Goal: Transaction & Acquisition: Purchase product/service

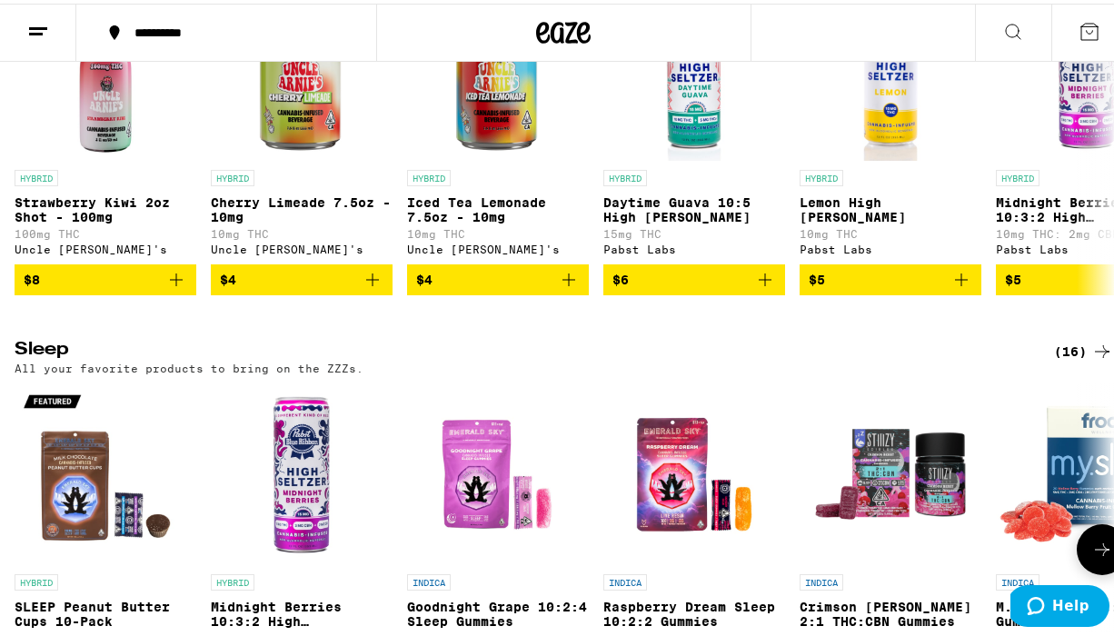
scroll to position [5859, 0]
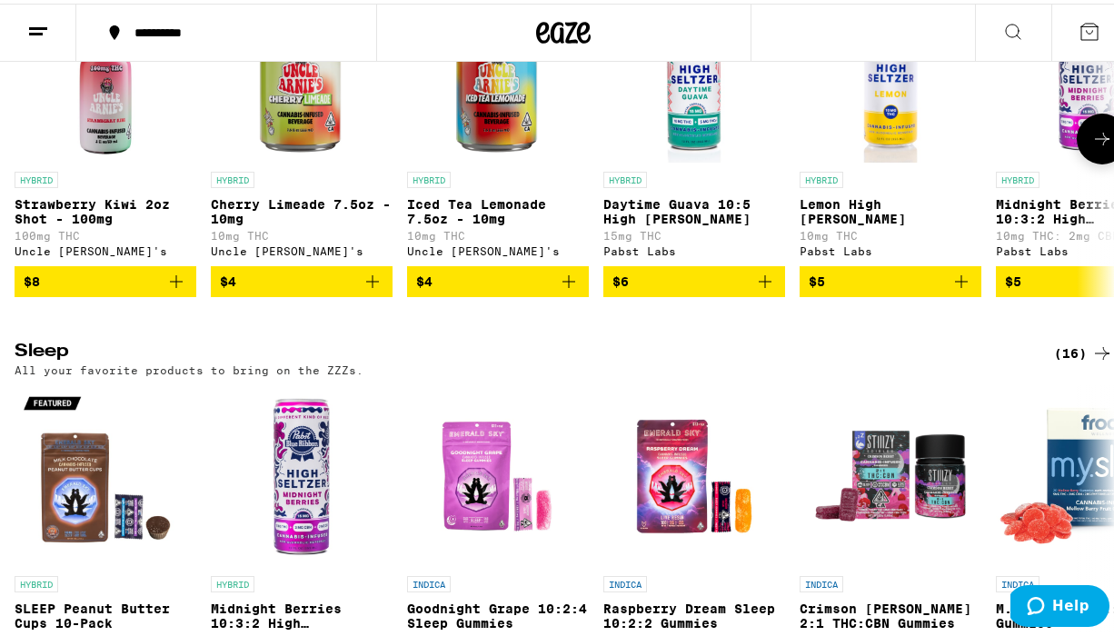
click at [568, 289] on icon "Add to bag" at bounding box center [569, 278] width 22 height 22
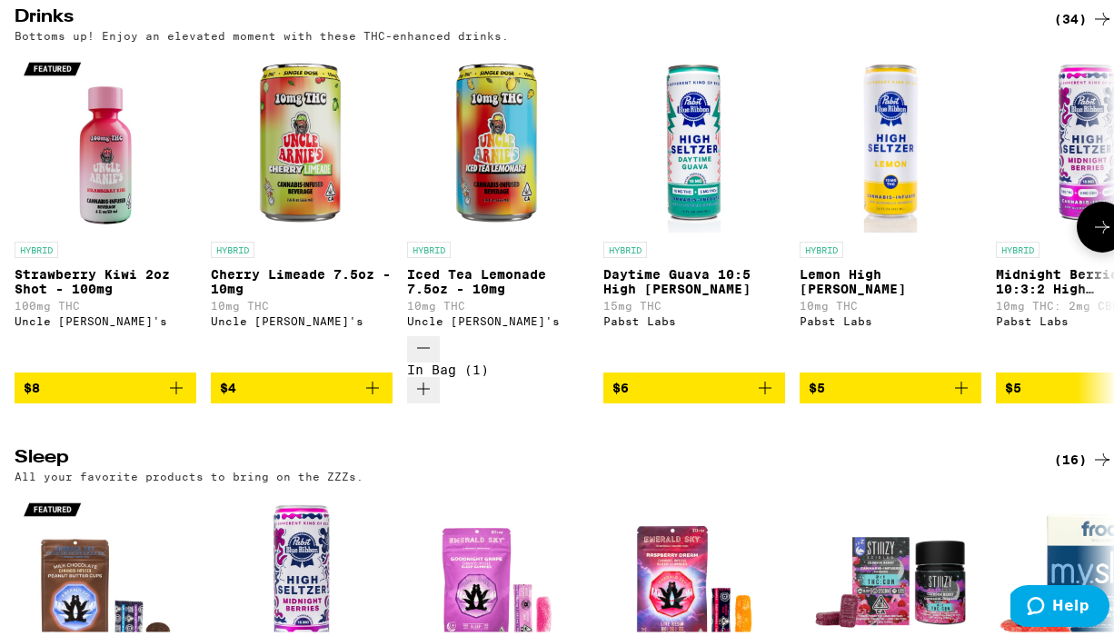
scroll to position [5917, 0]
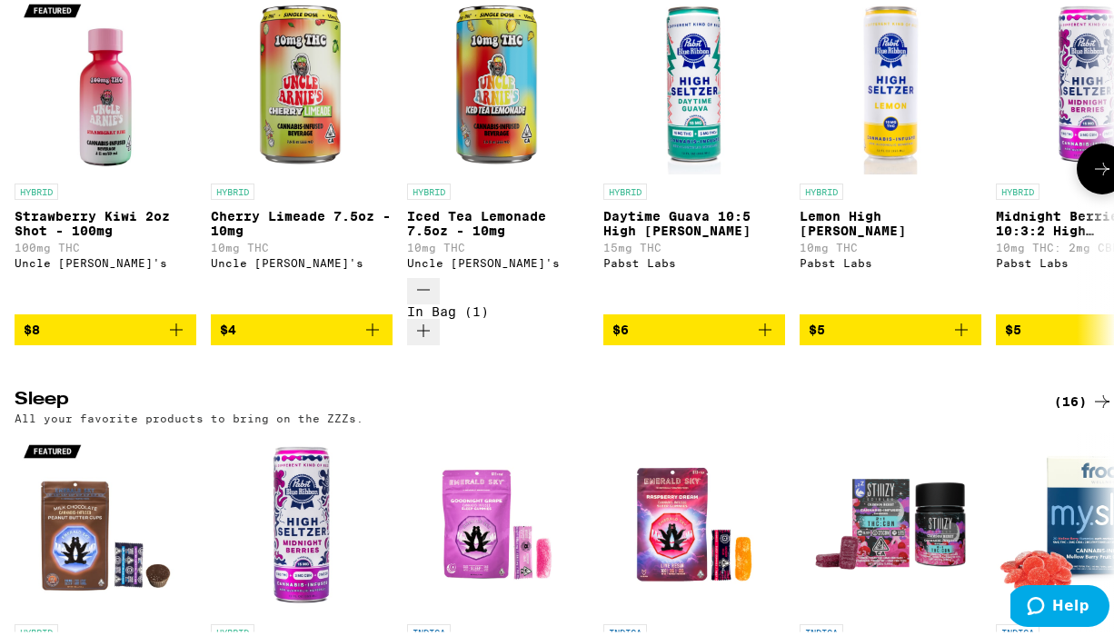
click at [434, 338] on icon "Increment" at bounding box center [424, 327] width 22 height 22
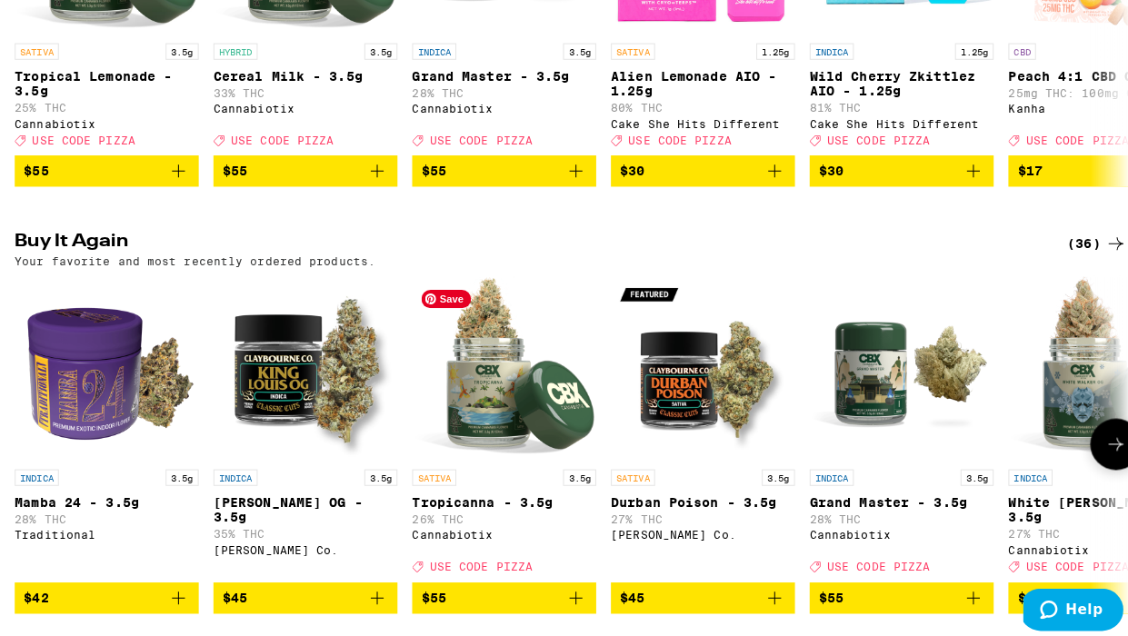
scroll to position [506, 0]
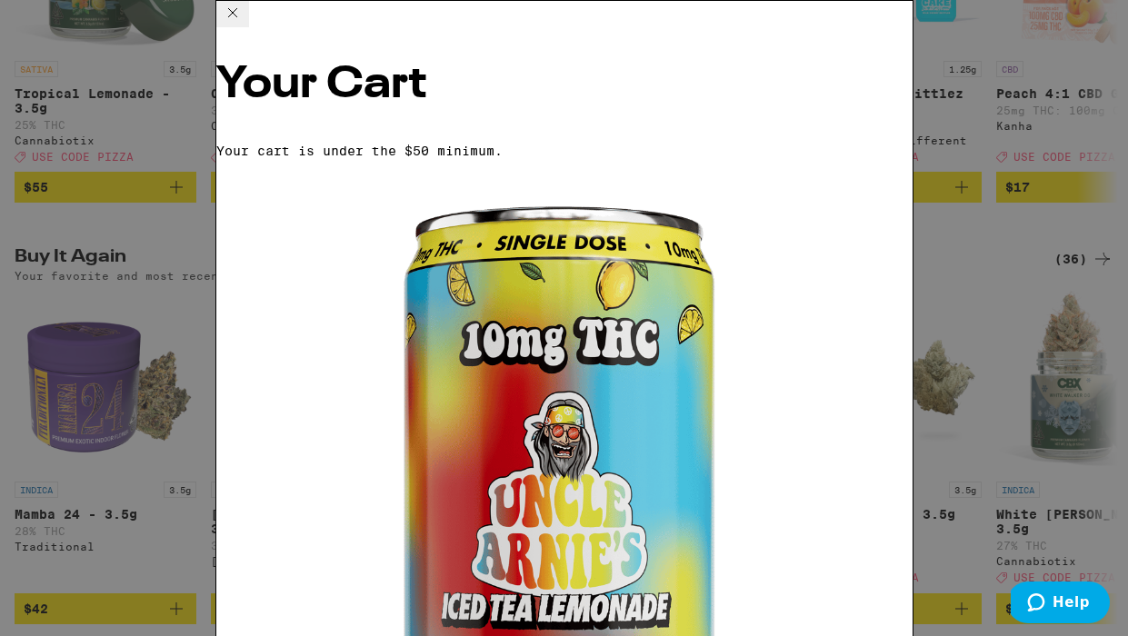
scroll to position [0, 862]
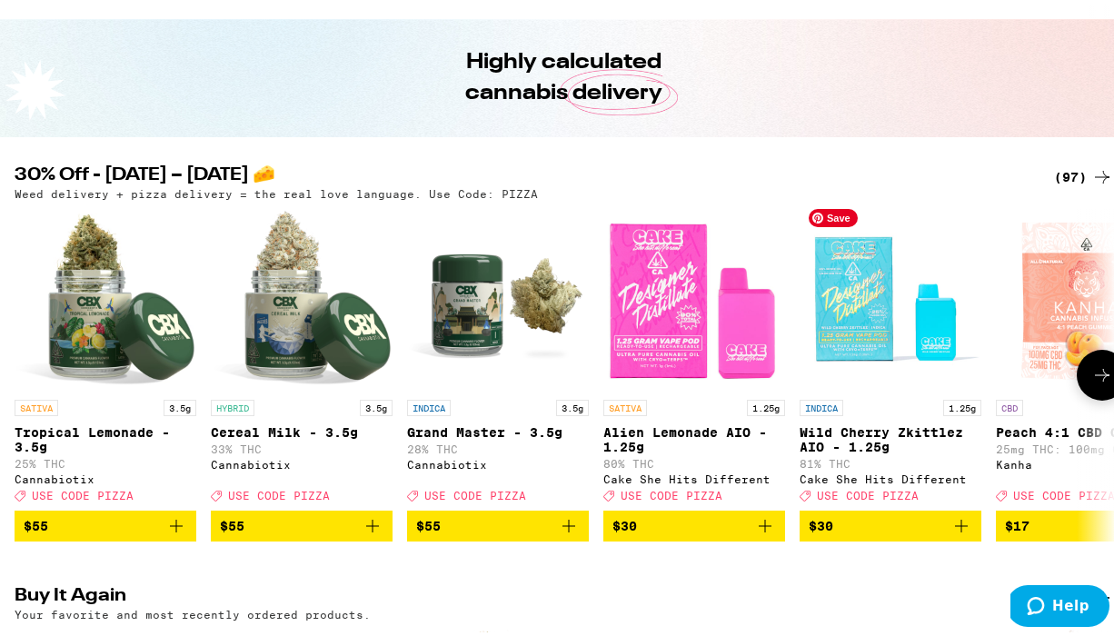
scroll to position [175, 0]
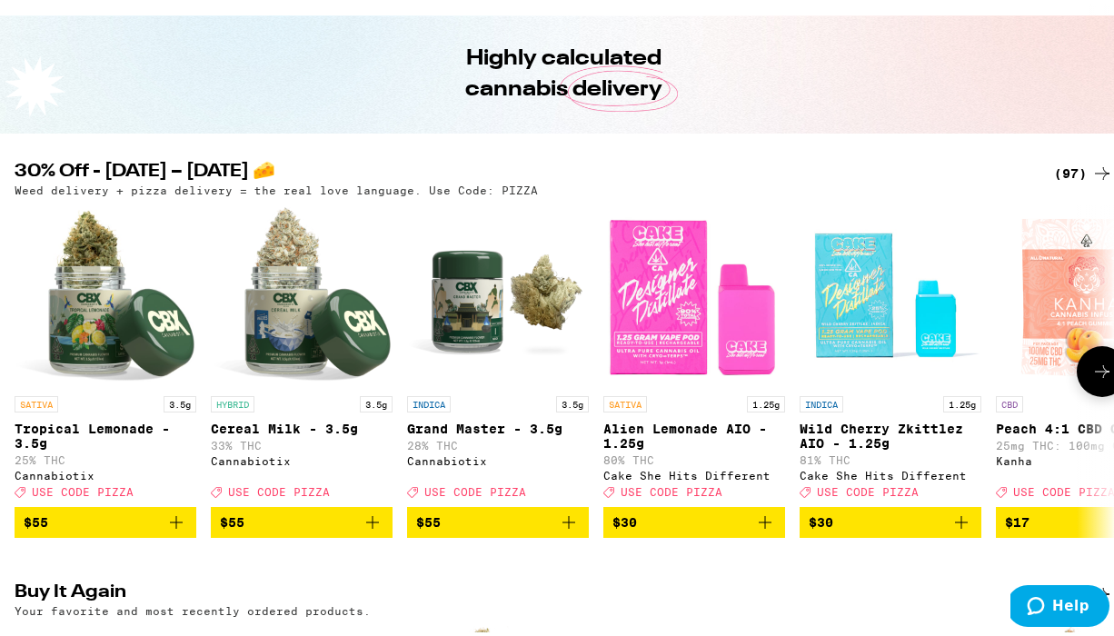
click at [1092, 358] on icon at bounding box center [1103, 368] width 22 height 22
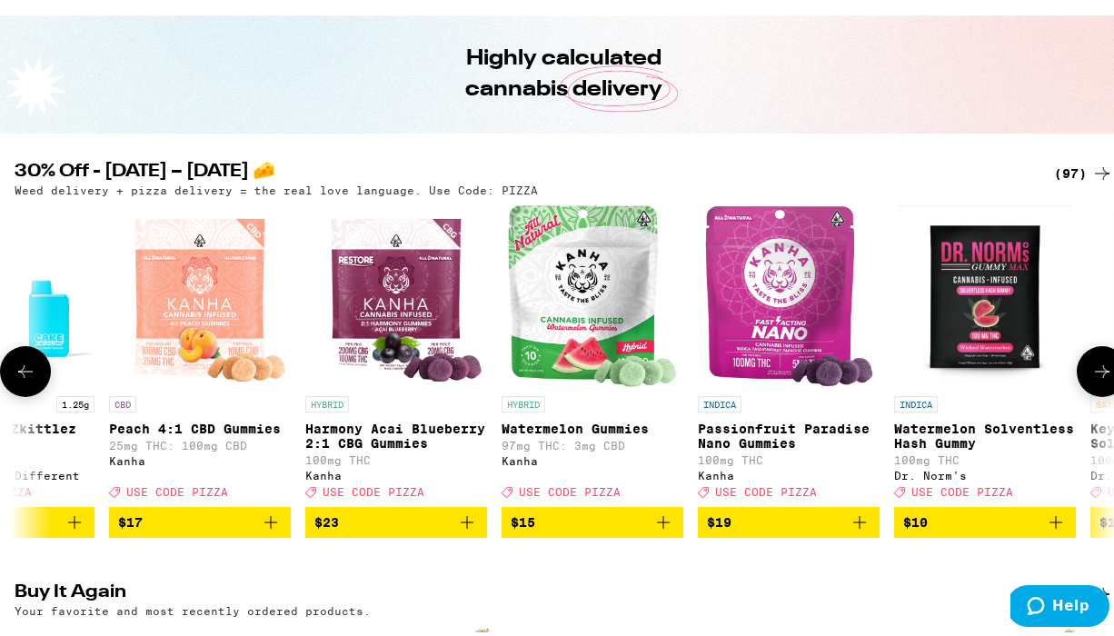
click at [1092, 358] on icon at bounding box center [1103, 368] width 22 height 22
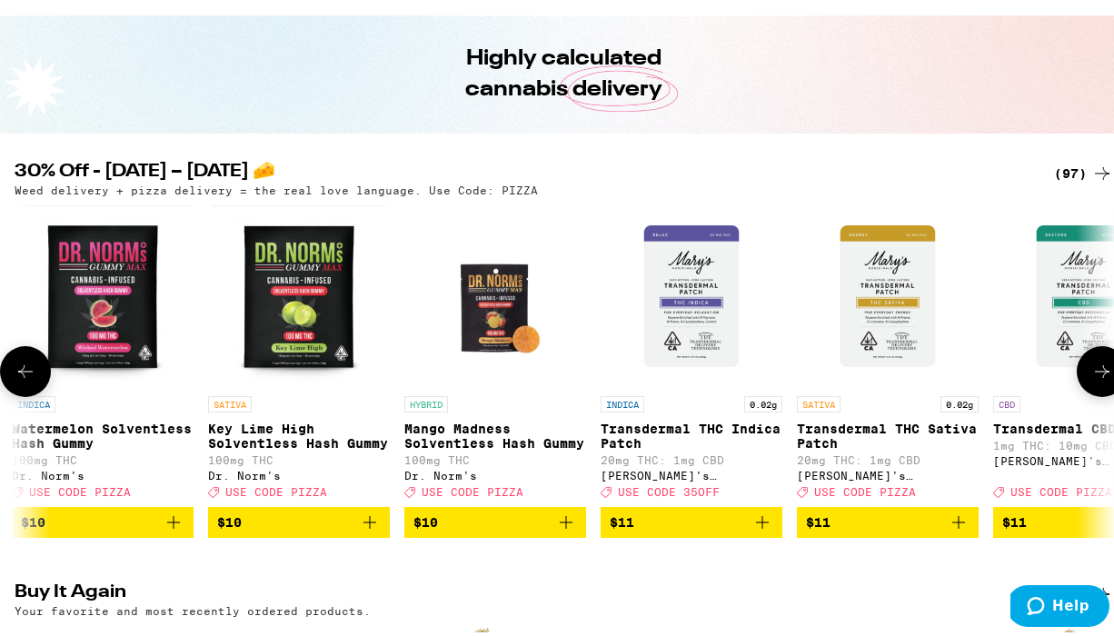
scroll to position [0, 1774]
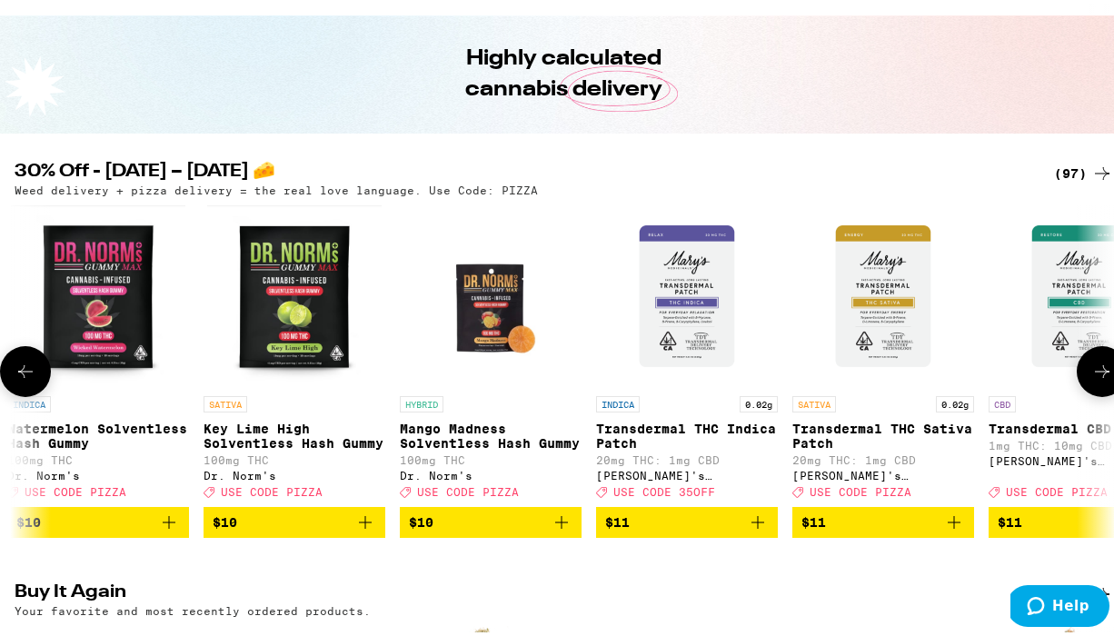
click at [1092, 363] on icon at bounding box center [1103, 368] width 22 height 22
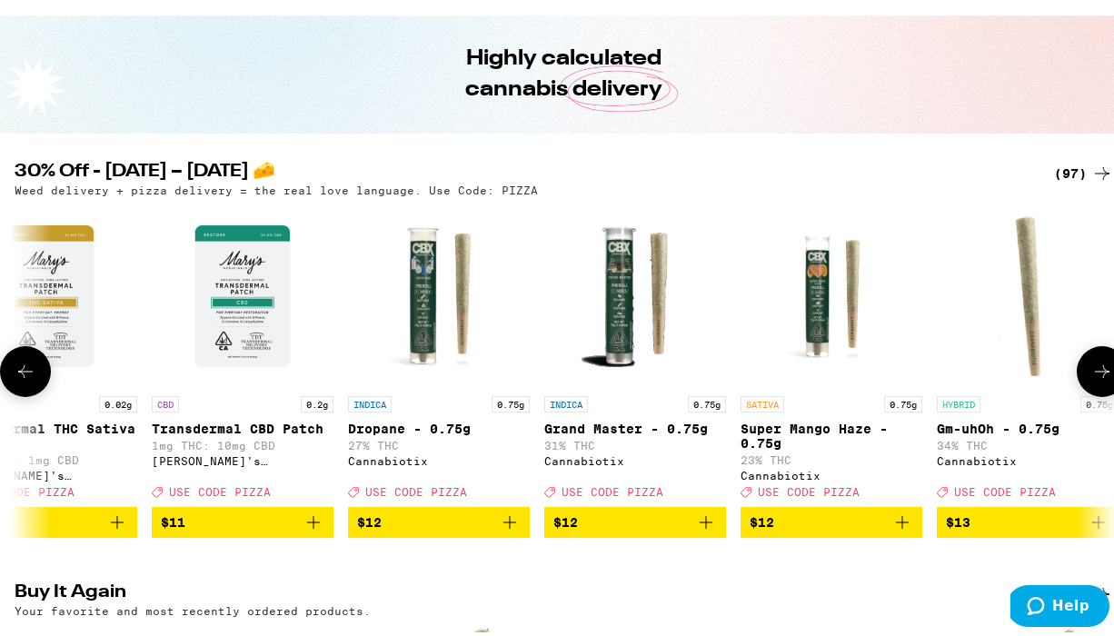
scroll to position [0, 2661]
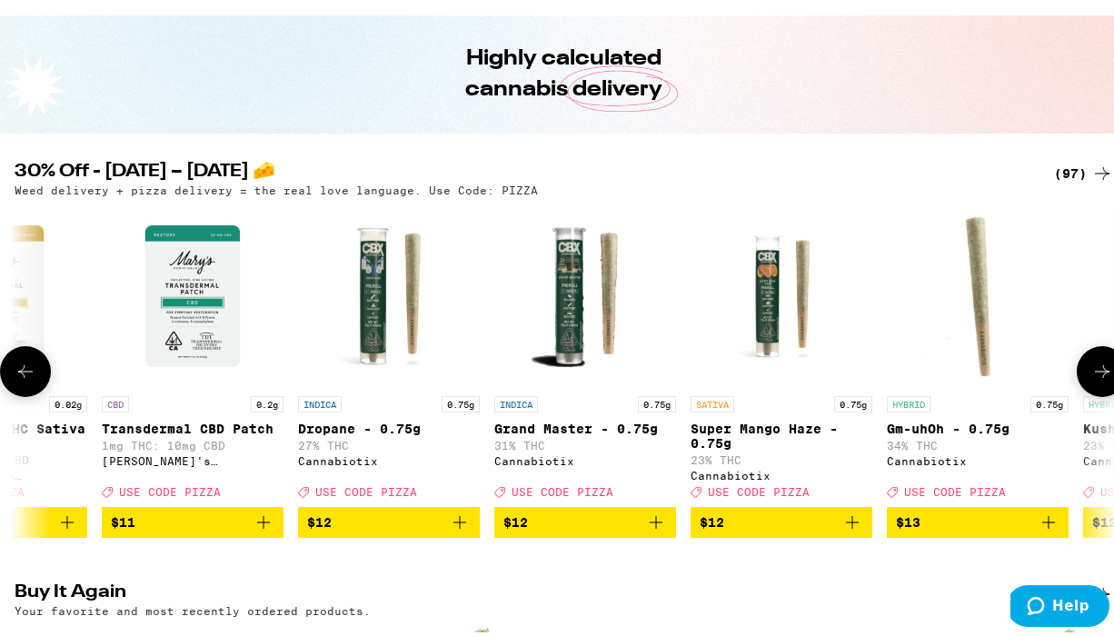
click at [1092, 366] on icon at bounding box center [1103, 368] width 22 height 22
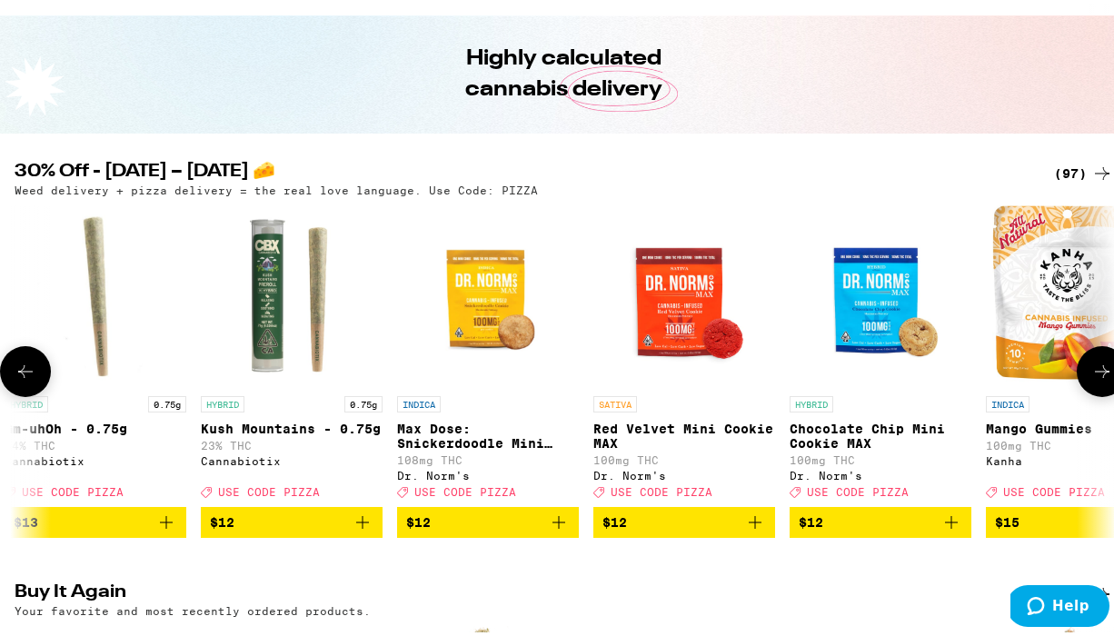
scroll to position [0, 3548]
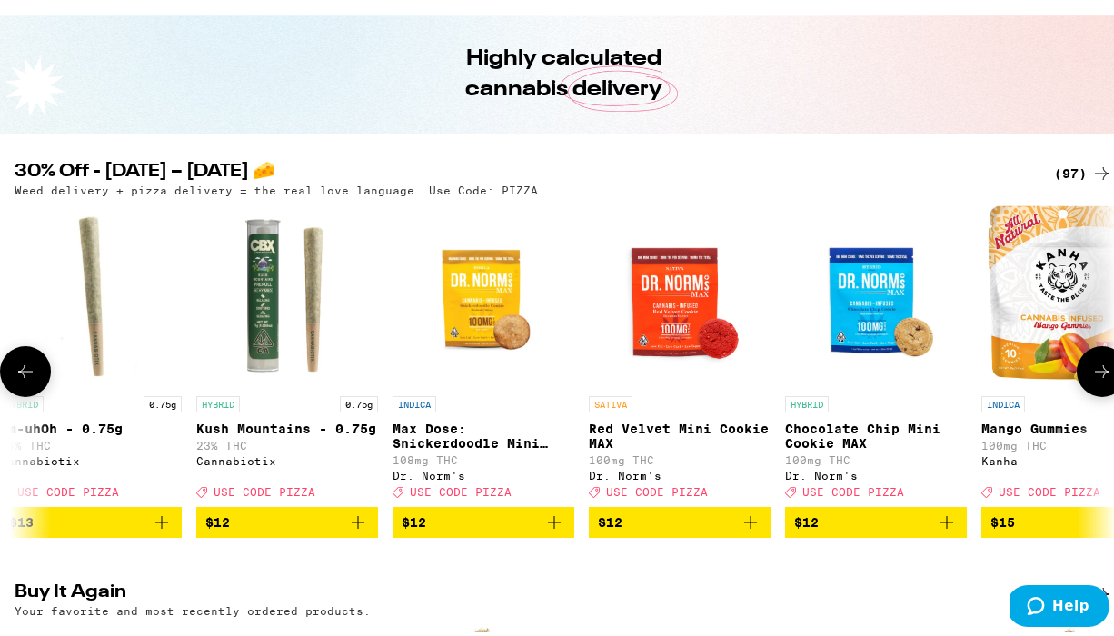
click at [1092, 372] on icon at bounding box center [1103, 368] width 22 height 22
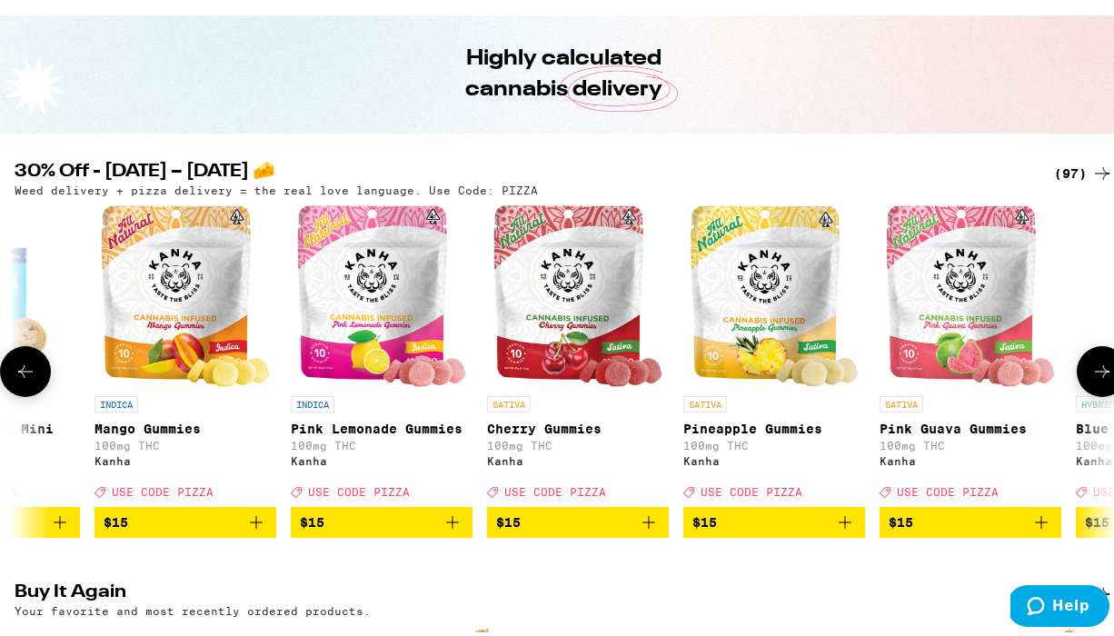
click at [1092, 372] on icon at bounding box center [1103, 368] width 22 height 22
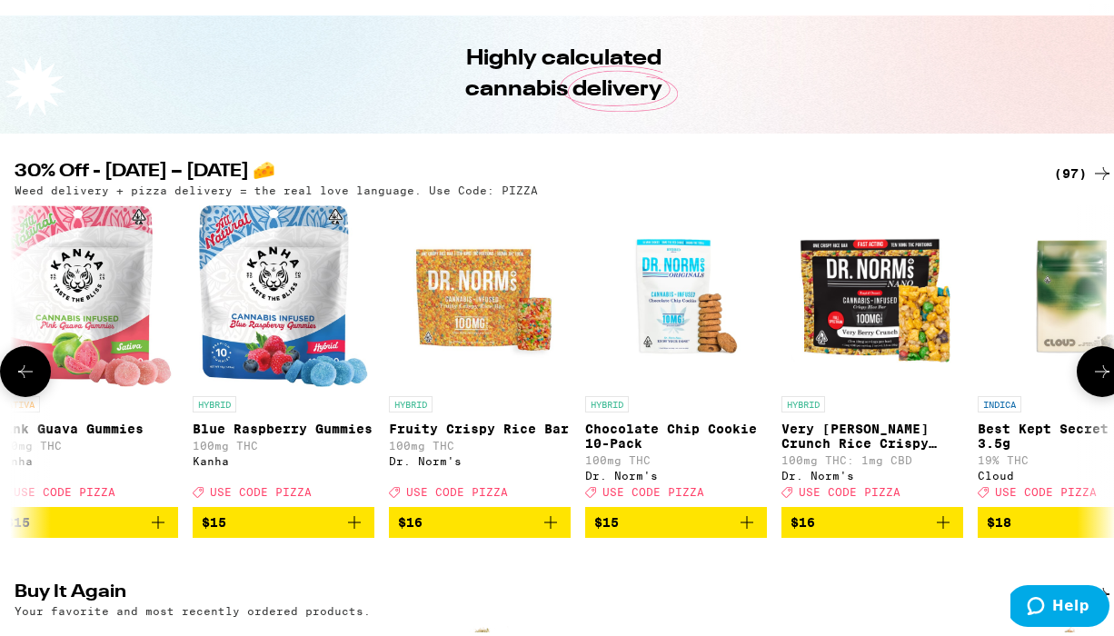
scroll to position [0, 5323]
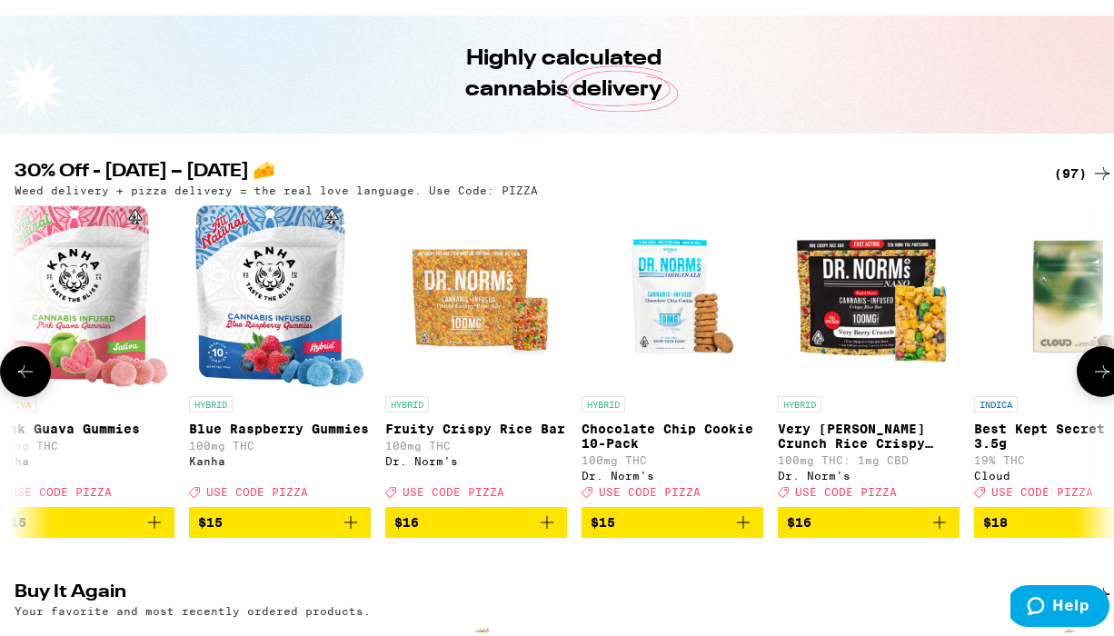
click at [1092, 369] on icon at bounding box center [1103, 368] width 22 height 22
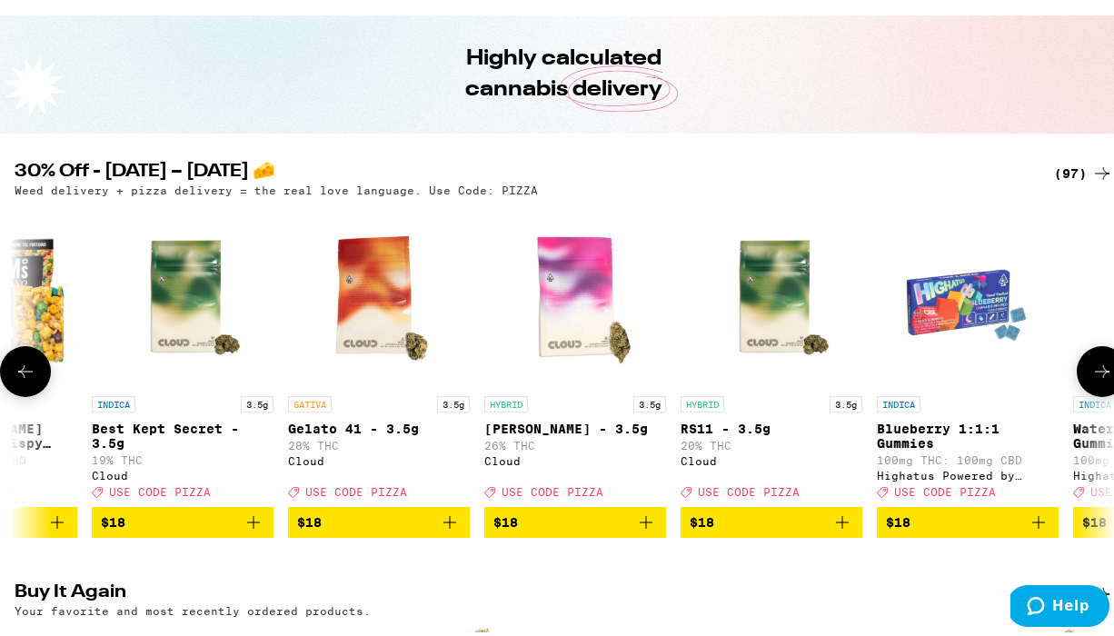
scroll to position [0, 6210]
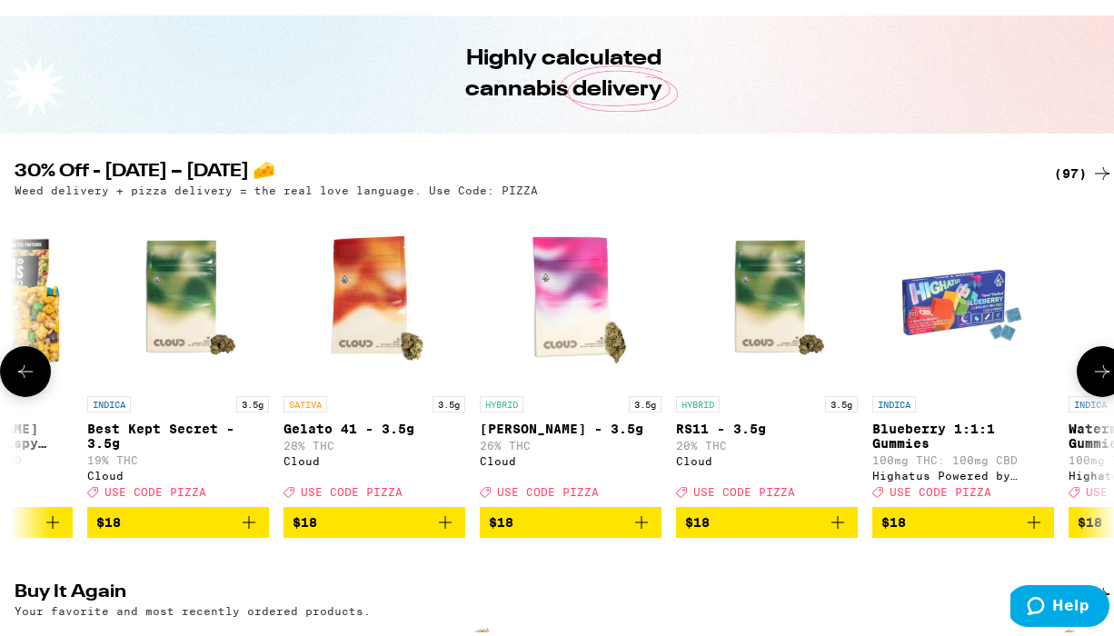
click at [1092, 371] on icon at bounding box center [1103, 368] width 22 height 22
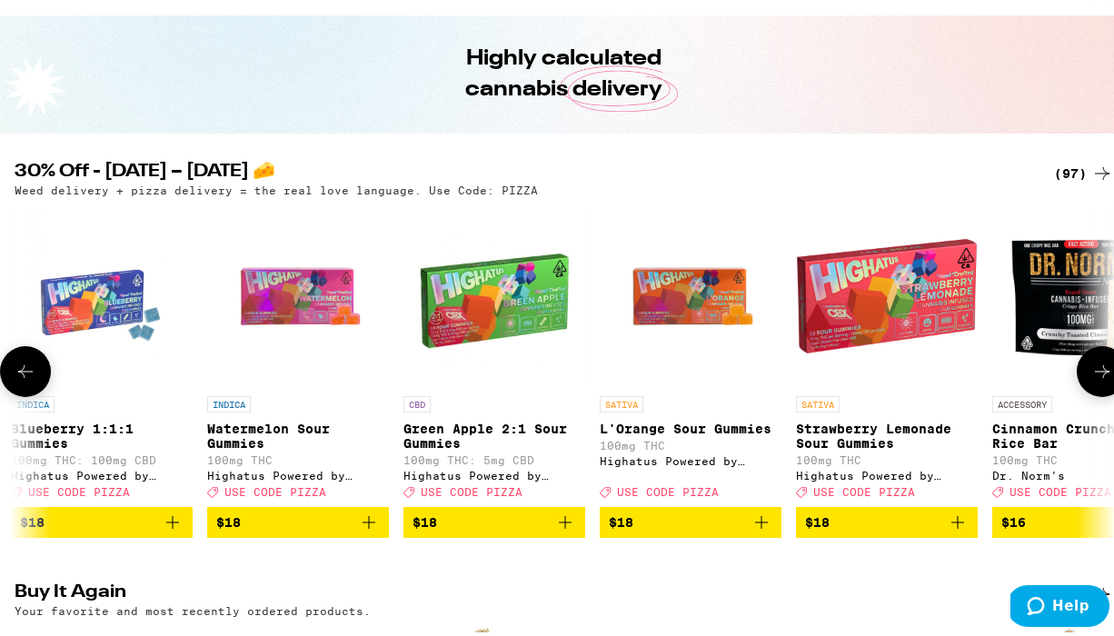
scroll to position [0, 7097]
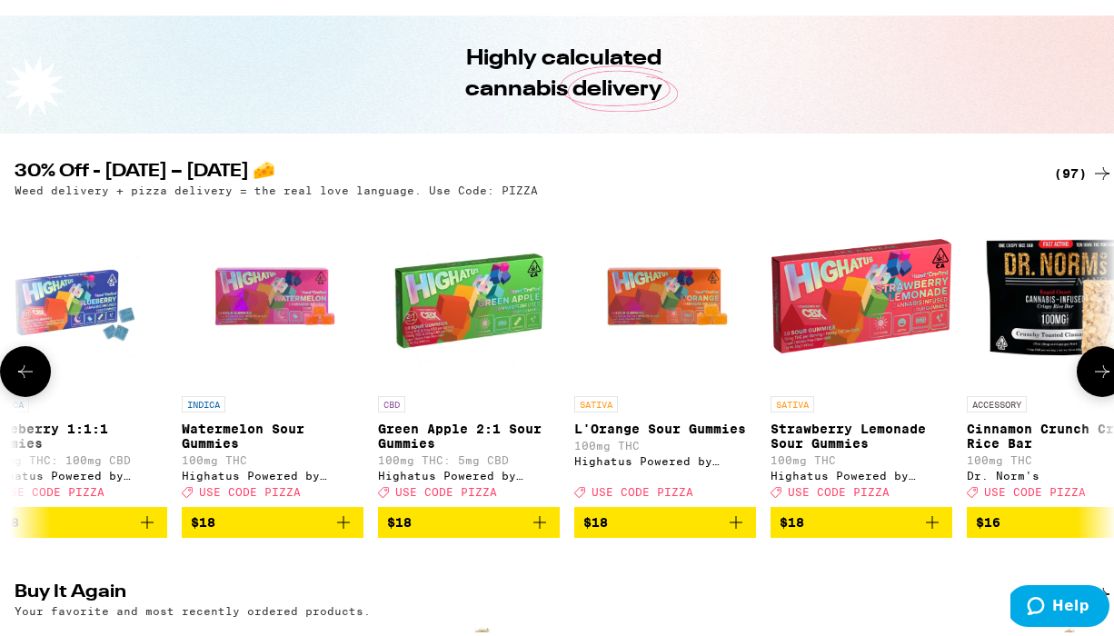
click at [1092, 365] on icon at bounding box center [1103, 368] width 22 height 22
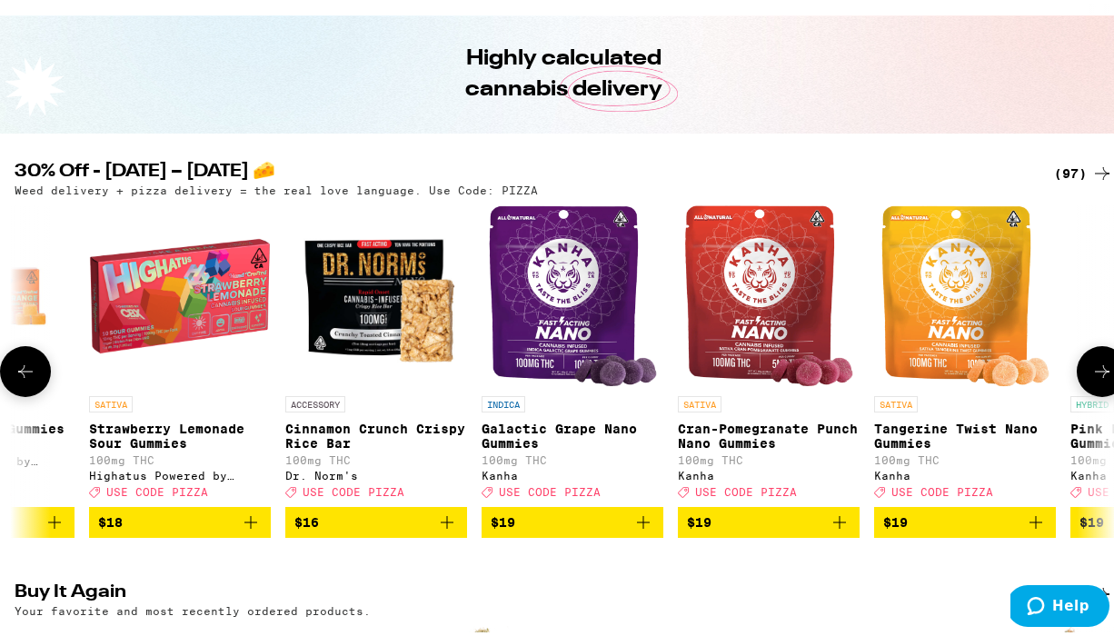
scroll to position [0, 7984]
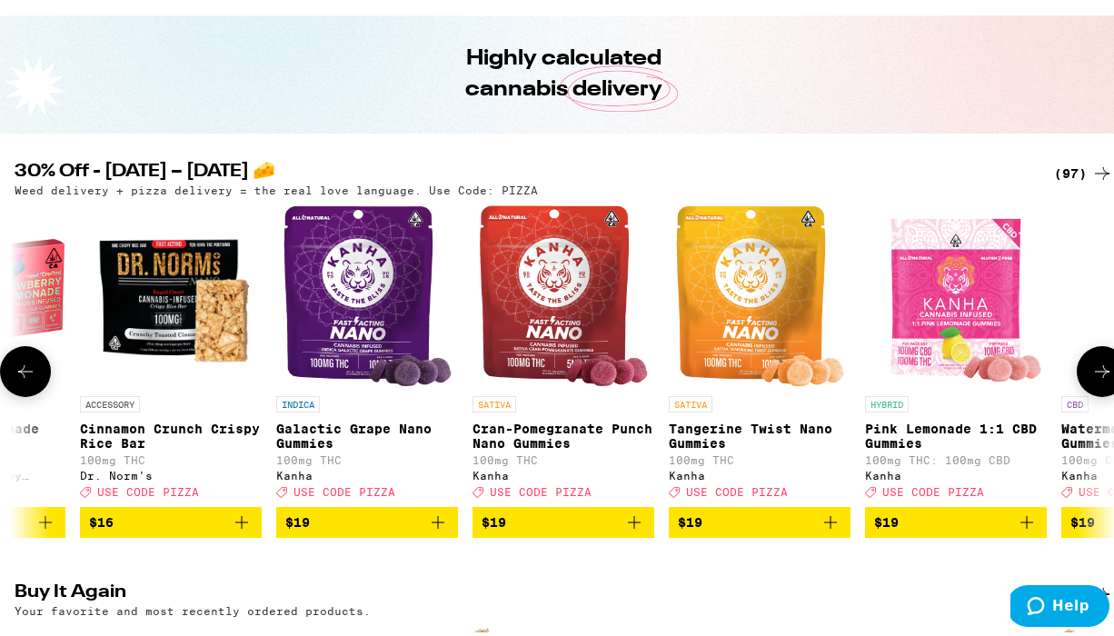
click at [1092, 366] on icon at bounding box center [1103, 368] width 22 height 22
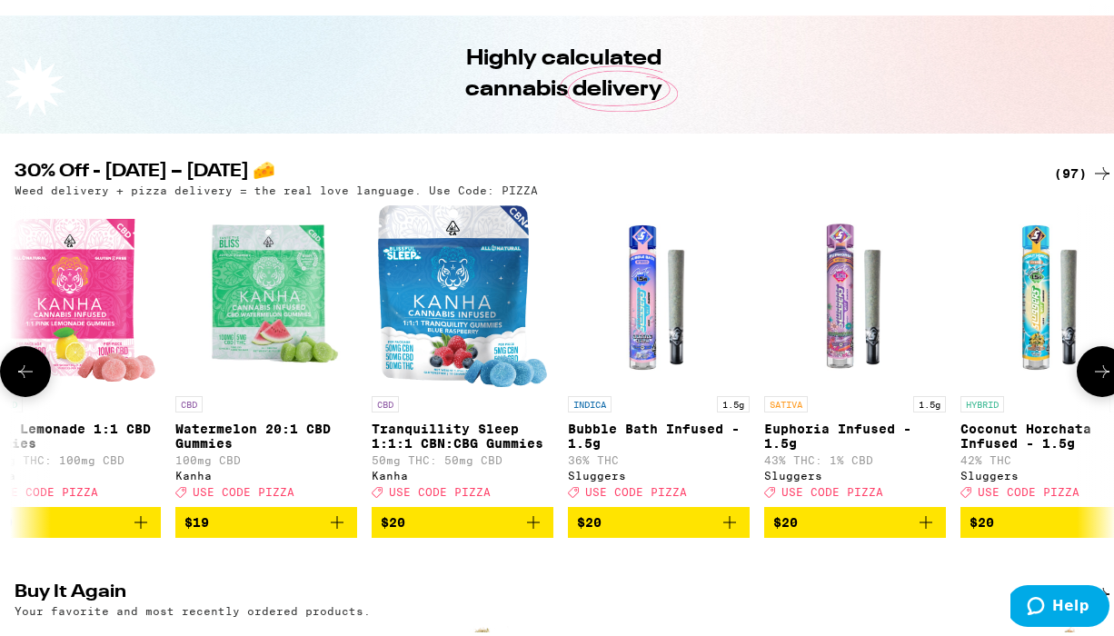
scroll to position [0, 8871]
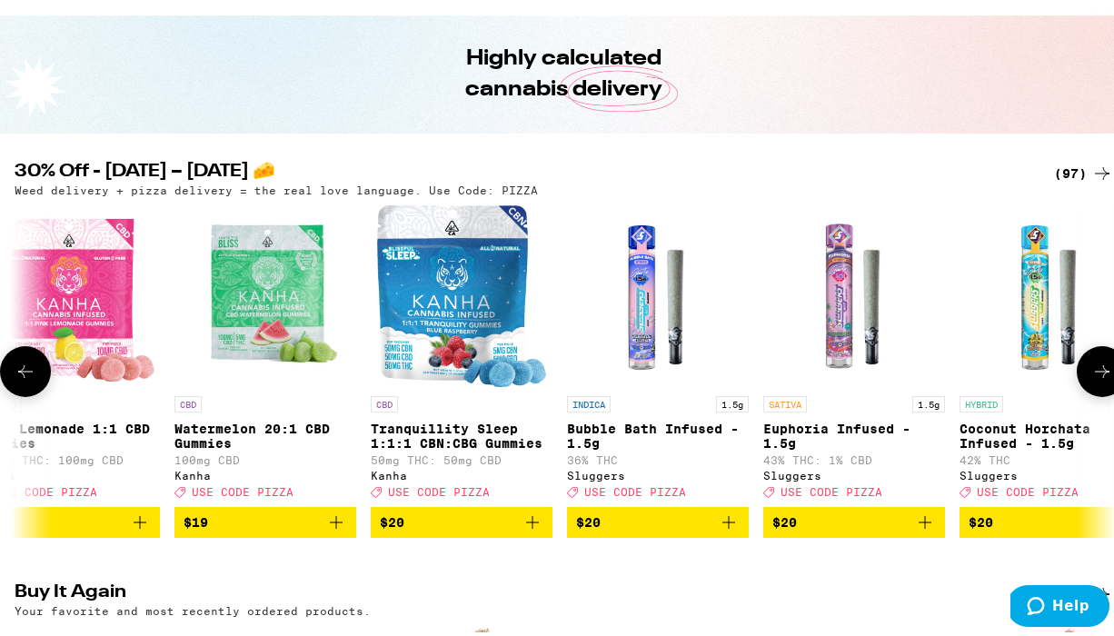
click at [1095, 367] on icon at bounding box center [1102, 368] width 15 height 13
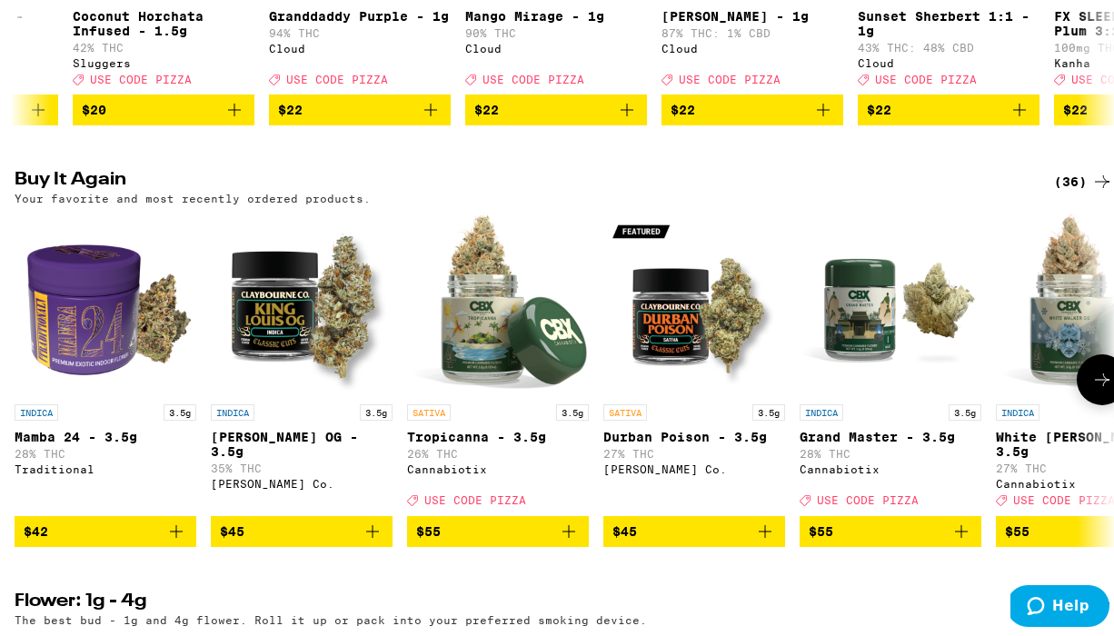
scroll to position [597, 0]
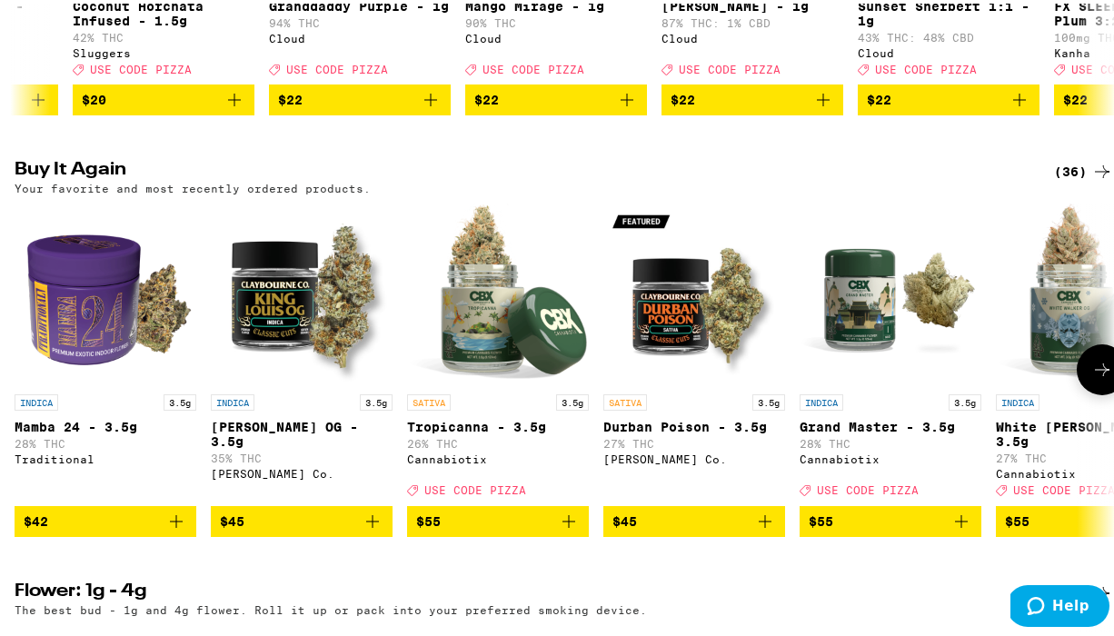
click at [1077, 373] on button at bounding box center [1102, 366] width 51 height 51
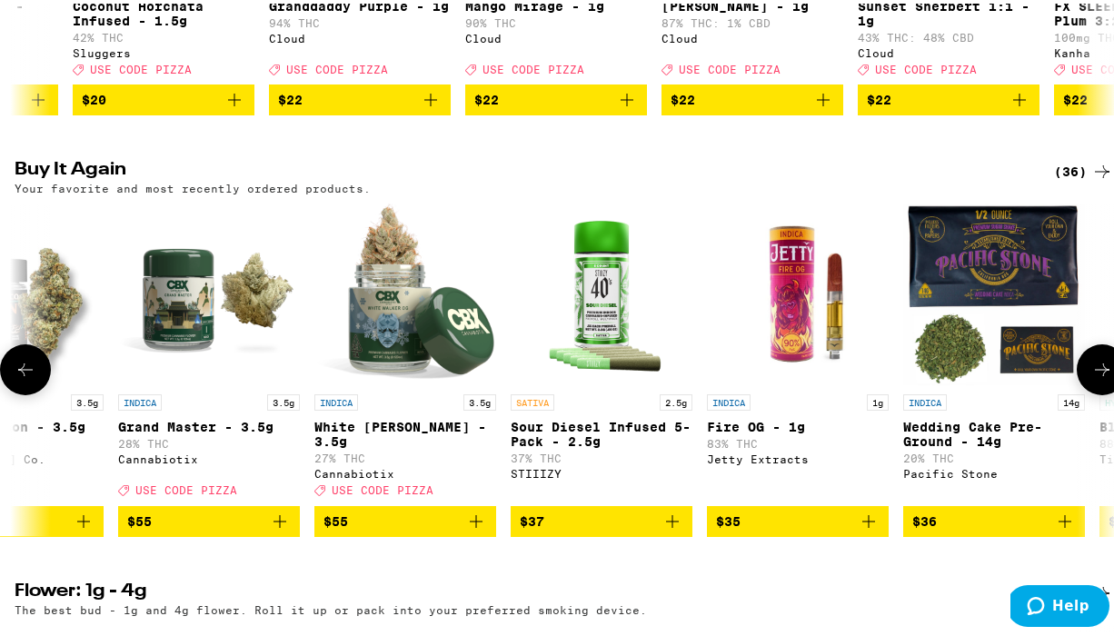
scroll to position [0, 887]
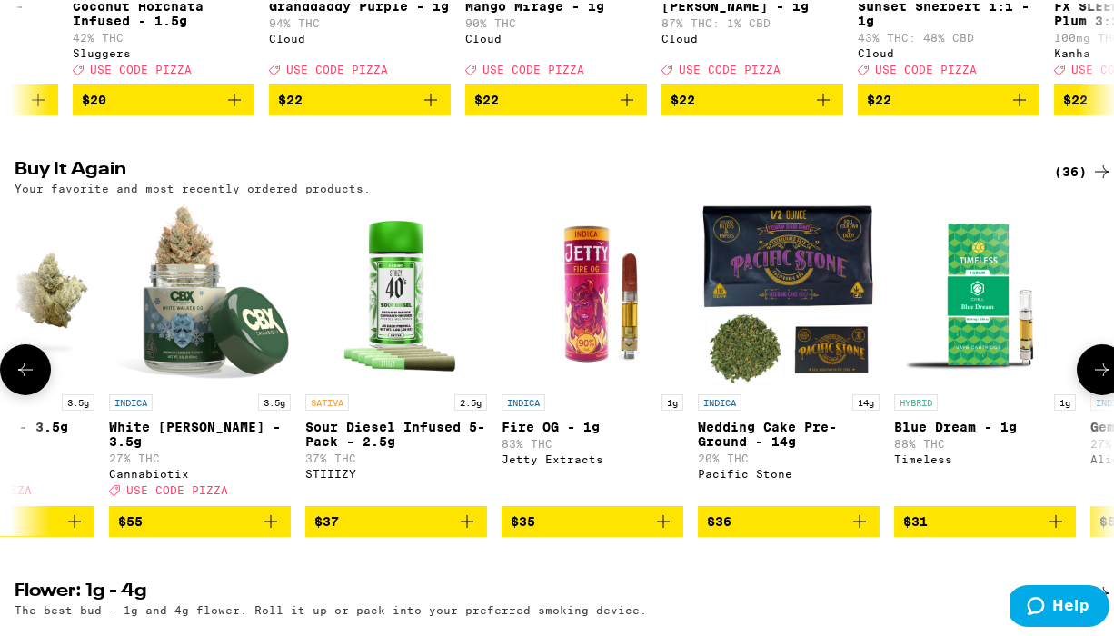
click at [469, 514] on icon "Add to bag" at bounding box center [467, 518] width 22 height 22
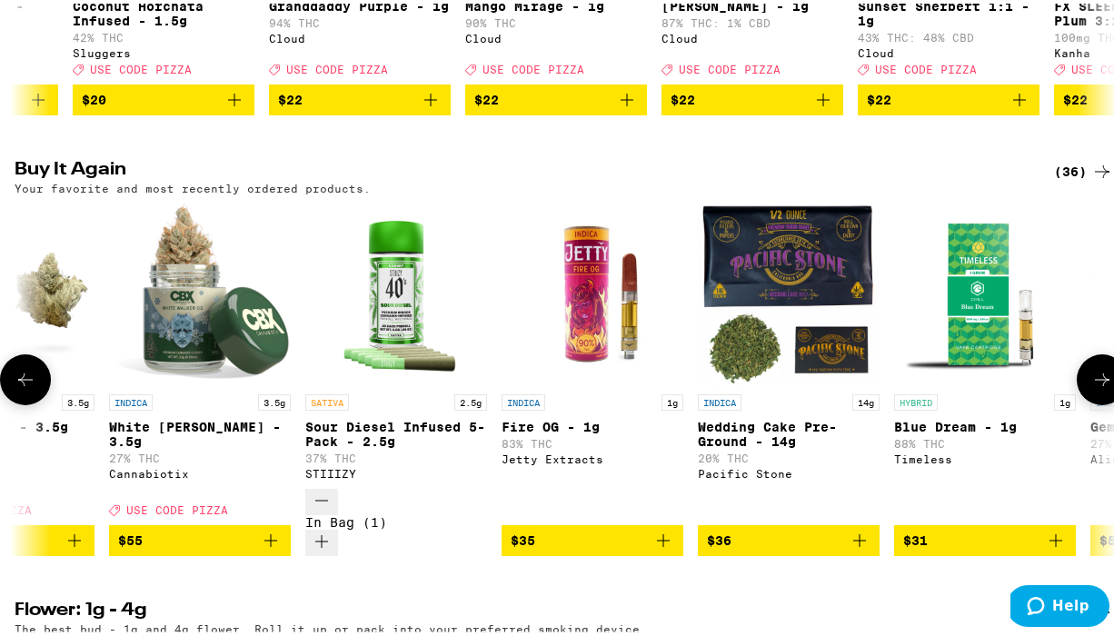
click at [1092, 374] on icon at bounding box center [1103, 376] width 22 height 22
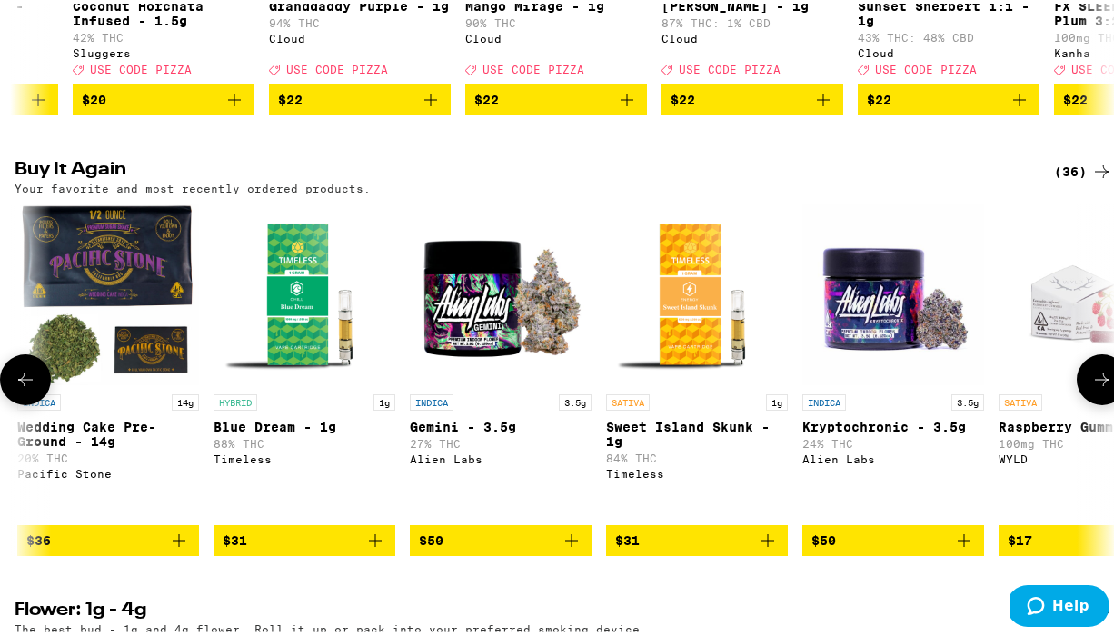
scroll to position [0, 1774]
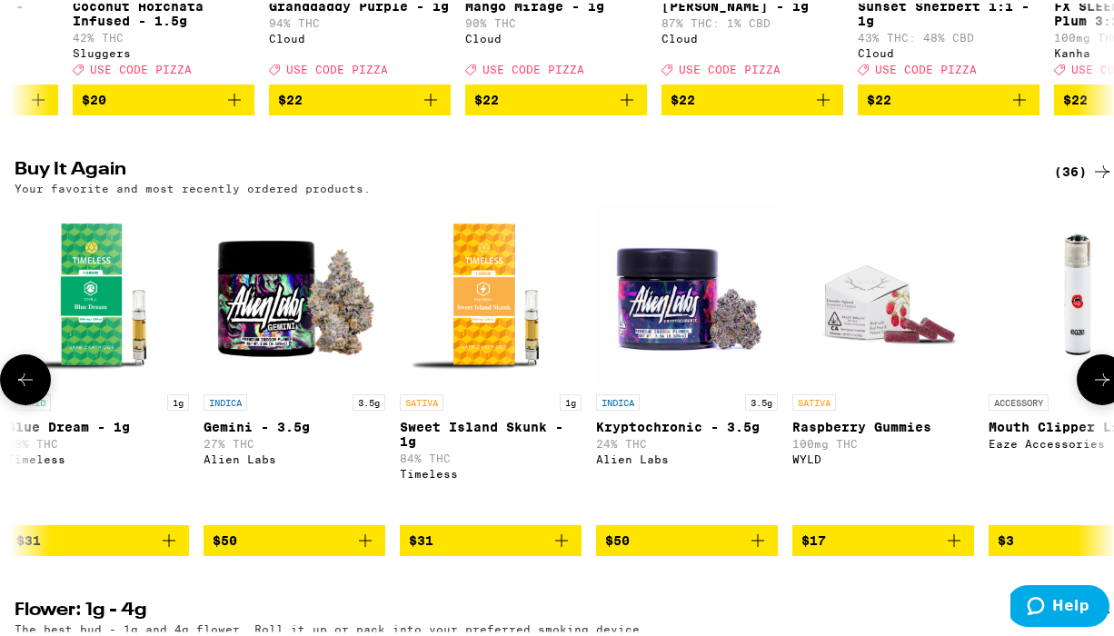
click at [1095, 373] on icon at bounding box center [1102, 376] width 15 height 13
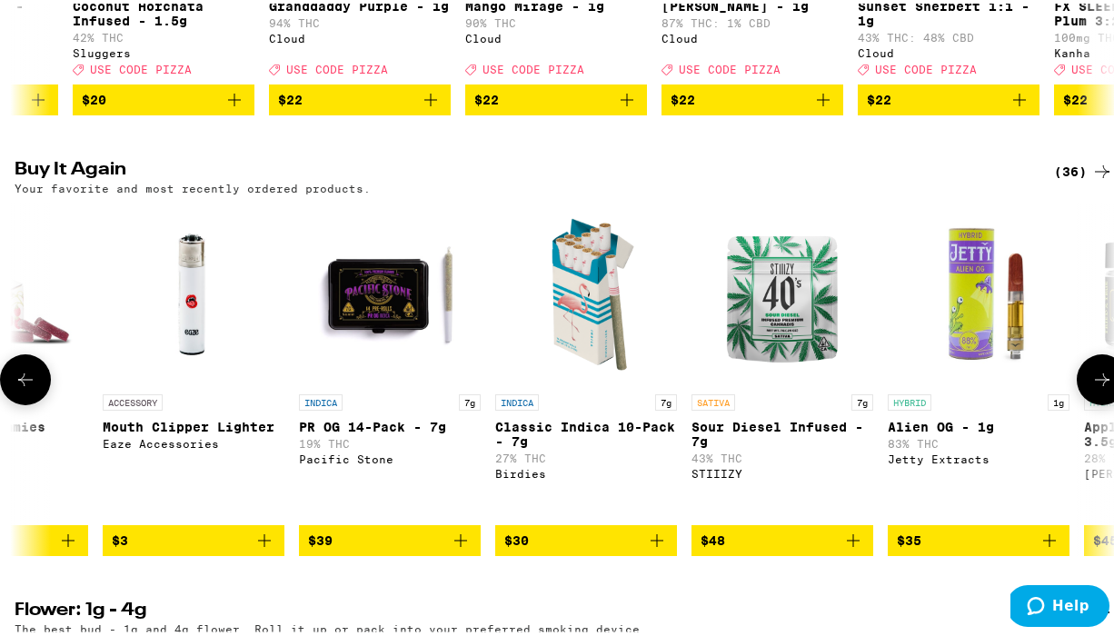
scroll to position [0, 2661]
click at [1103, 368] on button at bounding box center [1102, 376] width 51 height 51
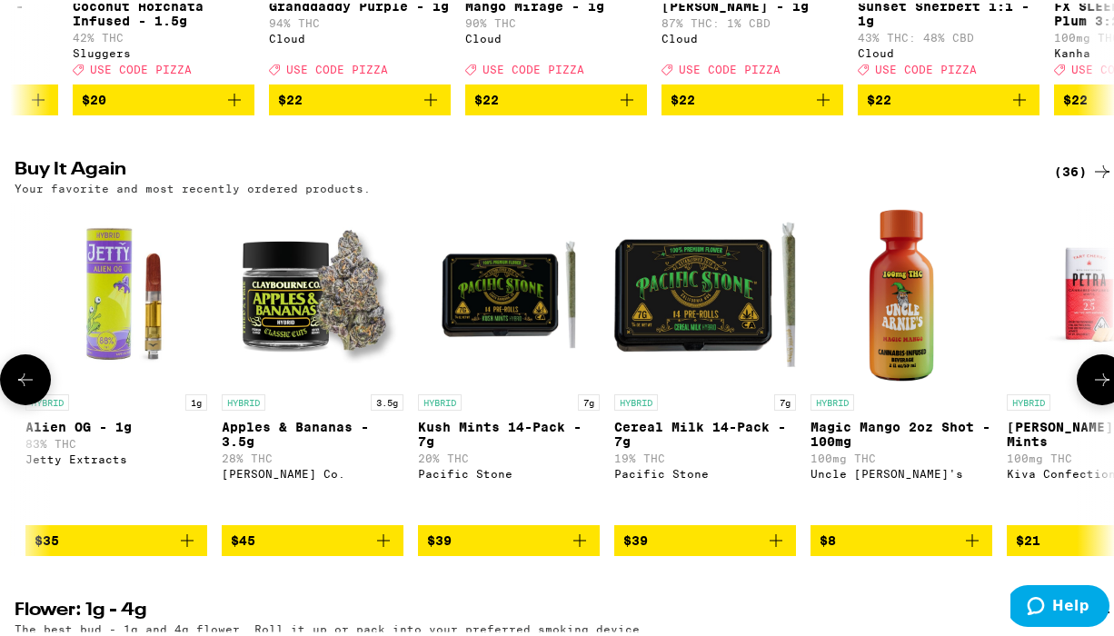
scroll to position [0, 3548]
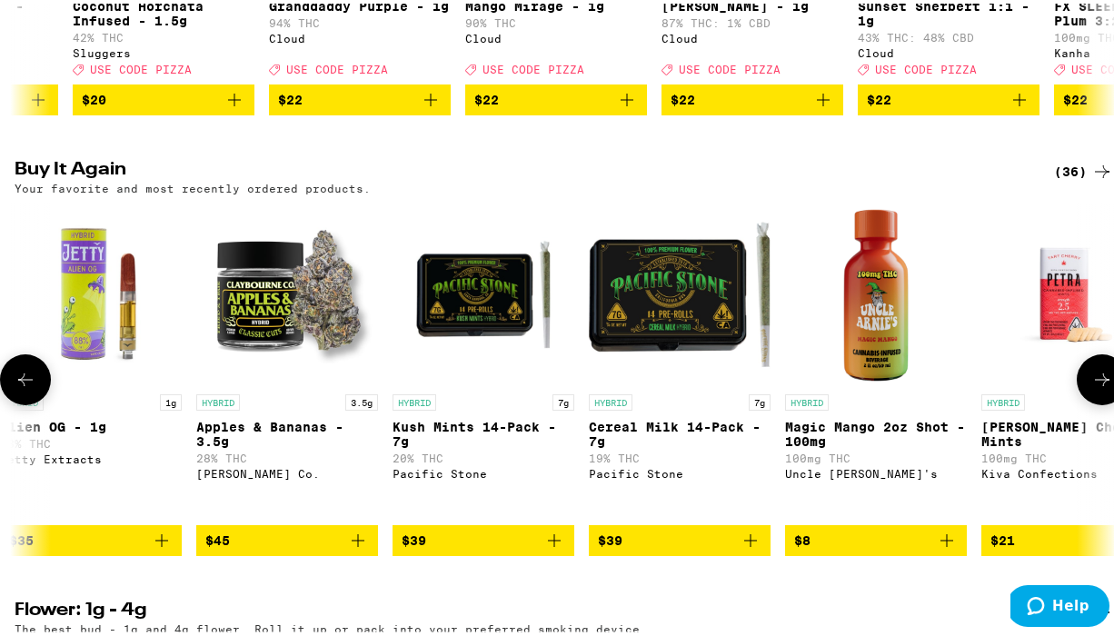
click at [1095, 372] on icon at bounding box center [1102, 376] width 15 height 13
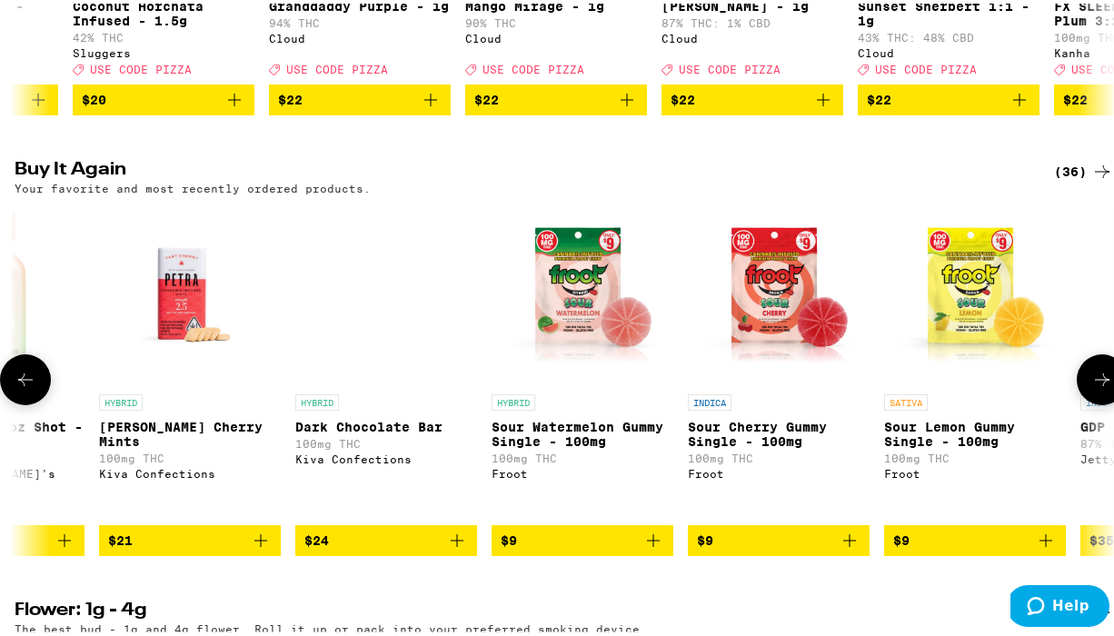
scroll to position [0, 4436]
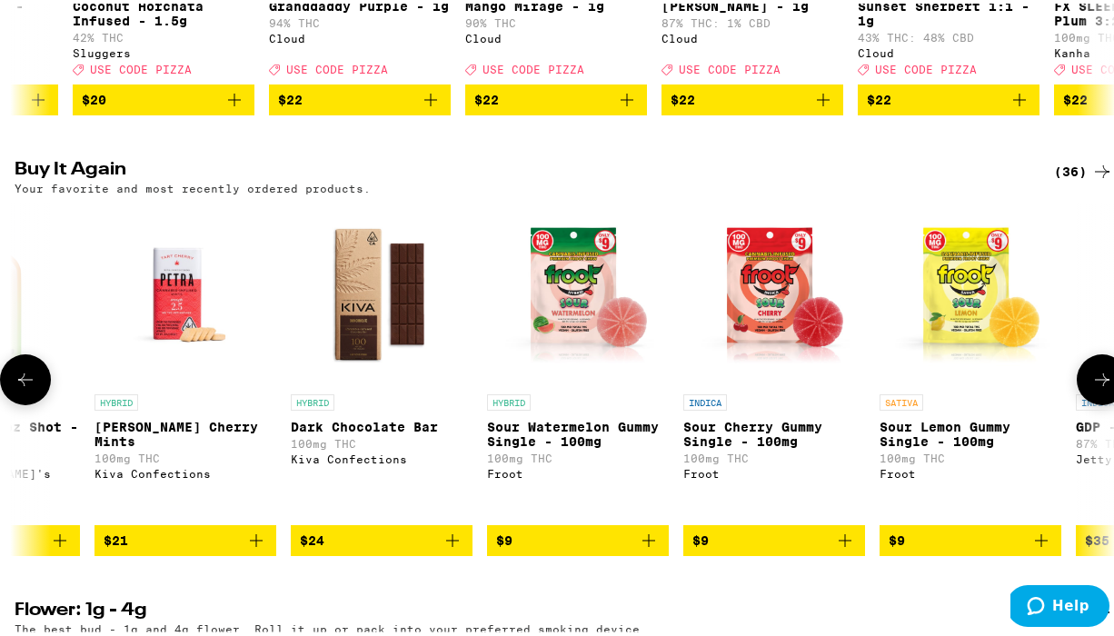
click at [1095, 372] on icon at bounding box center [1102, 376] width 15 height 13
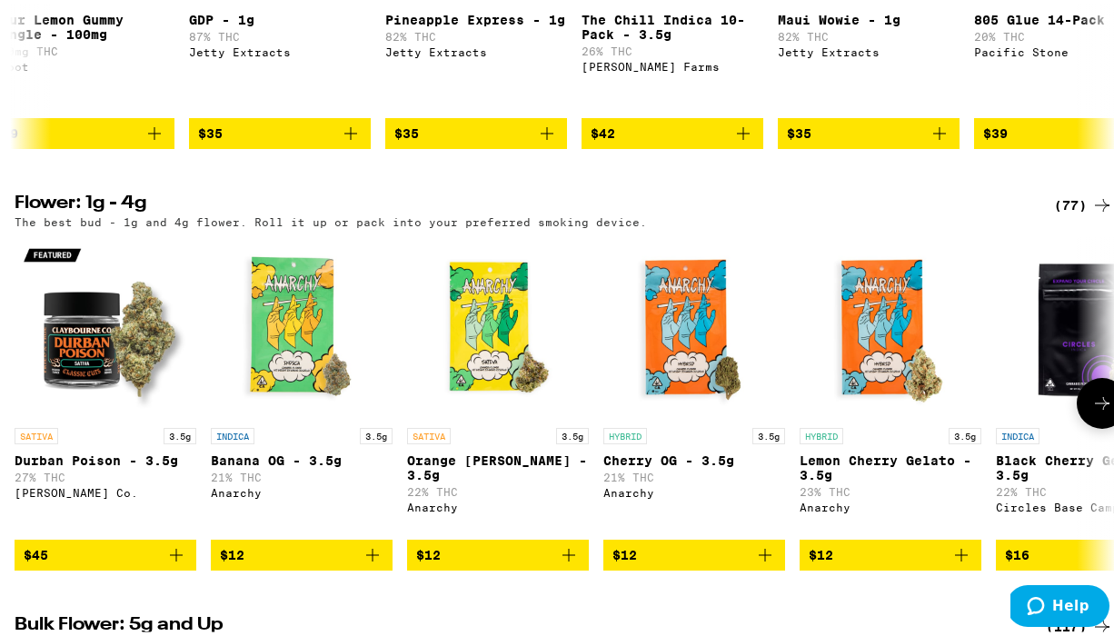
scroll to position [1016, 0]
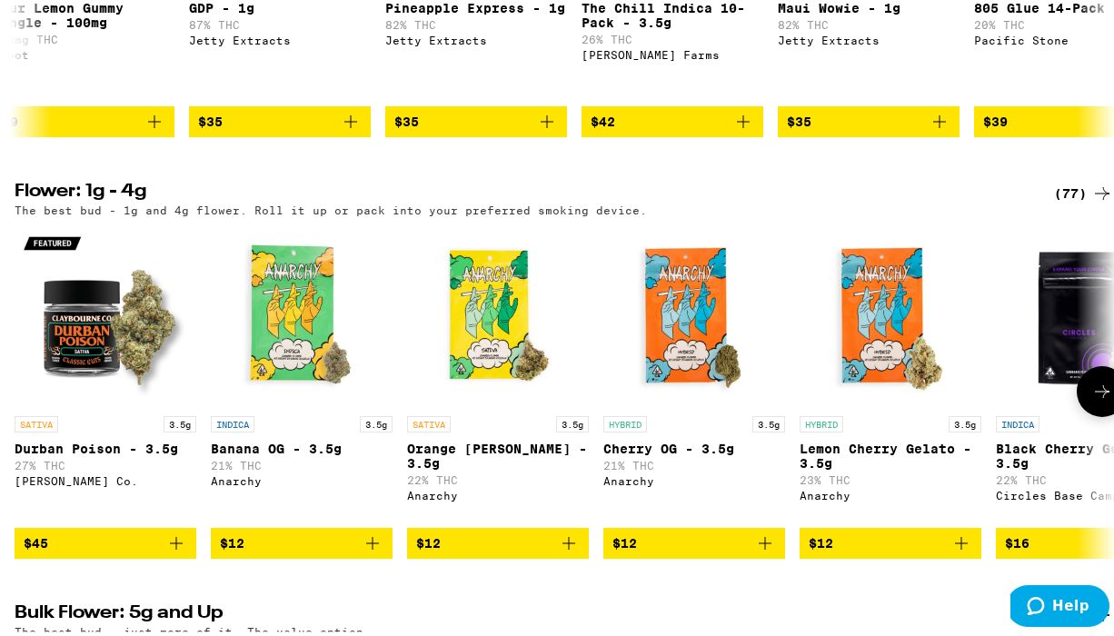
click at [1092, 379] on icon at bounding box center [1103, 388] width 22 height 22
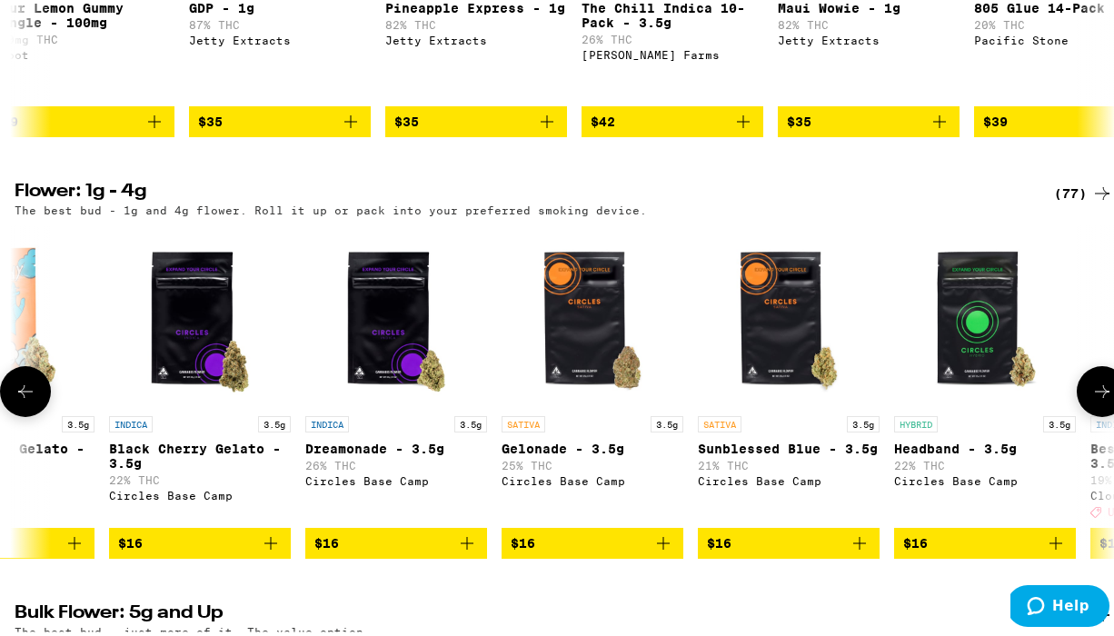
click at [1092, 379] on icon at bounding box center [1103, 388] width 22 height 22
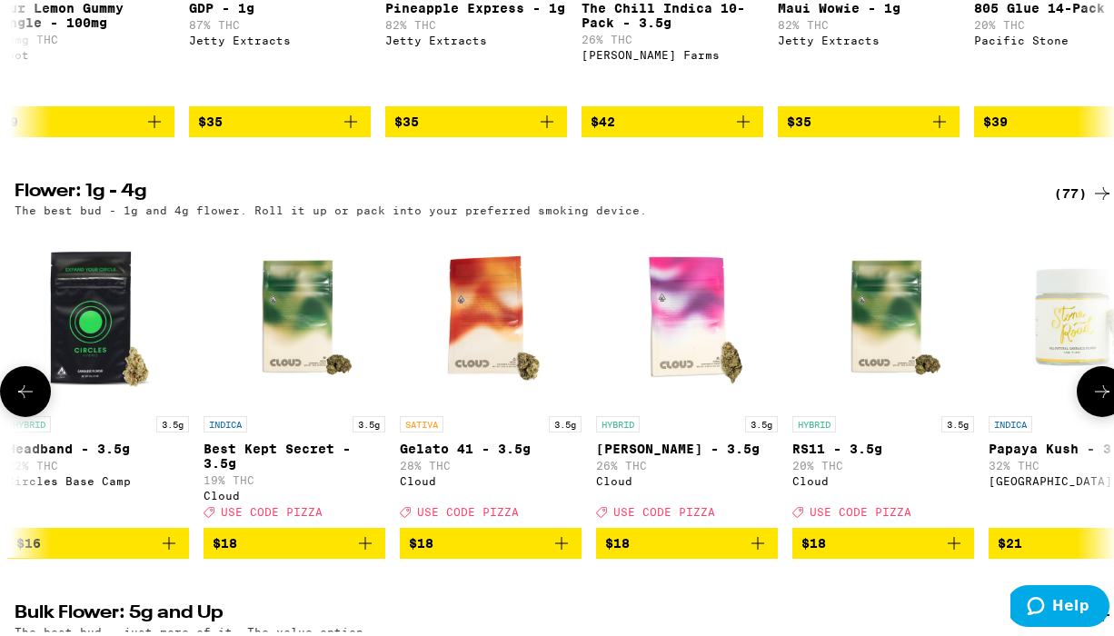
click at [1092, 379] on icon at bounding box center [1103, 388] width 22 height 22
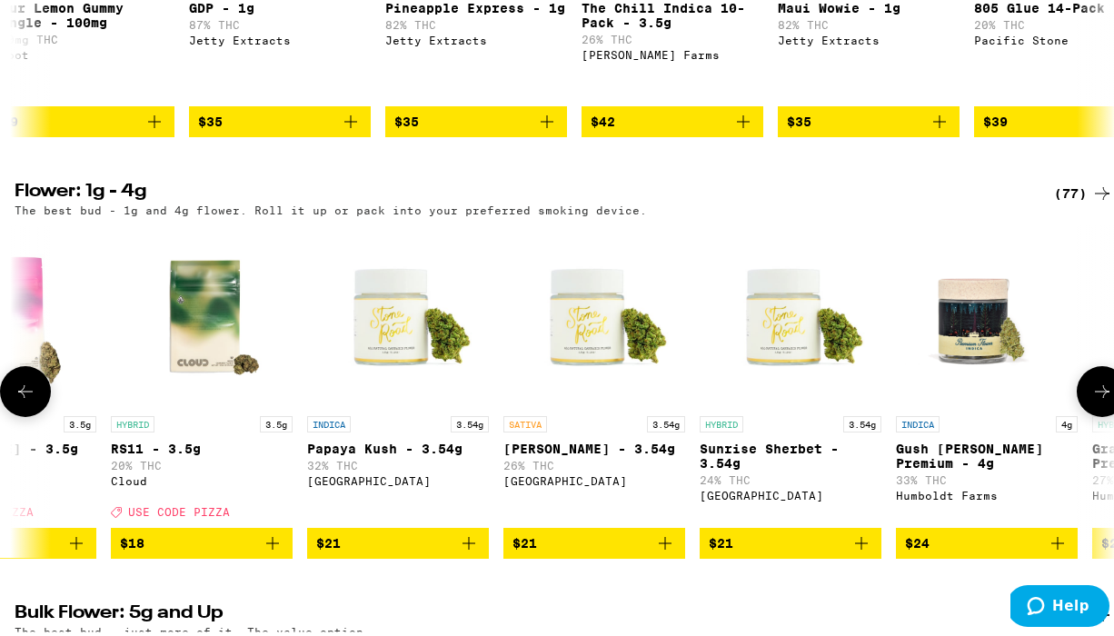
scroll to position [0, 2661]
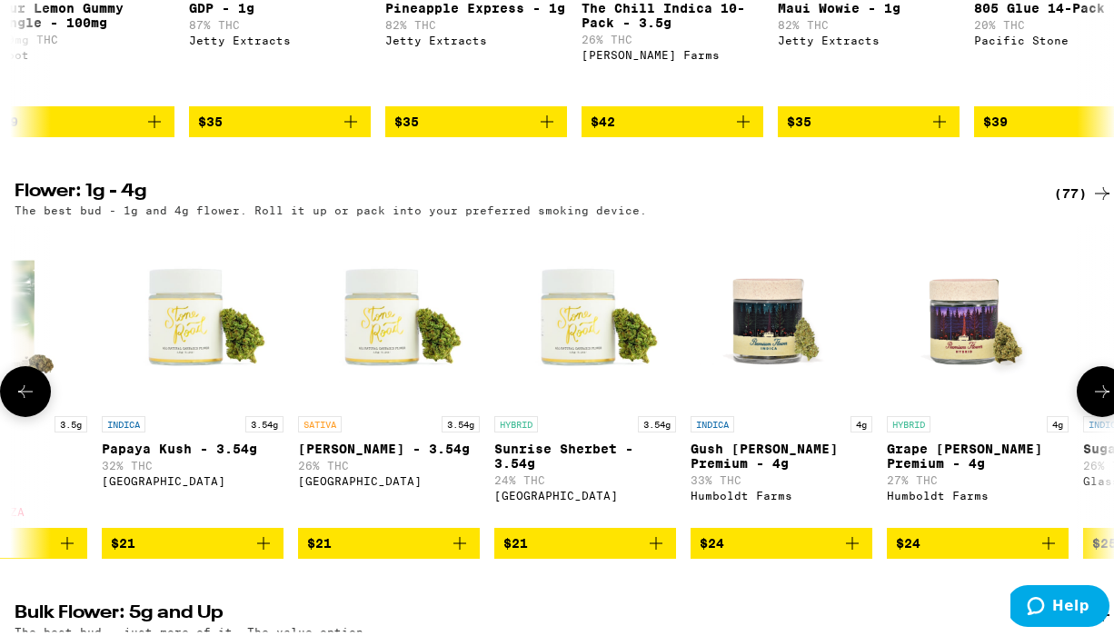
click at [1092, 377] on icon at bounding box center [1103, 388] width 22 height 22
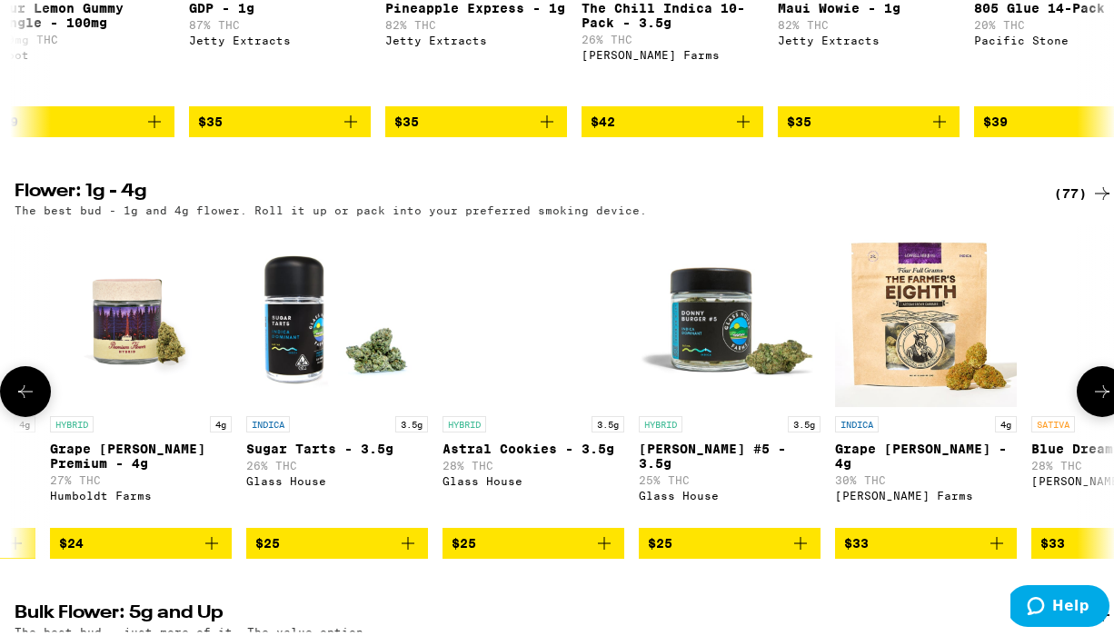
scroll to position [0, 3548]
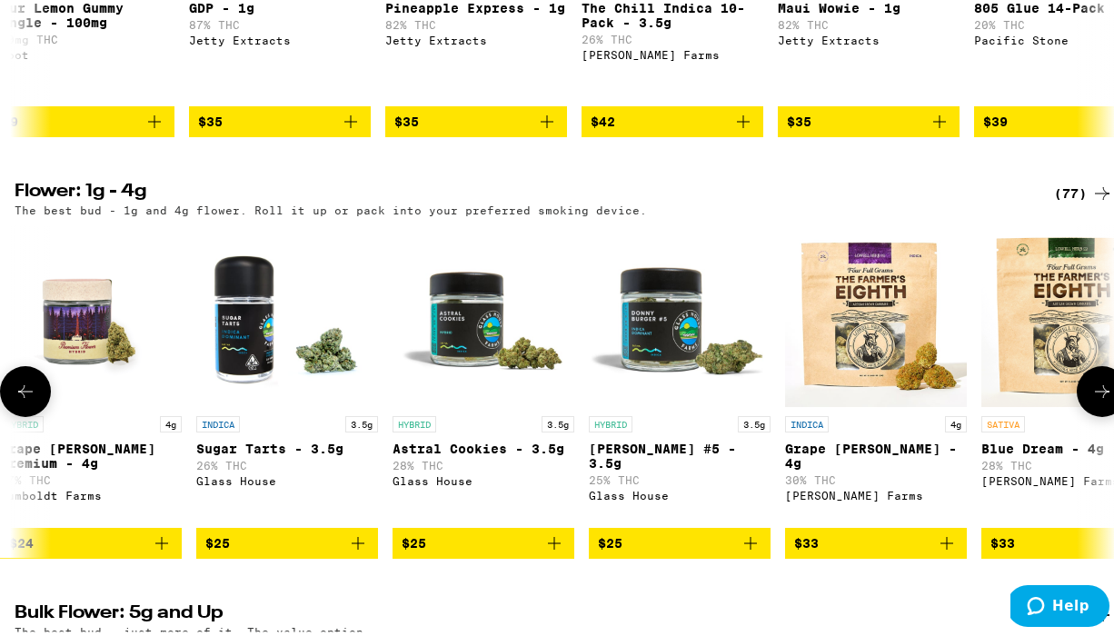
click at [34, 379] on icon at bounding box center [26, 388] width 22 height 22
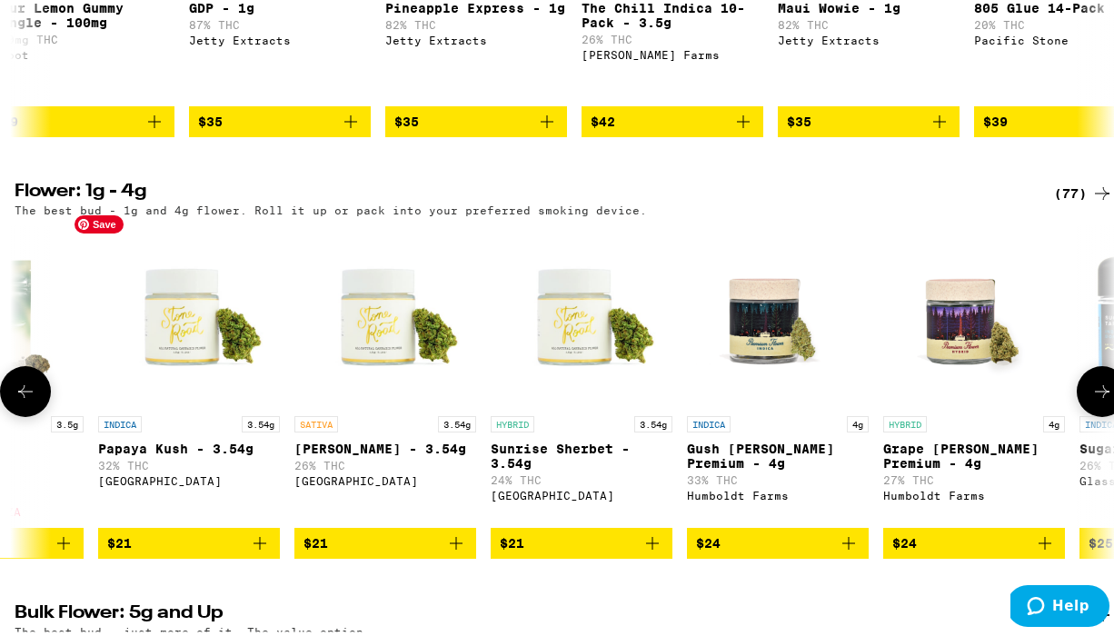
scroll to position [0, 2661]
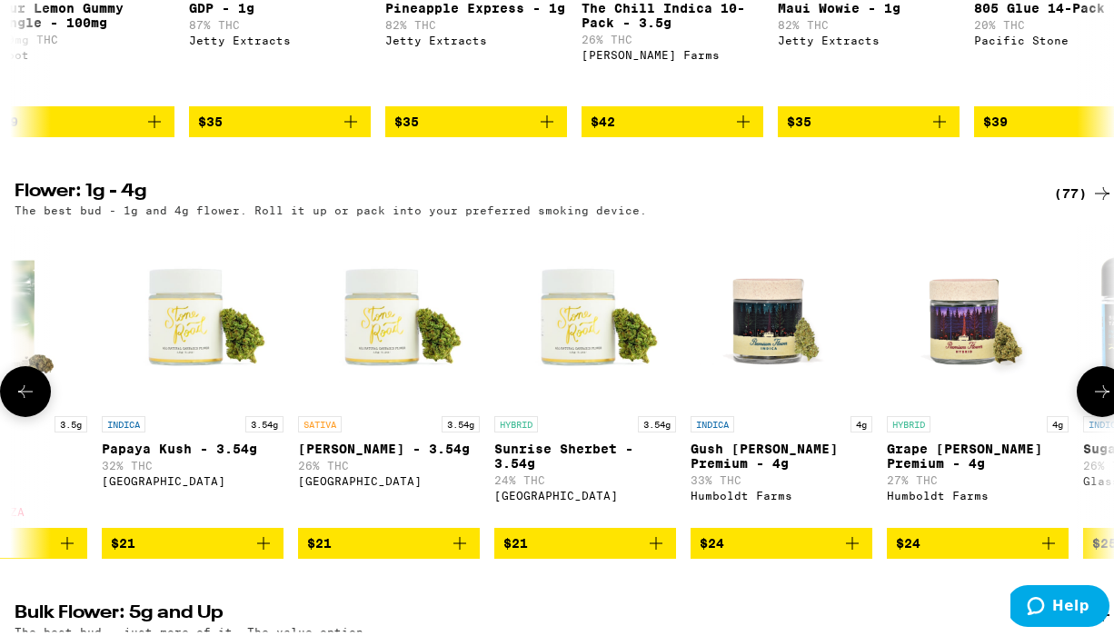
click at [1009, 529] on span "$24" at bounding box center [978, 540] width 164 height 22
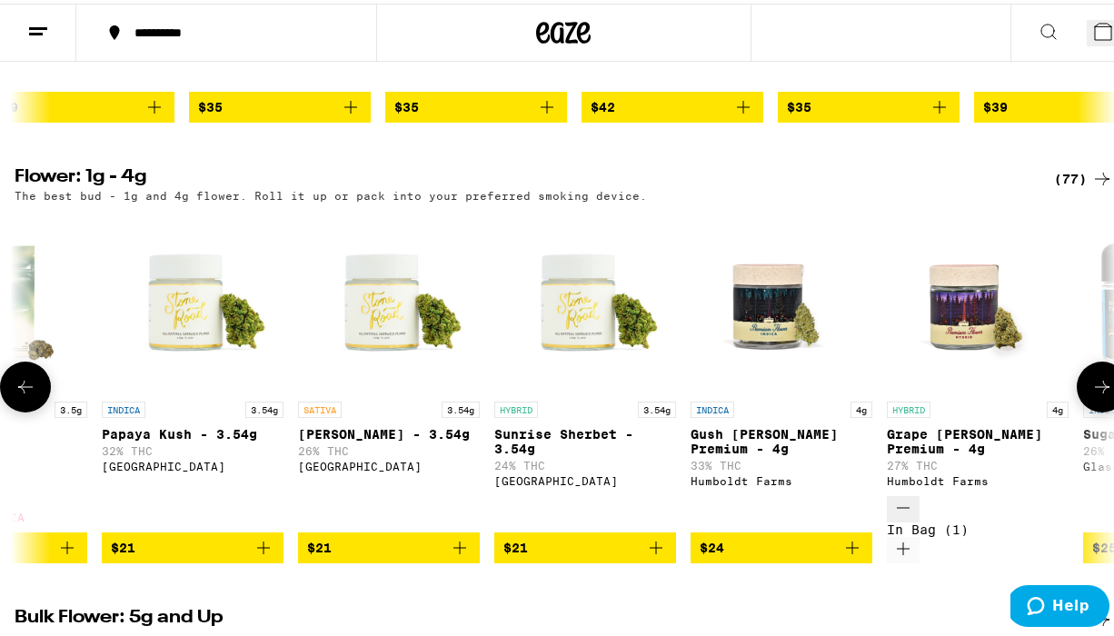
scroll to position [958, 0]
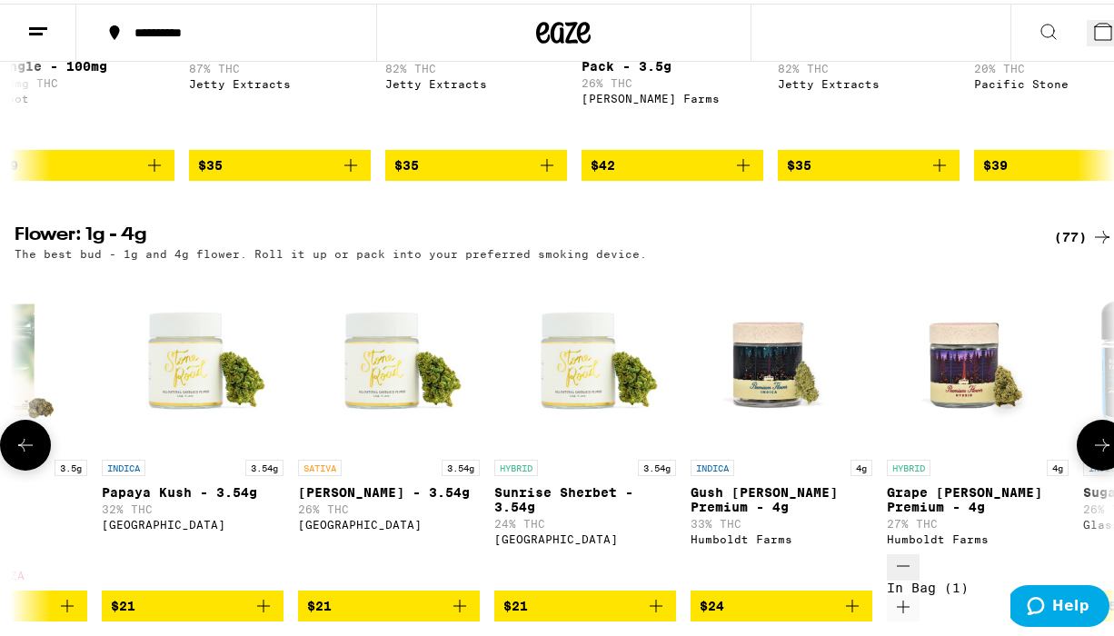
click at [1092, 431] on icon at bounding box center [1103, 442] width 22 height 22
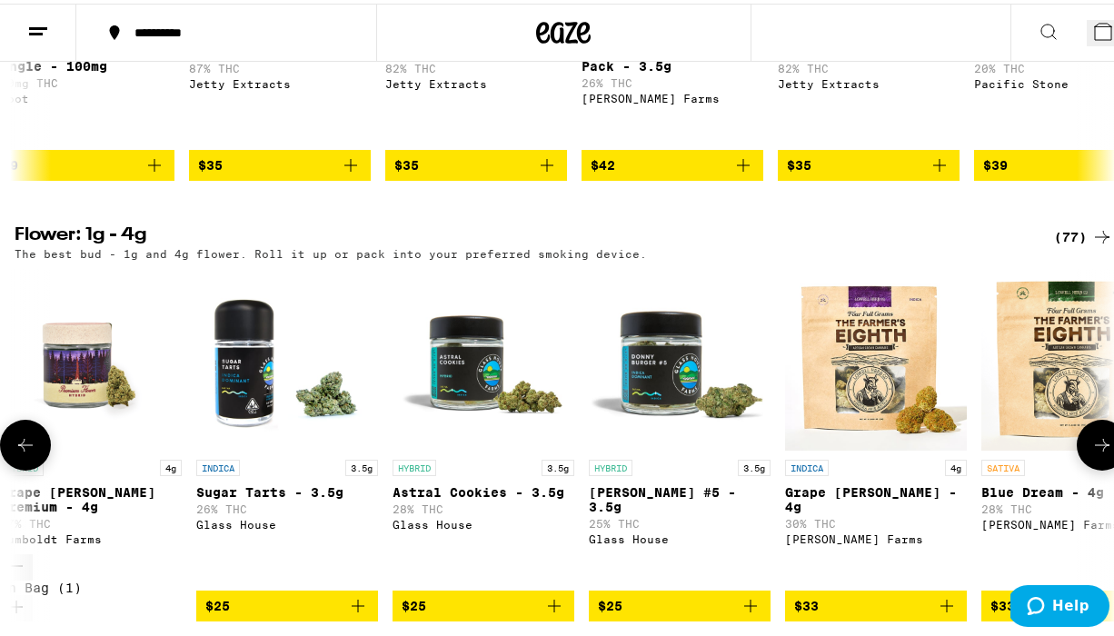
click at [1092, 431] on icon at bounding box center [1103, 442] width 22 height 22
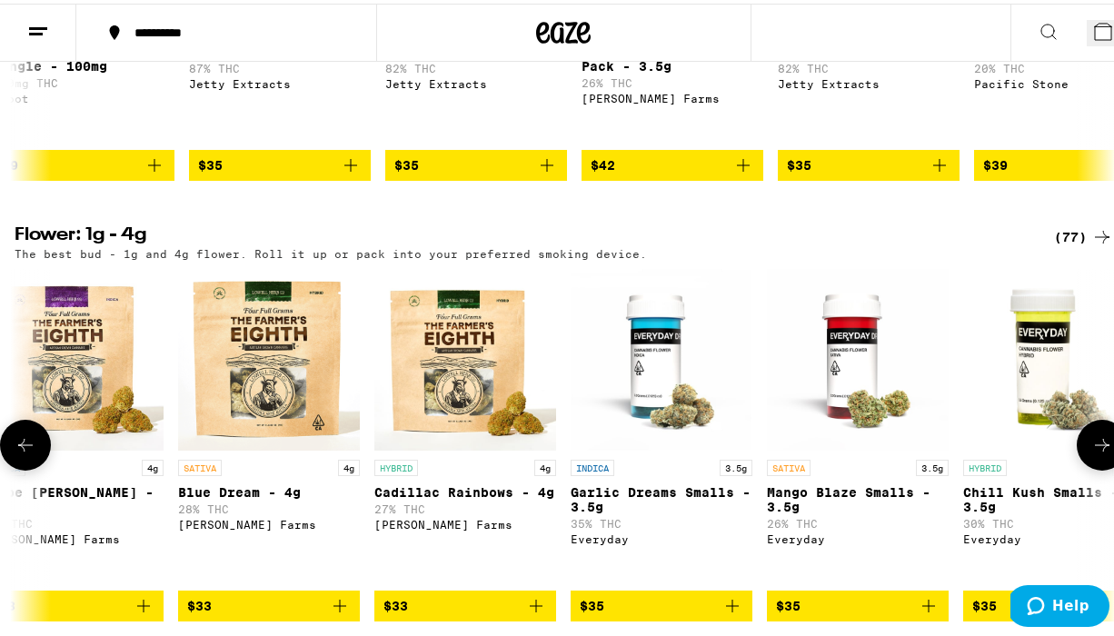
scroll to position [0, 4436]
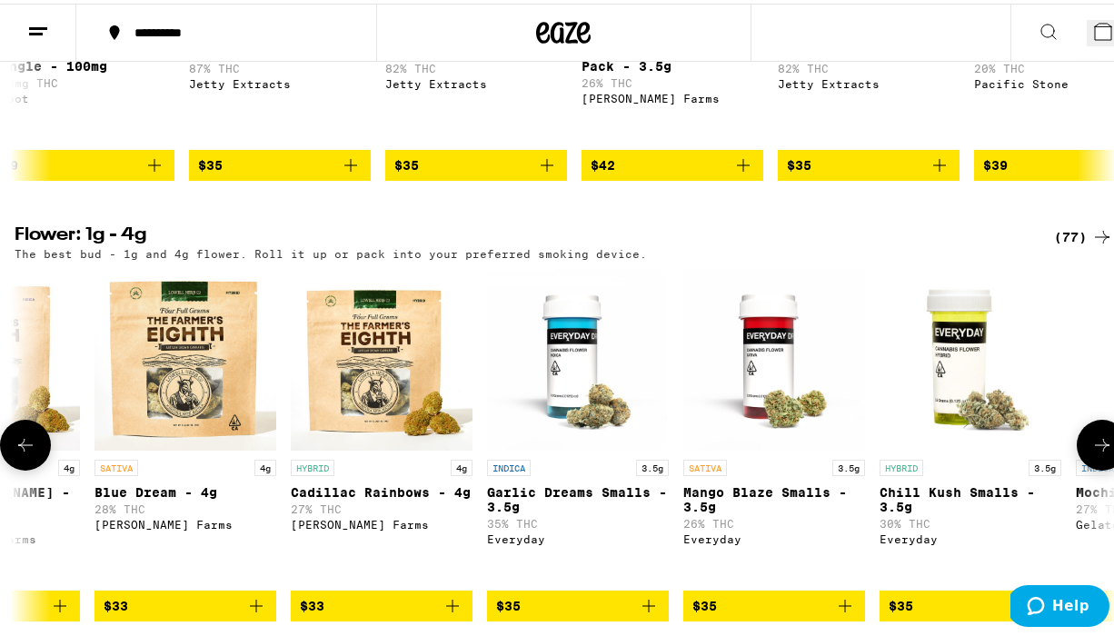
click at [1092, 431] on icon at bounding box center [1103, 442] width 22 height 22
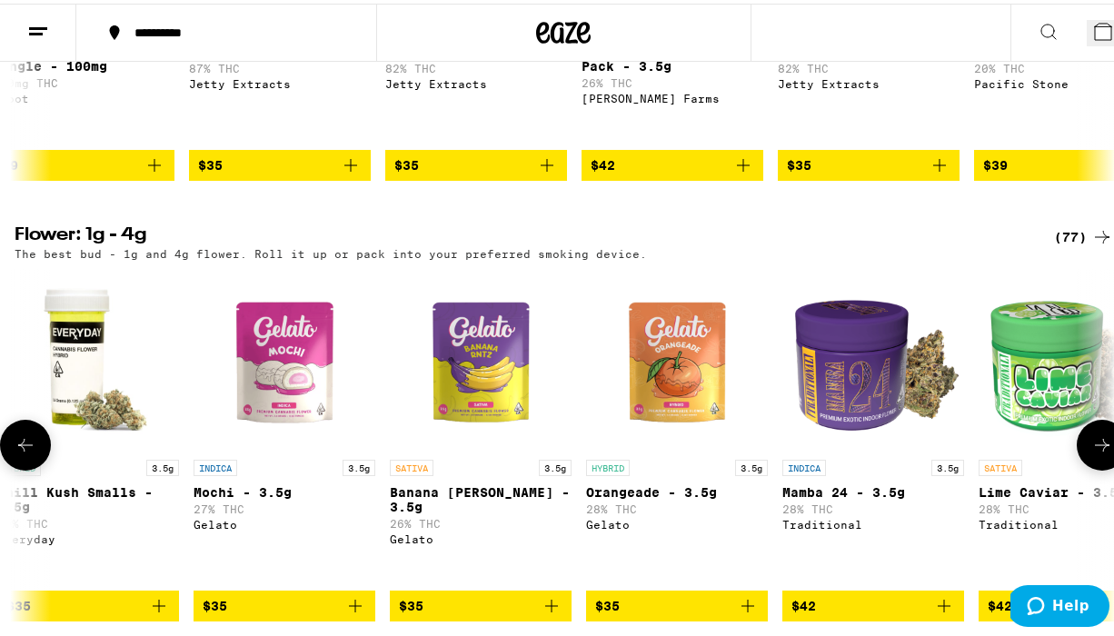
scroll to position [0, 5323]
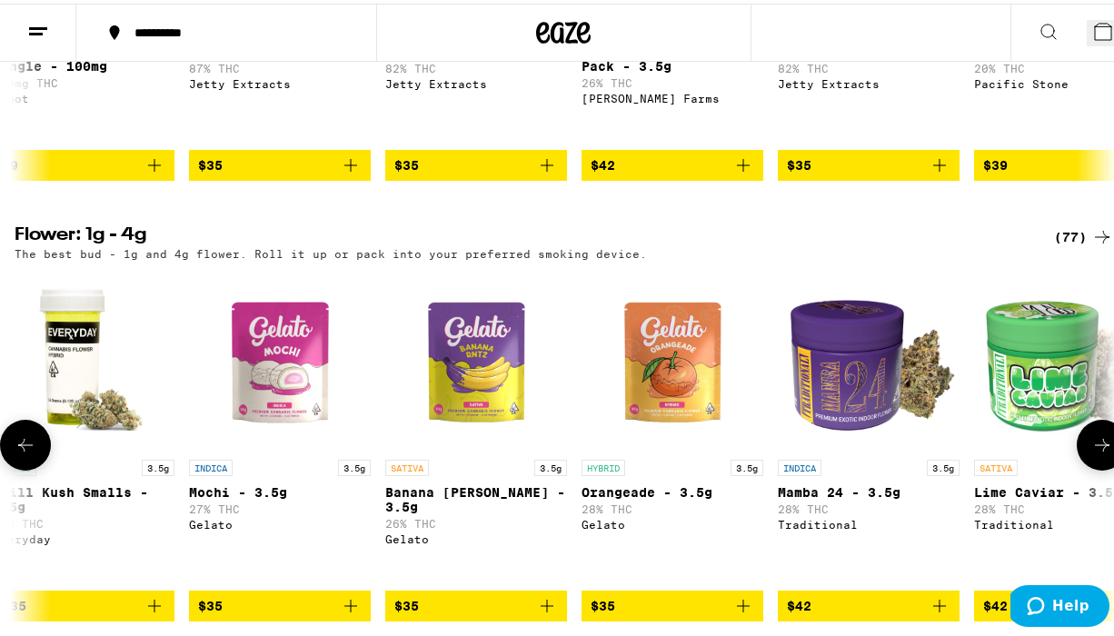
click at [1092, 431] on icon at bounding box center [1103, 442] width 22 height 22
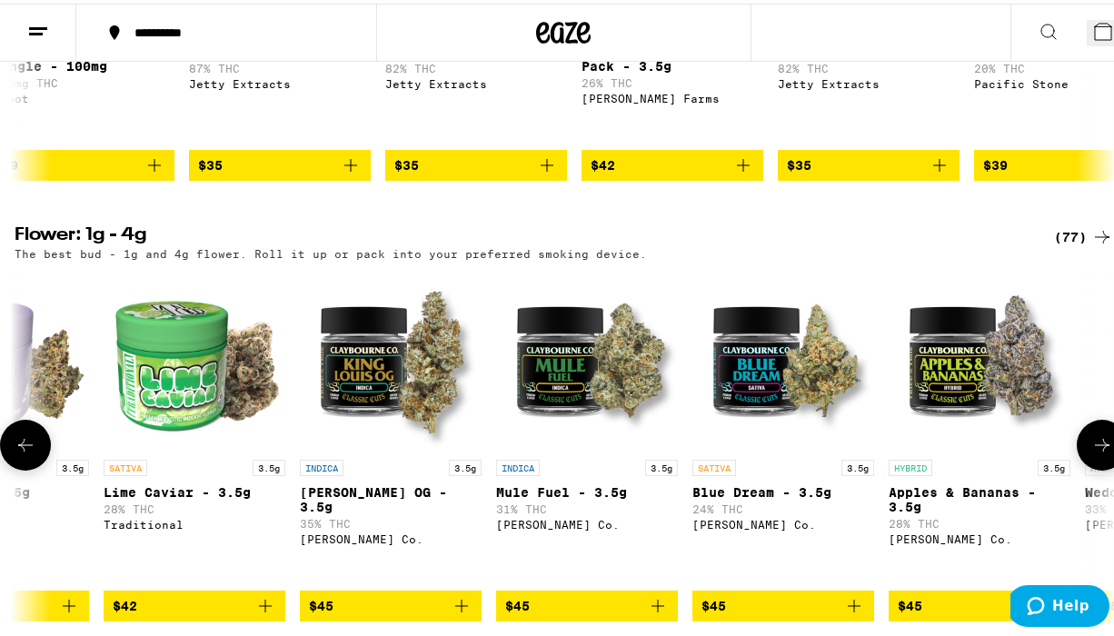
scroll to position [0, 6210]
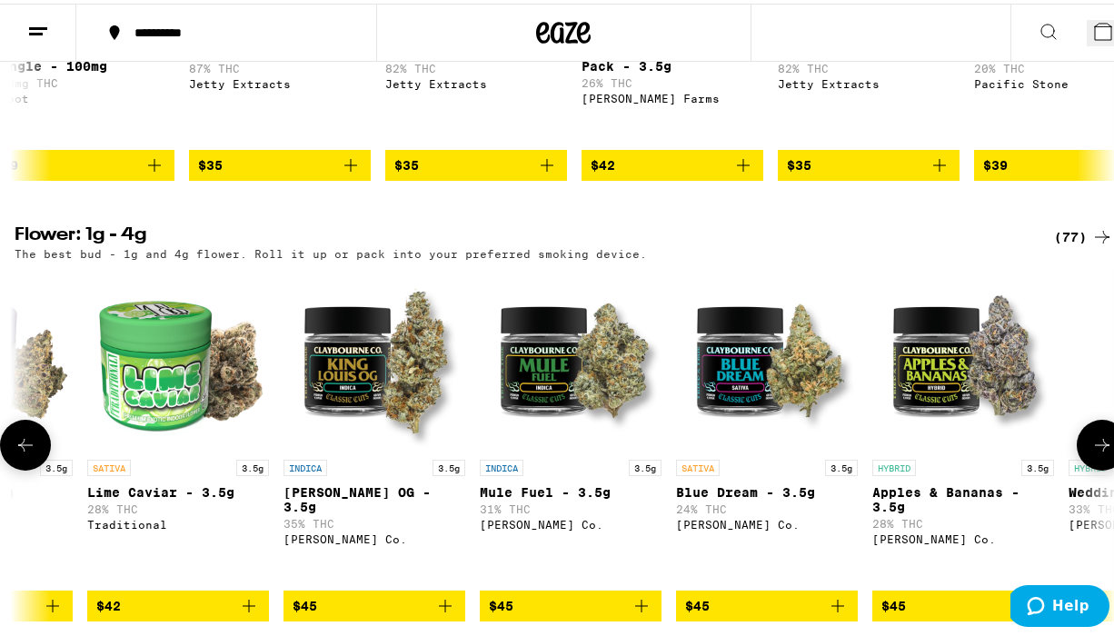
click at [1095, 435] on icon at bounding box center [1102, 441] width 15 height 13
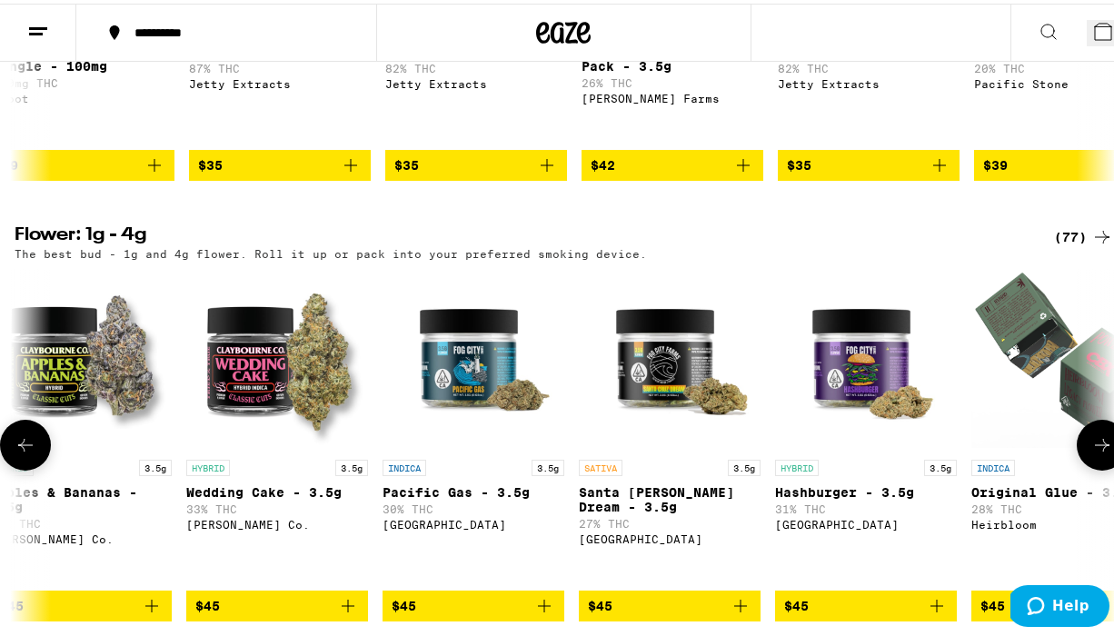
scroll to position [0, 7097]
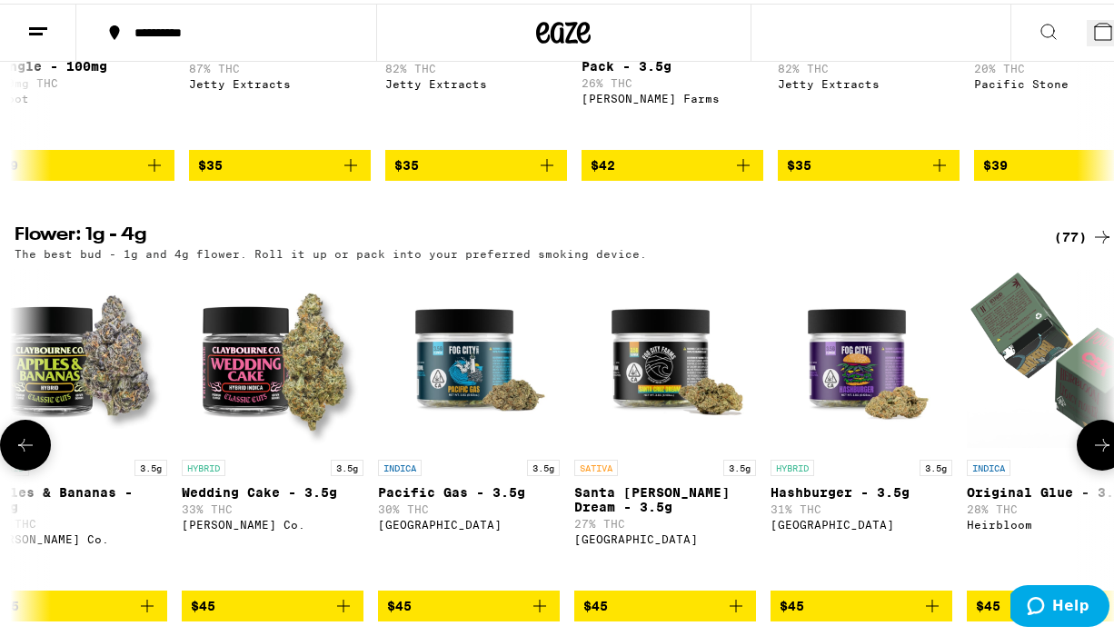
click at [1092, 431] on icon at bounding box center [1103, 442] width 22 height 22
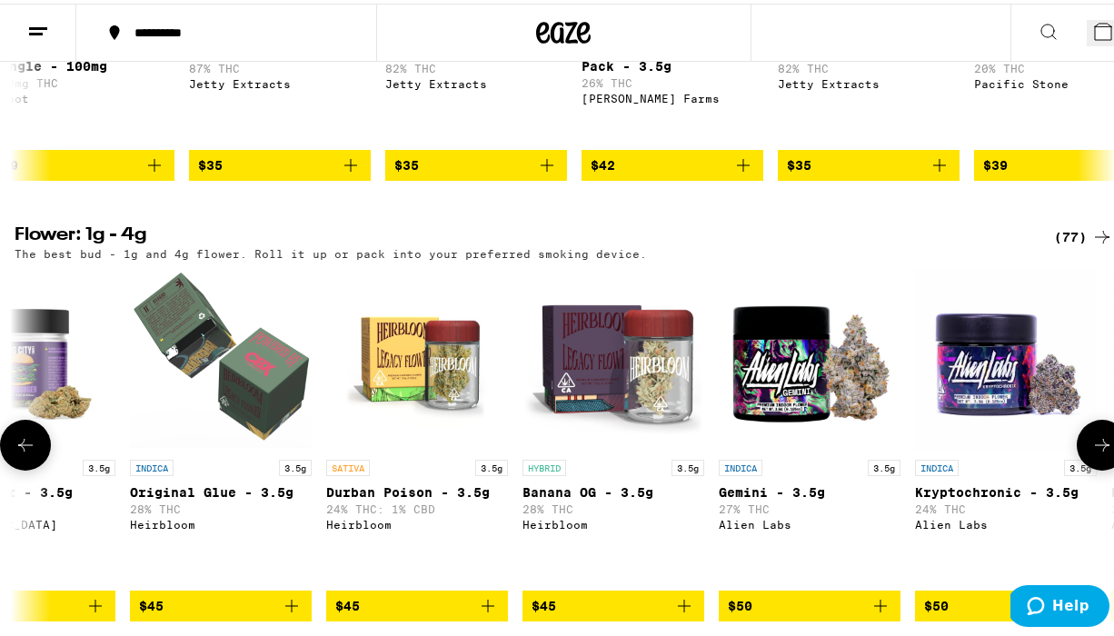
scroll to position [0, 7984]
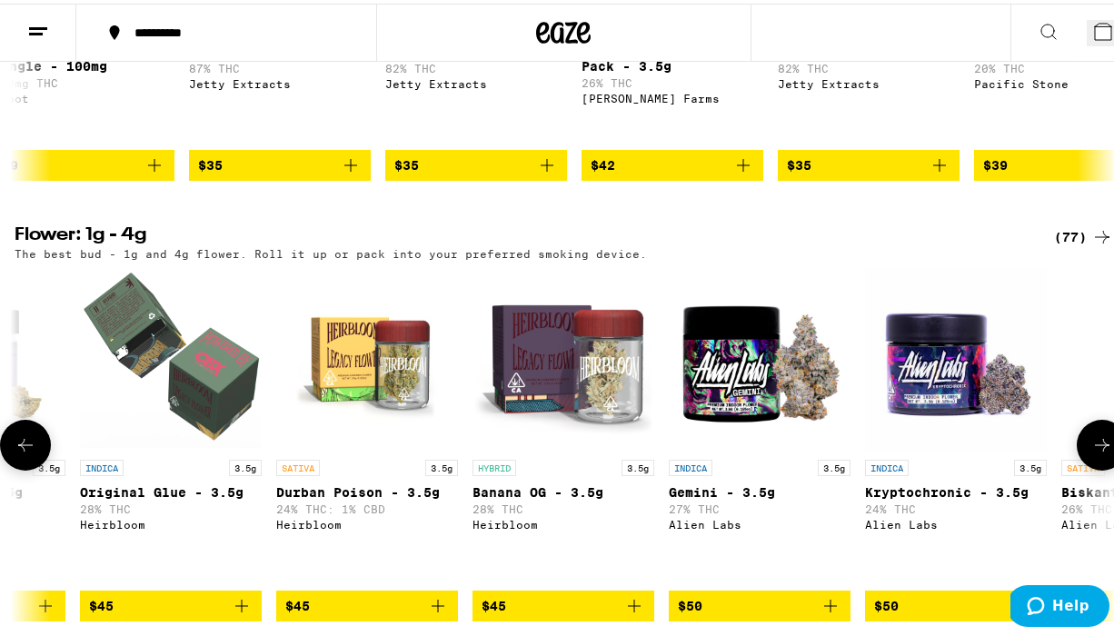
click at [1092, 431] on icon at bounding box center [1103, 442] width 22 height 22
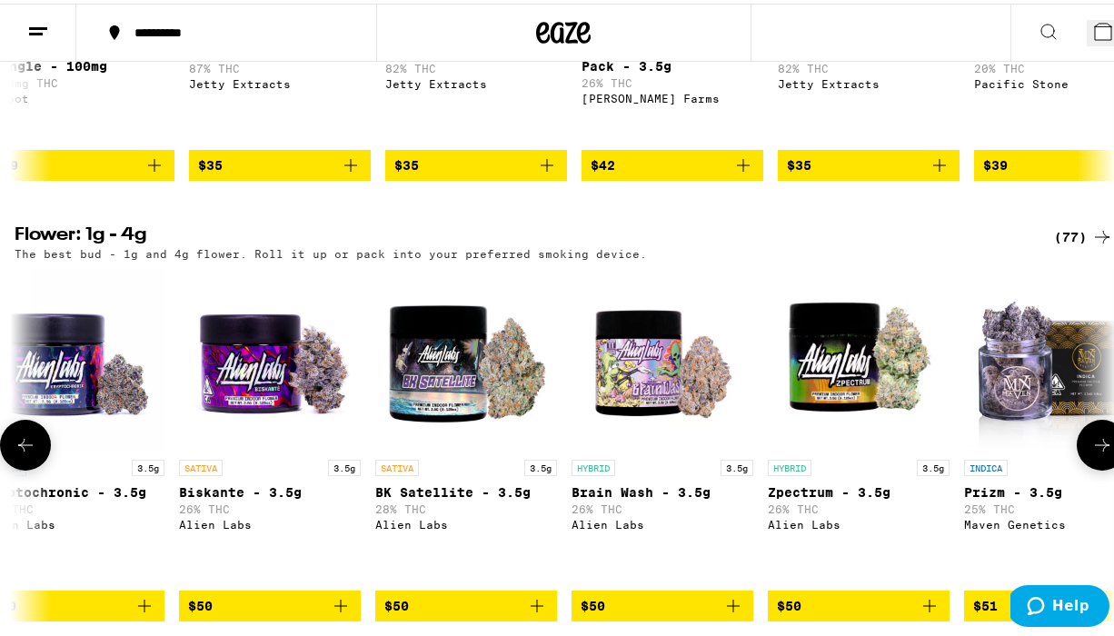
scroll to position [0, 8871]
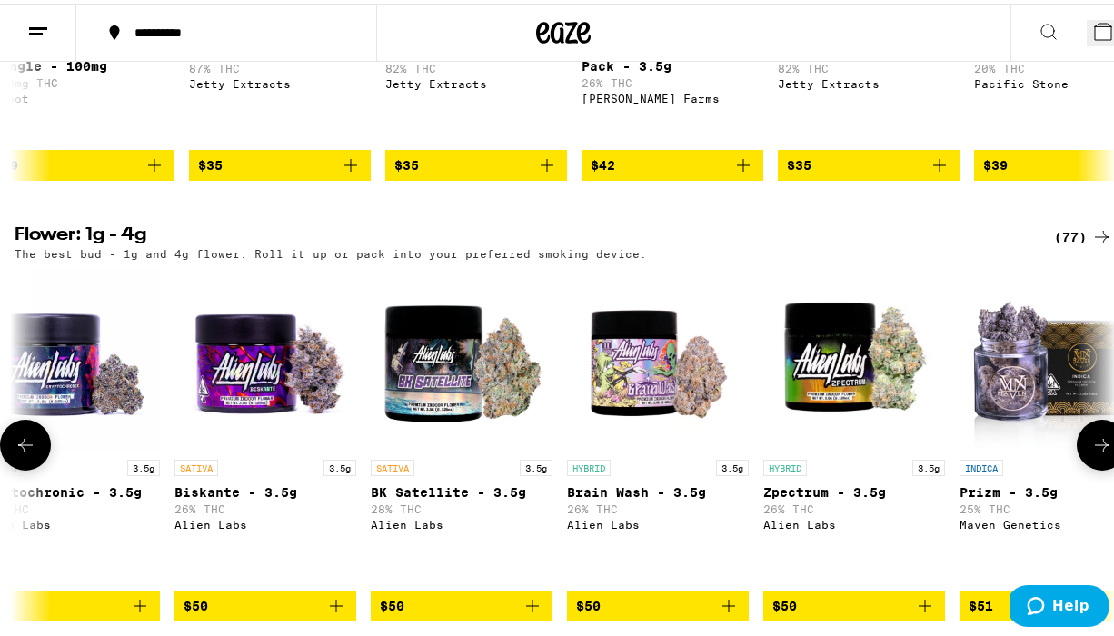
click at [1093, 416] on button at bounding box center [1102, 441] width 51 height 51
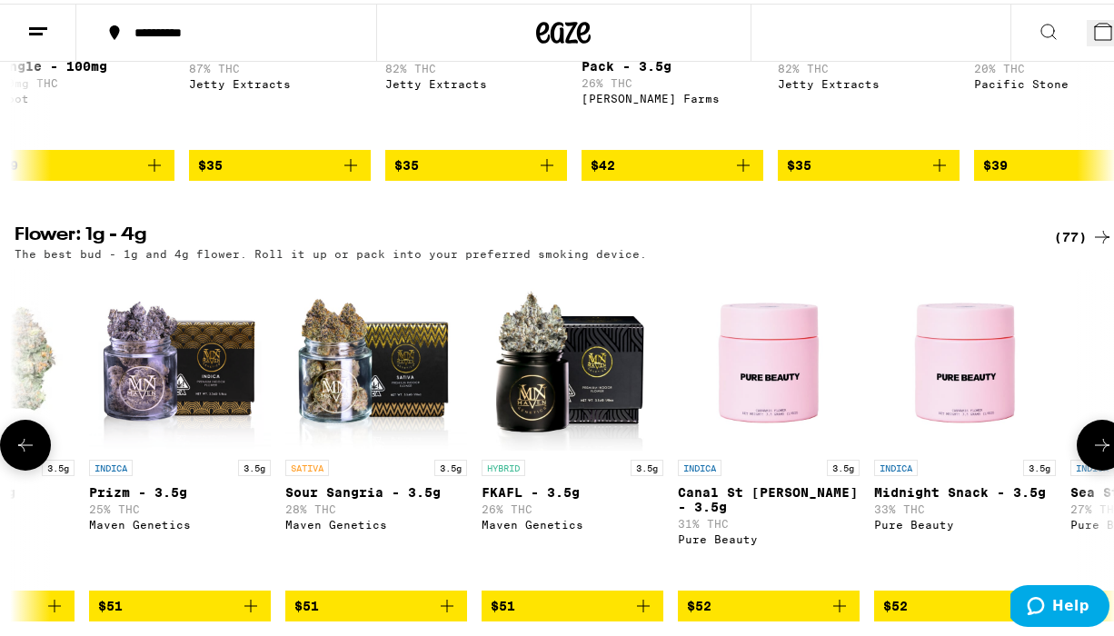
scroll to position [0, 9758]
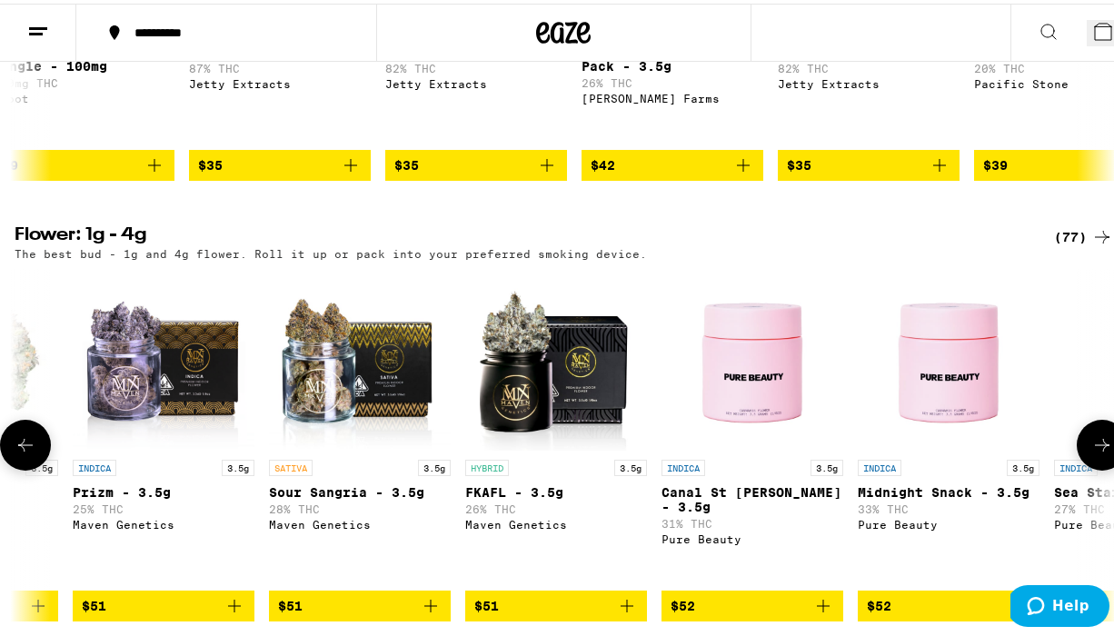
click at [1093, 416] on button at bounding box center [1102, 441] width 51 height 51
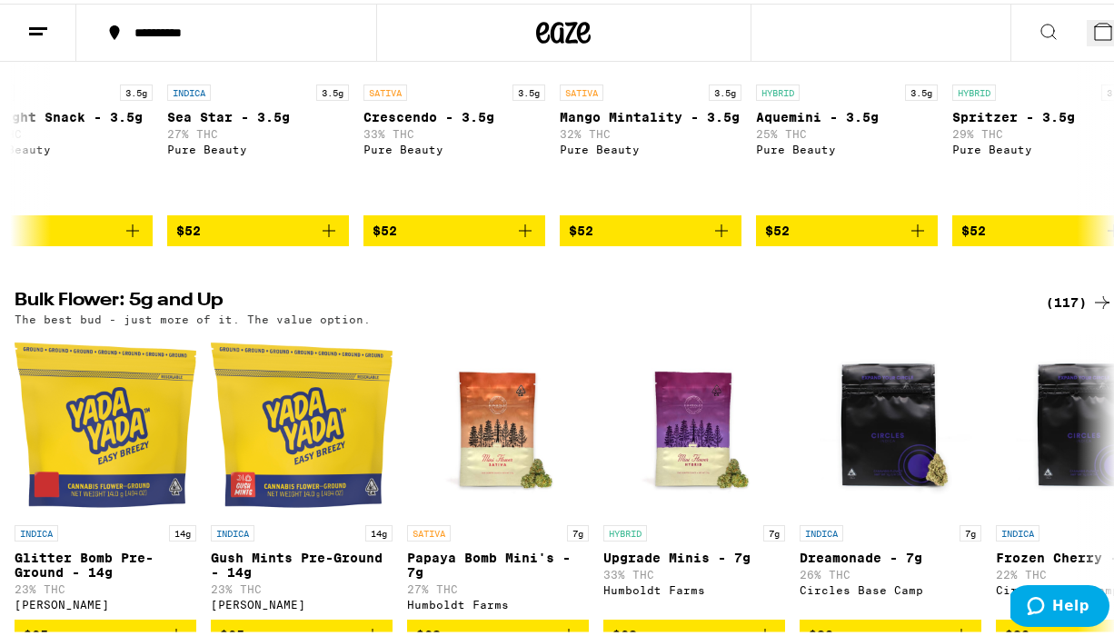
scroll to position [1337, 0]
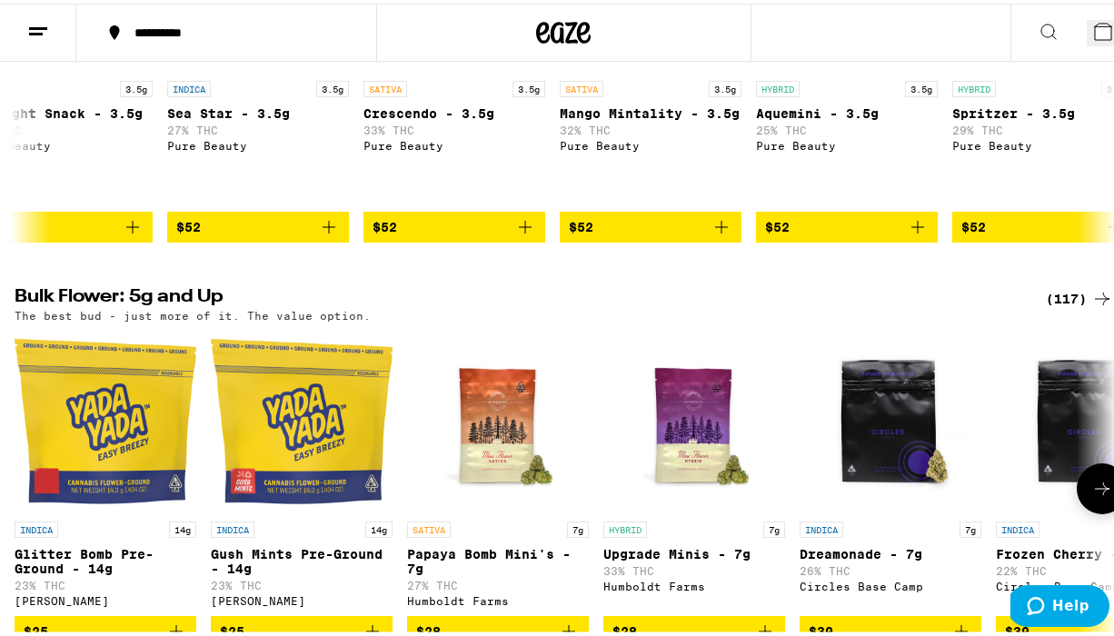
click at [1092, 474] on icon at bounding box center [1103, 485] width 22 height 22
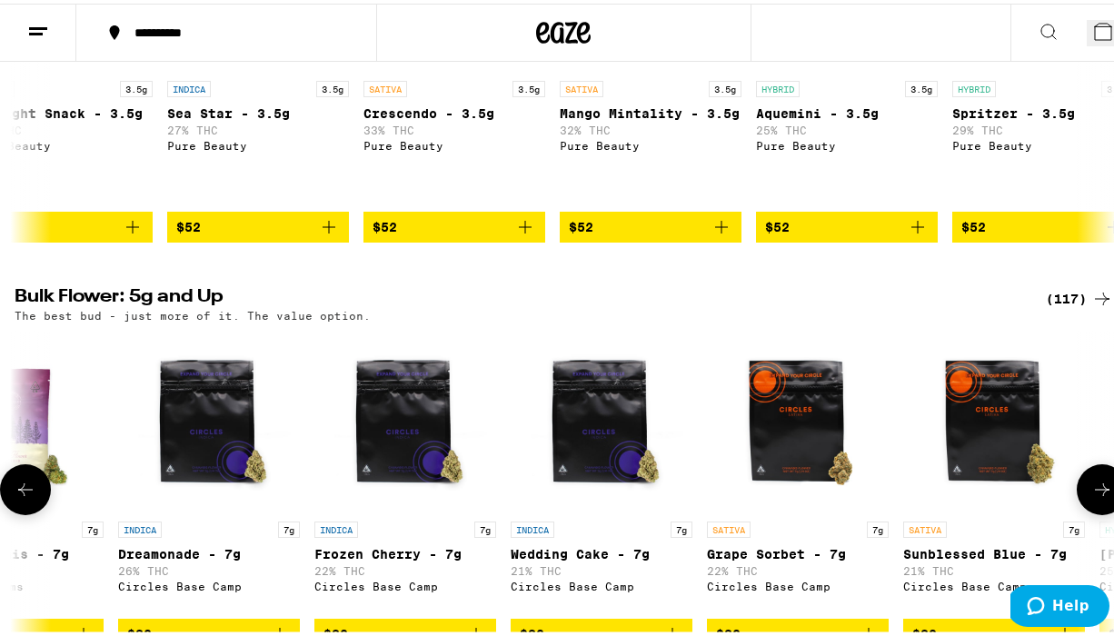
scroll to position [0, 887]
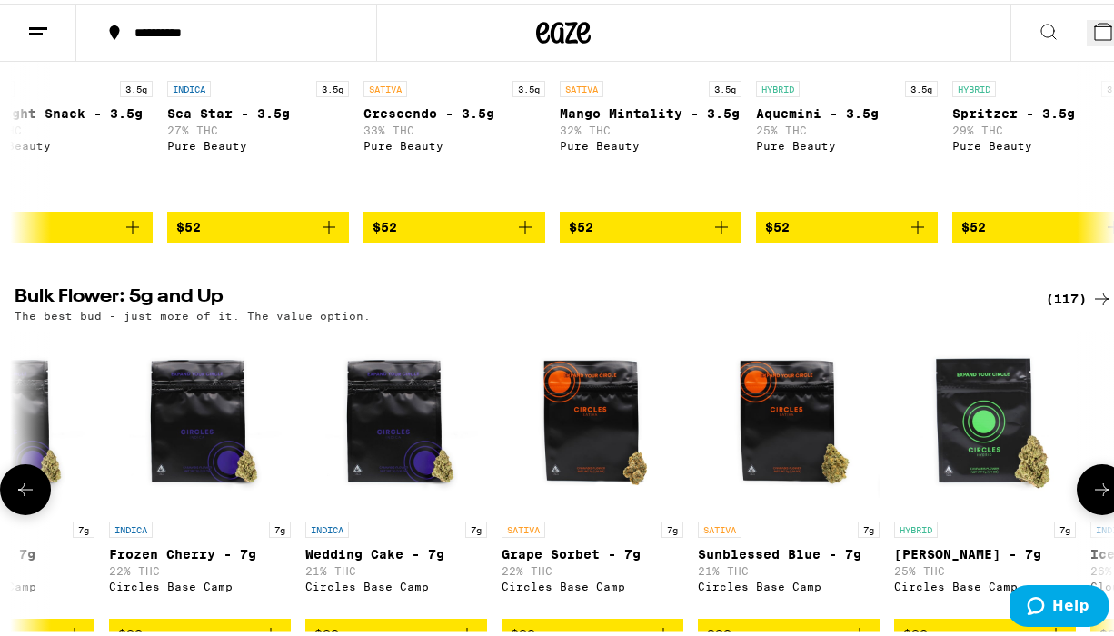
click at [464, 620] on icon "Add to bag" at bounding box center [467, 631] width 22 height 22
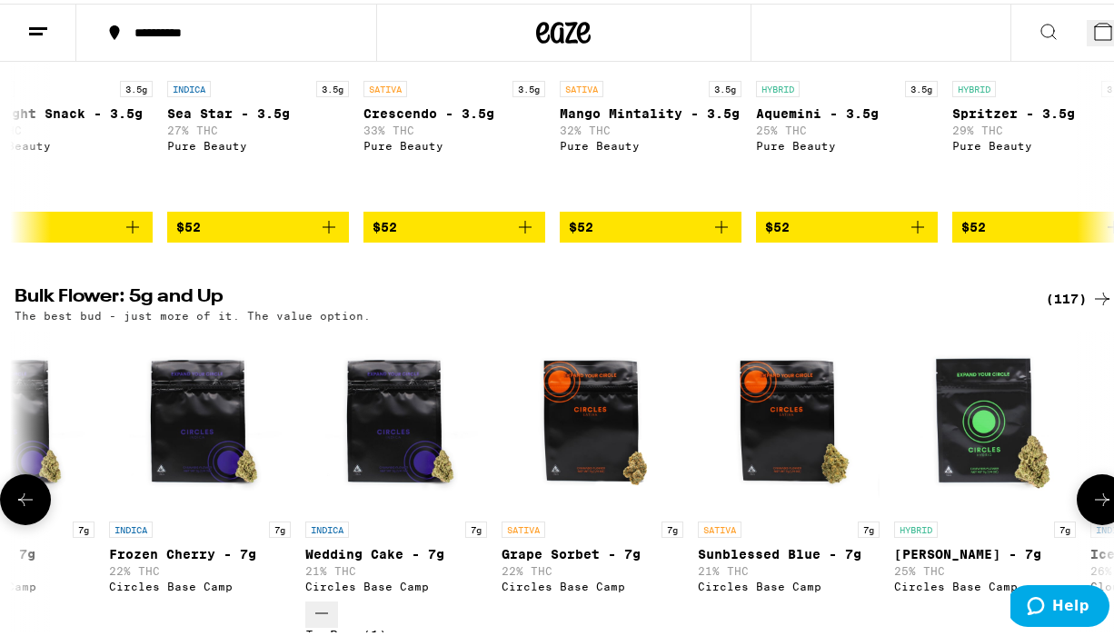
click at [1092, 485] on icon at bounding box center [1103, 496] width 22 height 22
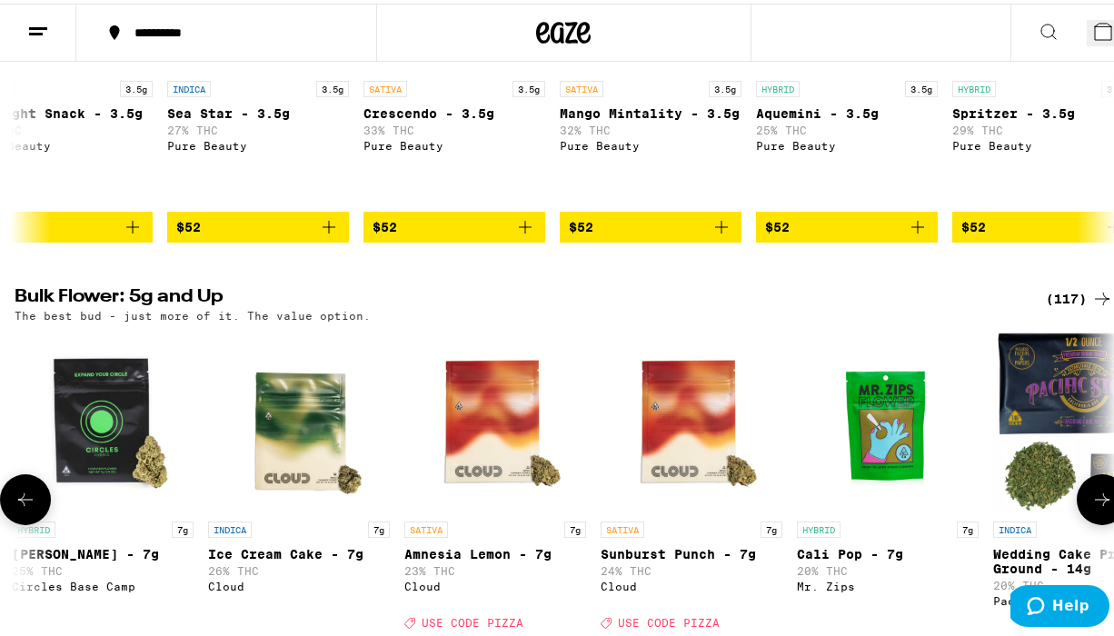
scroll to position [0, 1774]
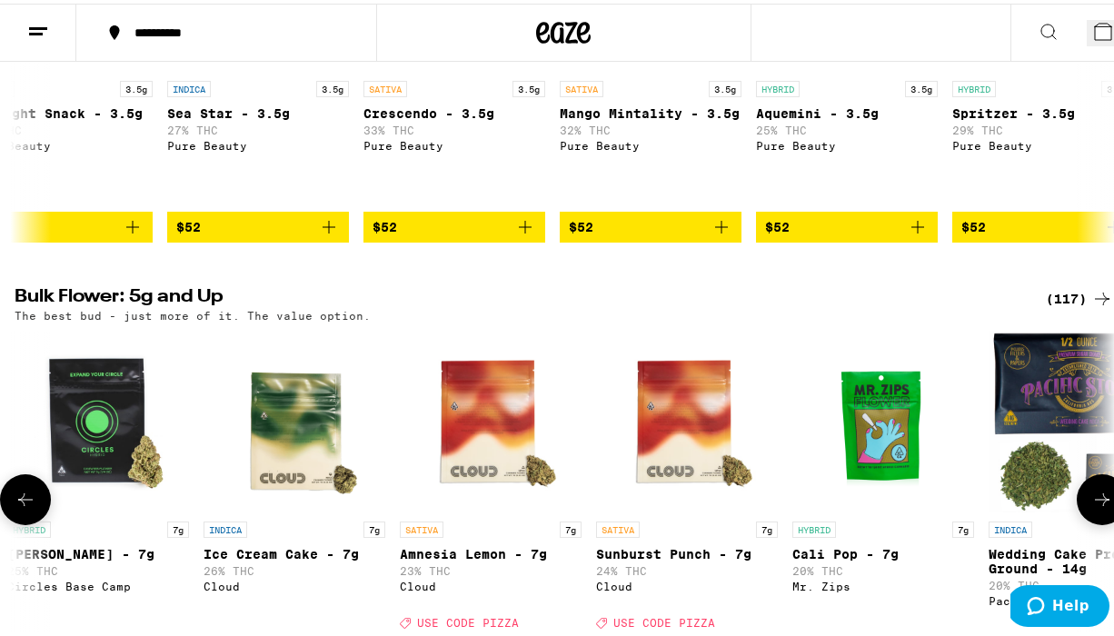
click at [1092, 485] on icon at bounding box center [1103, 496] width 22 height 22
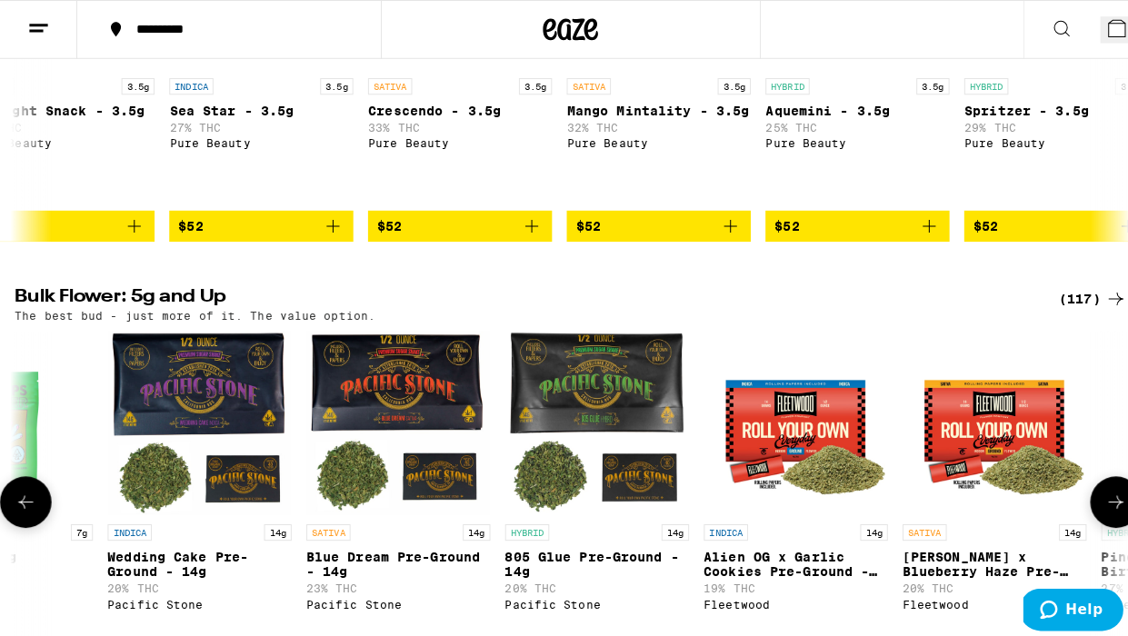
scroll to position [0, 2661]
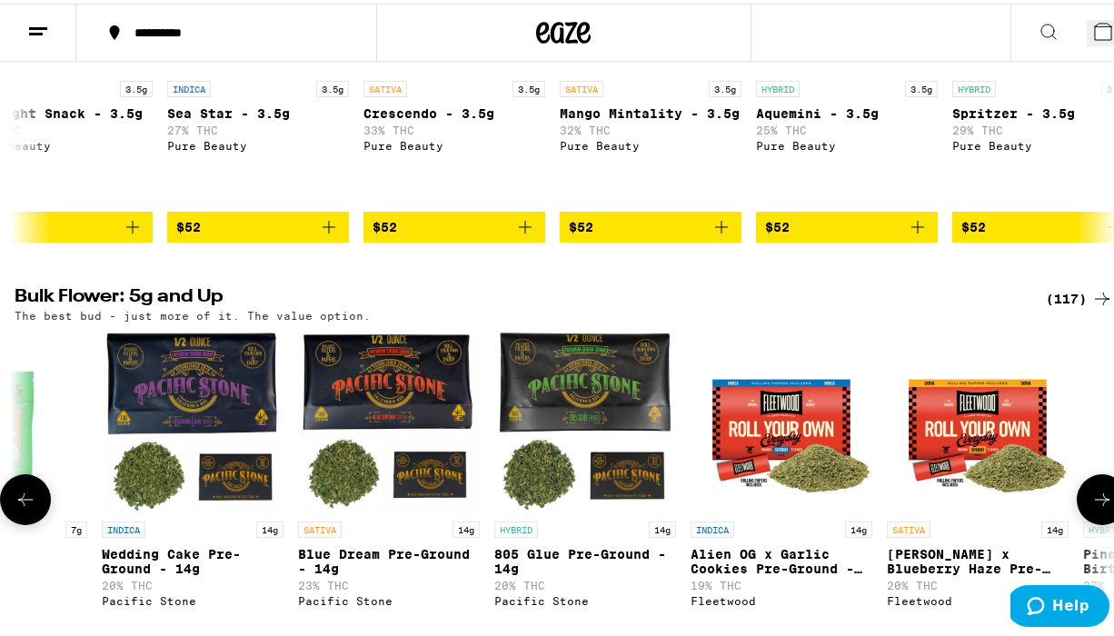
click at [1113, 34] on span "7" at bounding box center [1118, 34] width 8 height 15
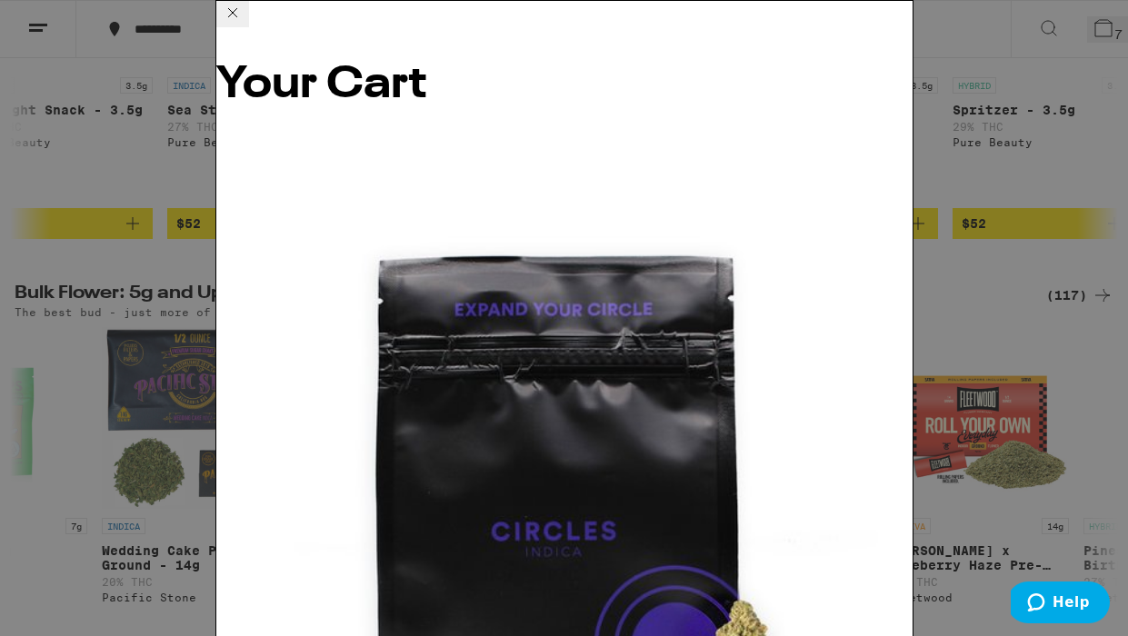
click at [244, 23] on icon at bounding box center [233, 13] width 22 height 22
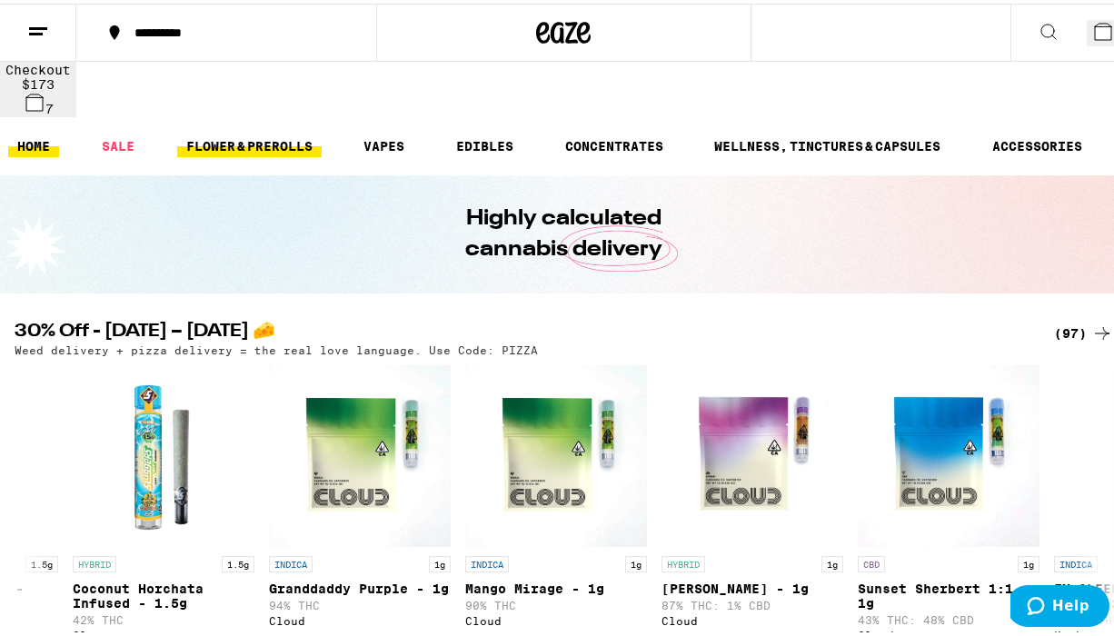
click at [291, 132] on link "FLOWER & PREROLLS" at bounding box center [249, 143] width 145 height 22
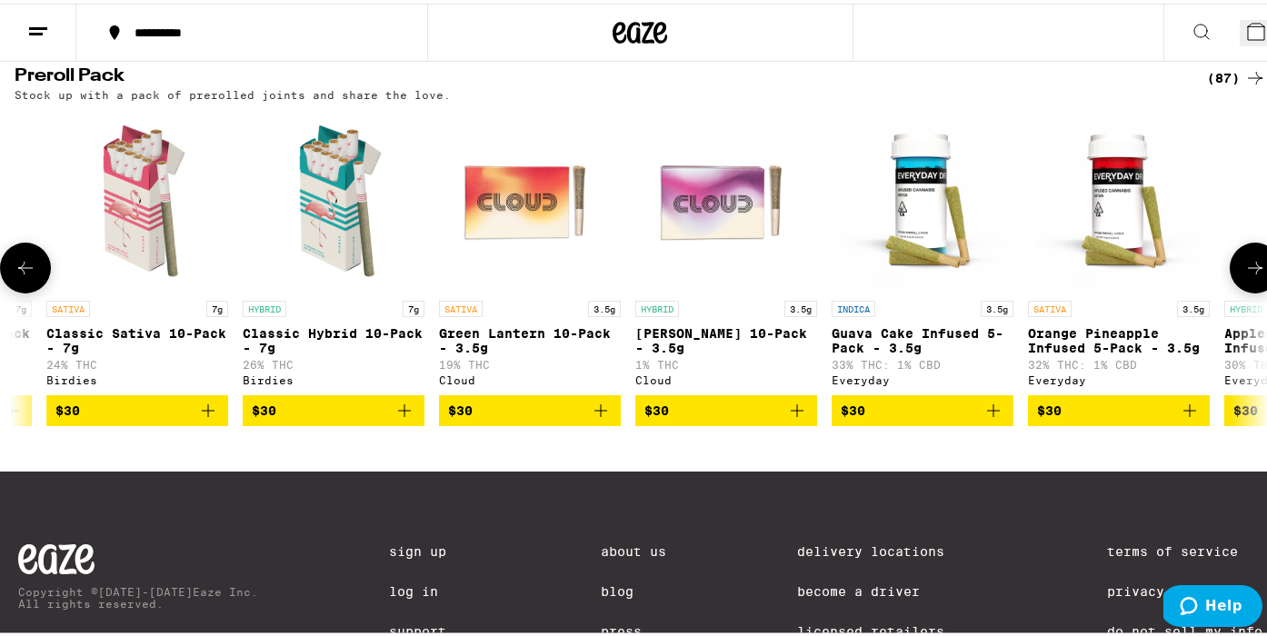
scroll to position [0, 3108]
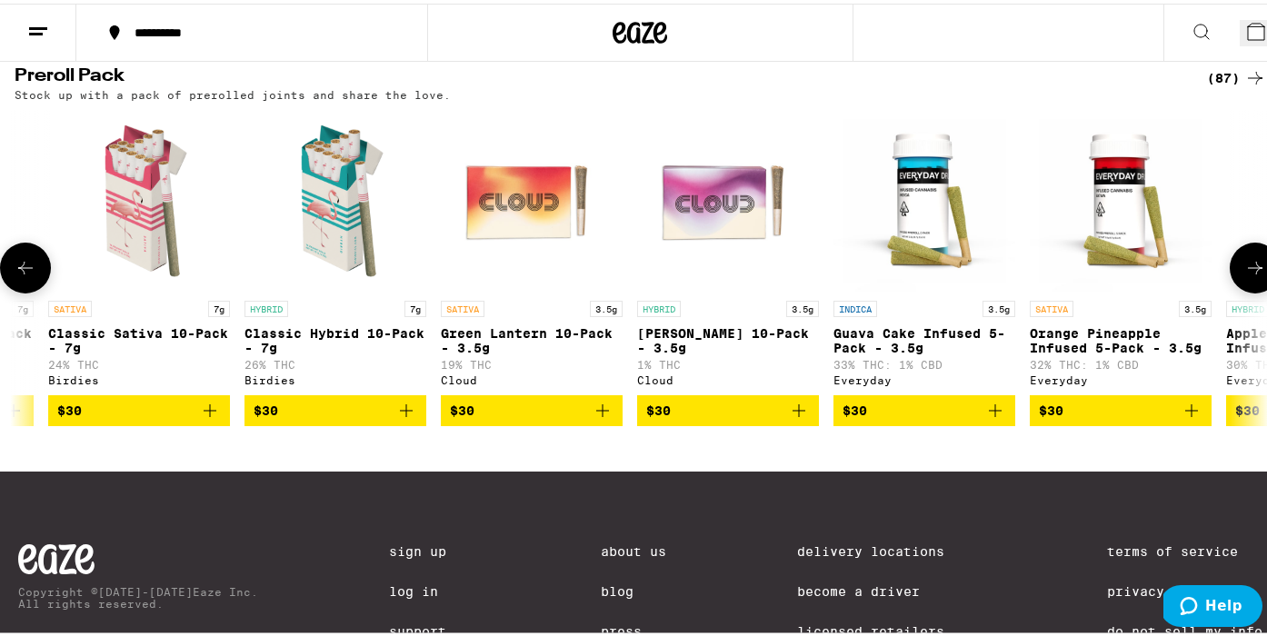
click at [413, 396] on icon "Add to bag" at bounding box center [406, 407] width 22 height 22
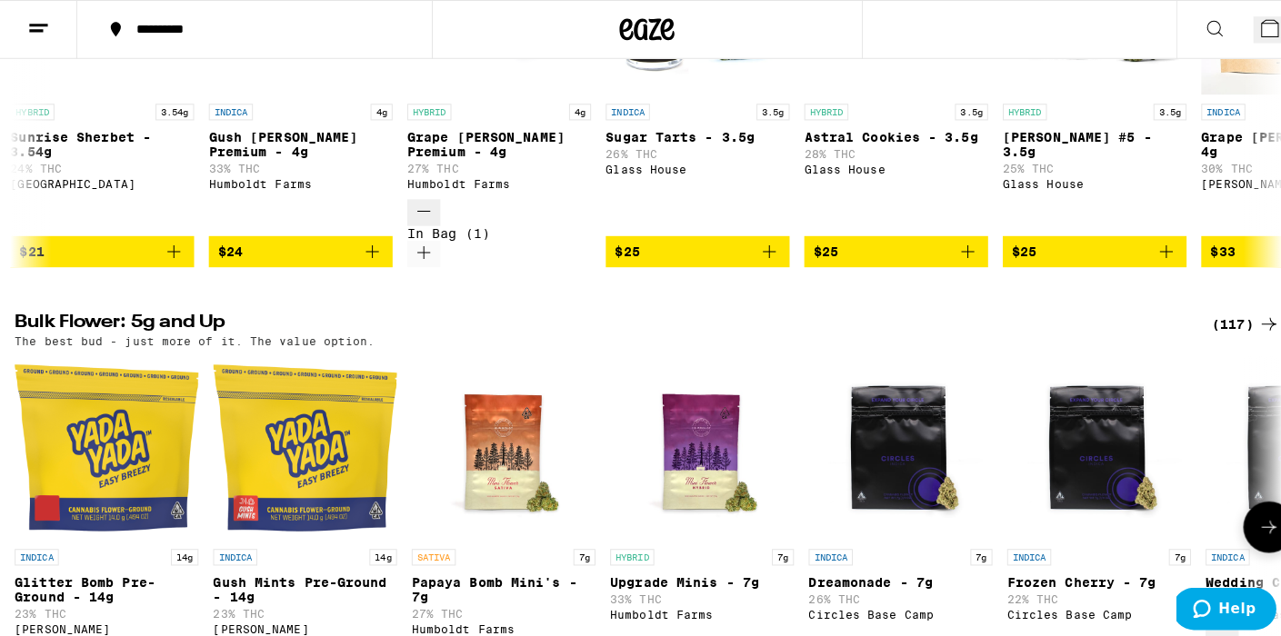
scroll to position [0, 0]
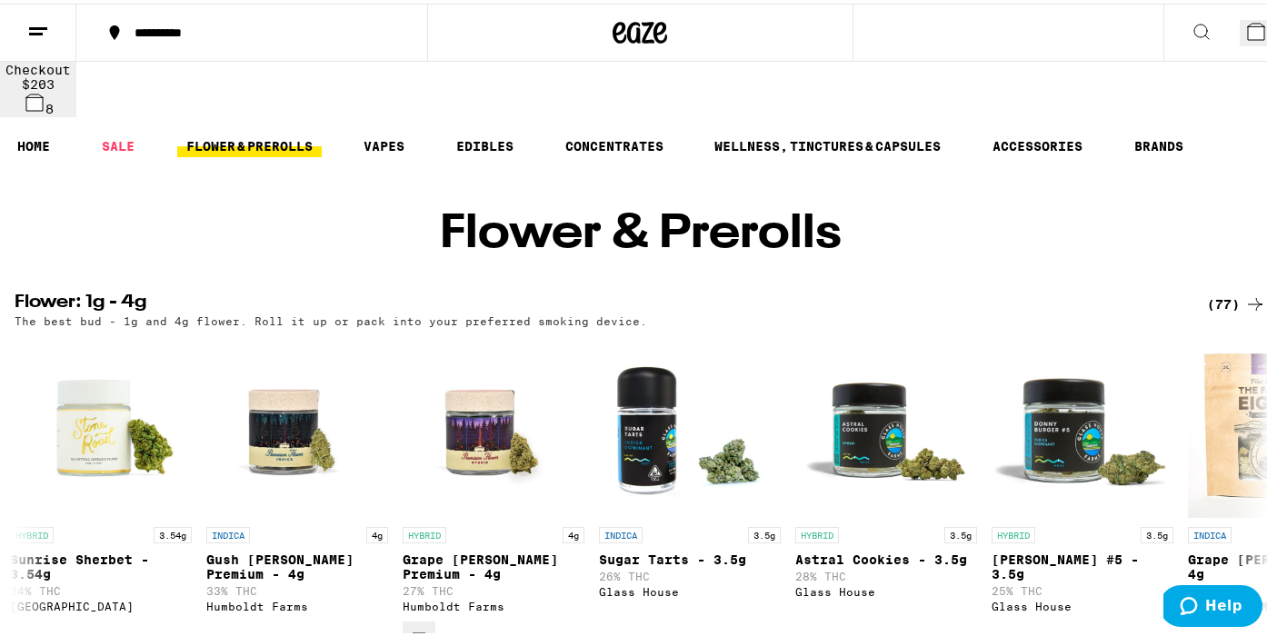
click at [1113, 21] on icon at bounding box center [1256, 28] width 16 height 16
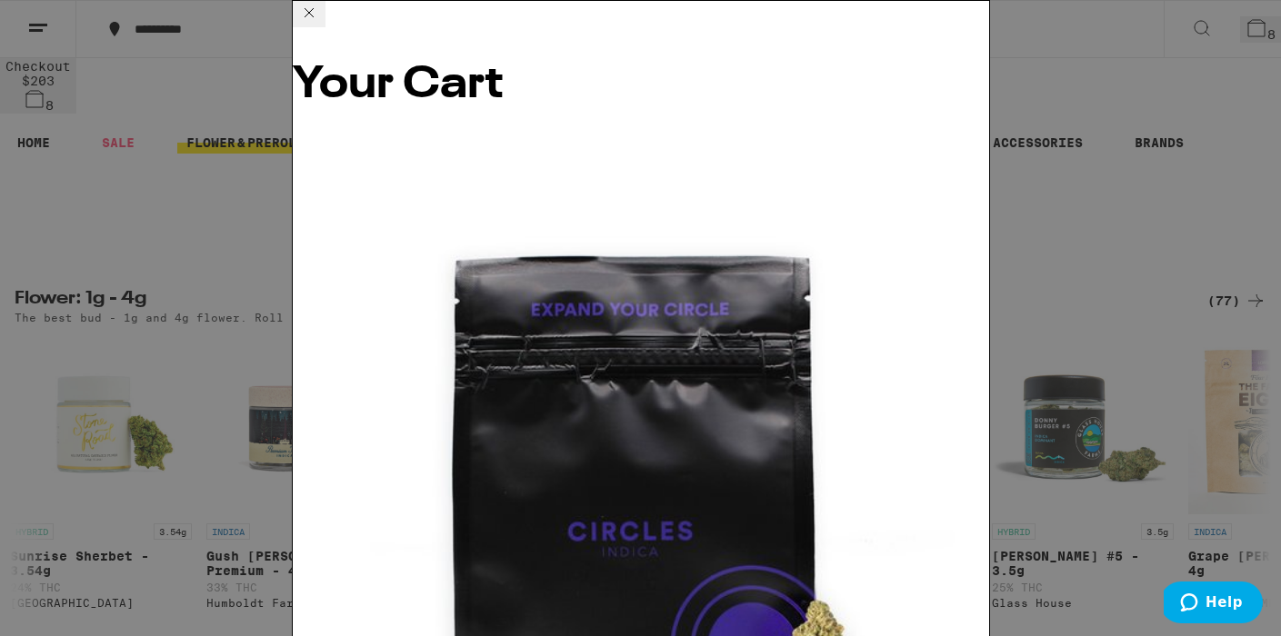
click at [320, 21] on icon at bounding box center [309, 13] width 22 height 22
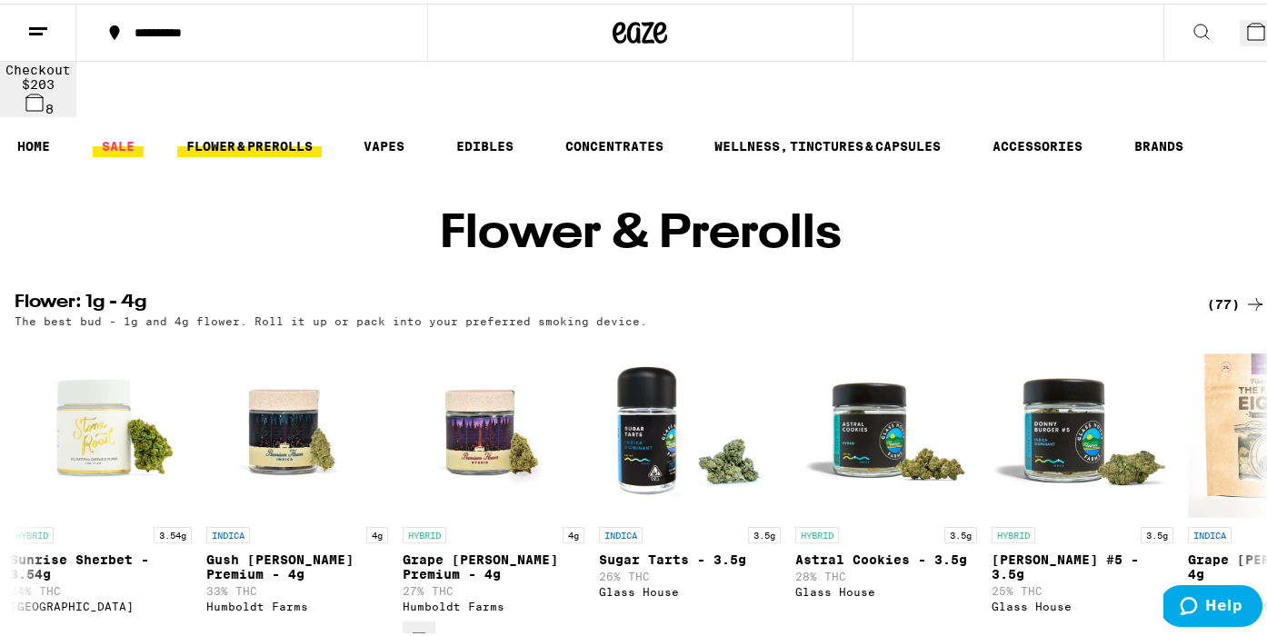
click at [109, 132] on link "SALE" at bounding box center [118, 143] width 51 height 22
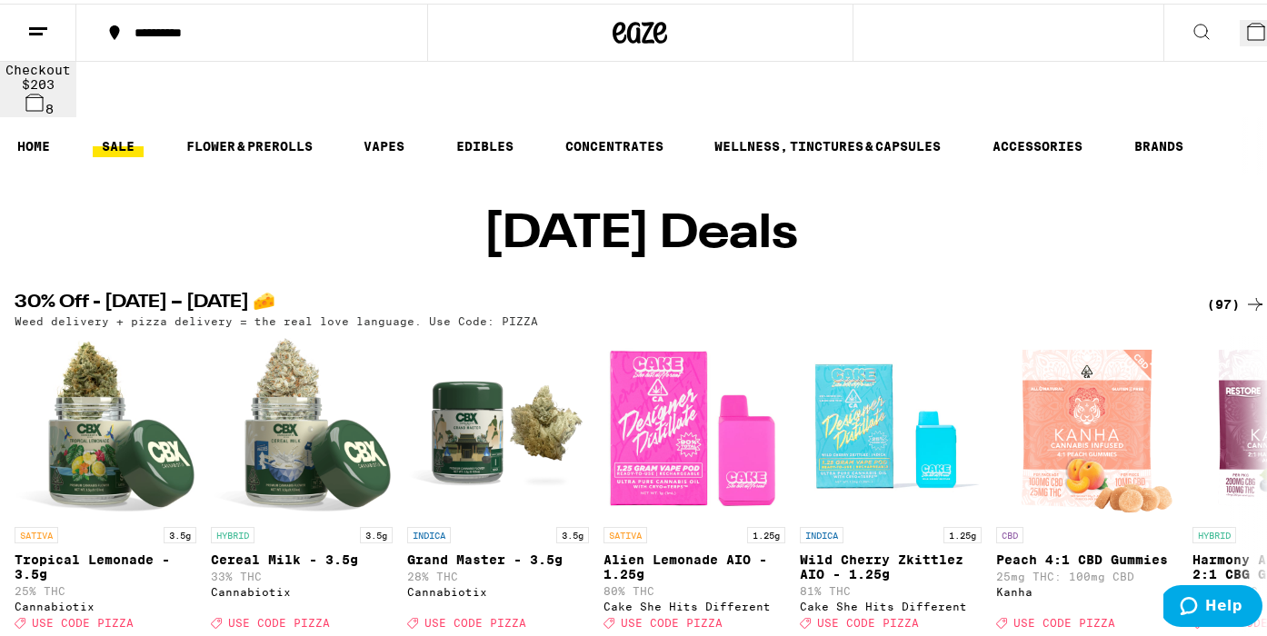
click at [1113, 32] on span "8" at bounding box center [1271, 34] width 8 height 15
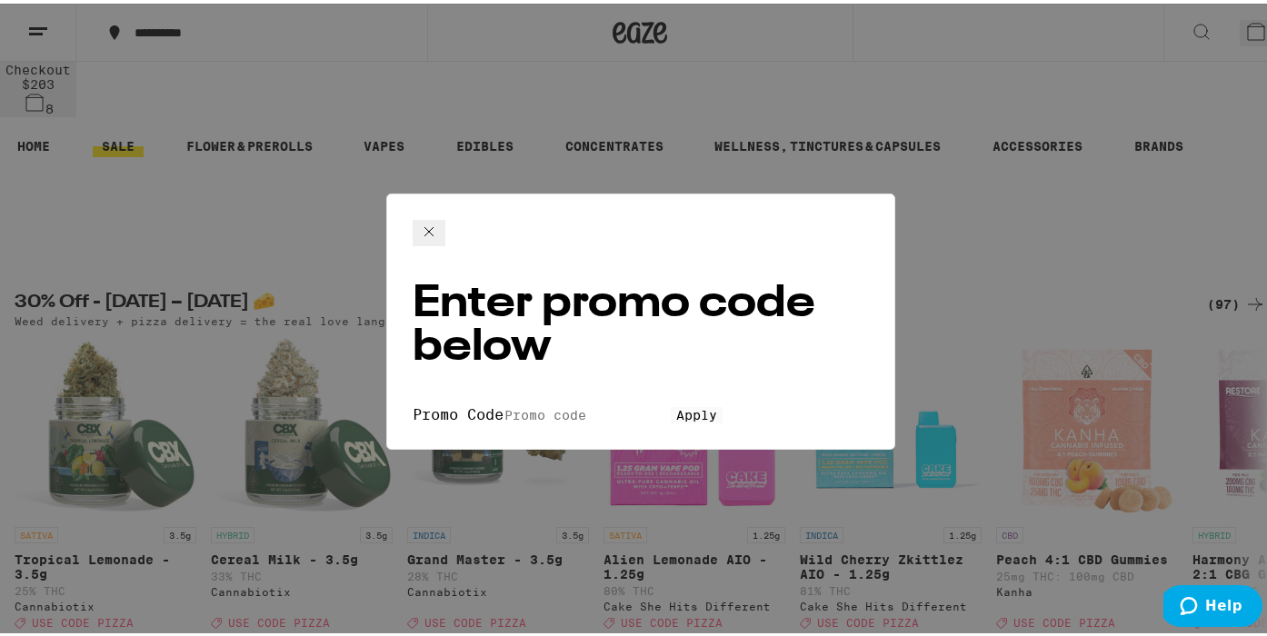
click at [504, 404] on input "Promo Code" at bounding box center [587, 412] width 167 height 16
type input "pizza"
click at [676, 404] on span "Apply" at bounding box center [696, 411] width 41 height 15
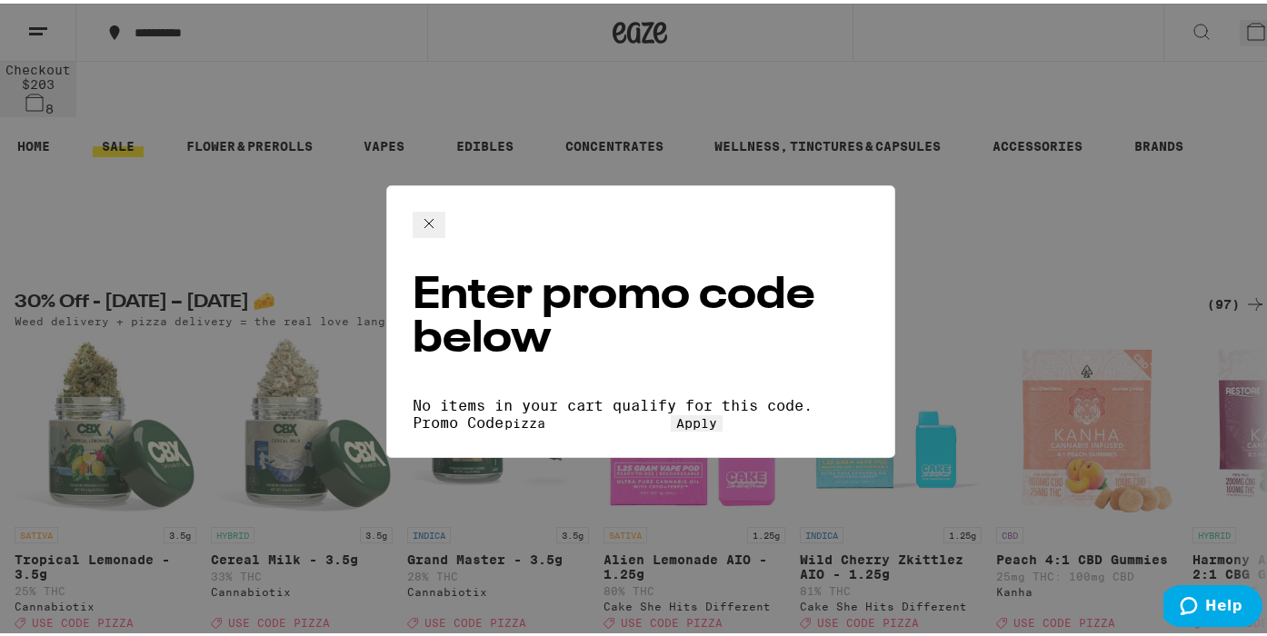
click at [440, 211] on icon at bounding box center [429, 220] width 22 height 22
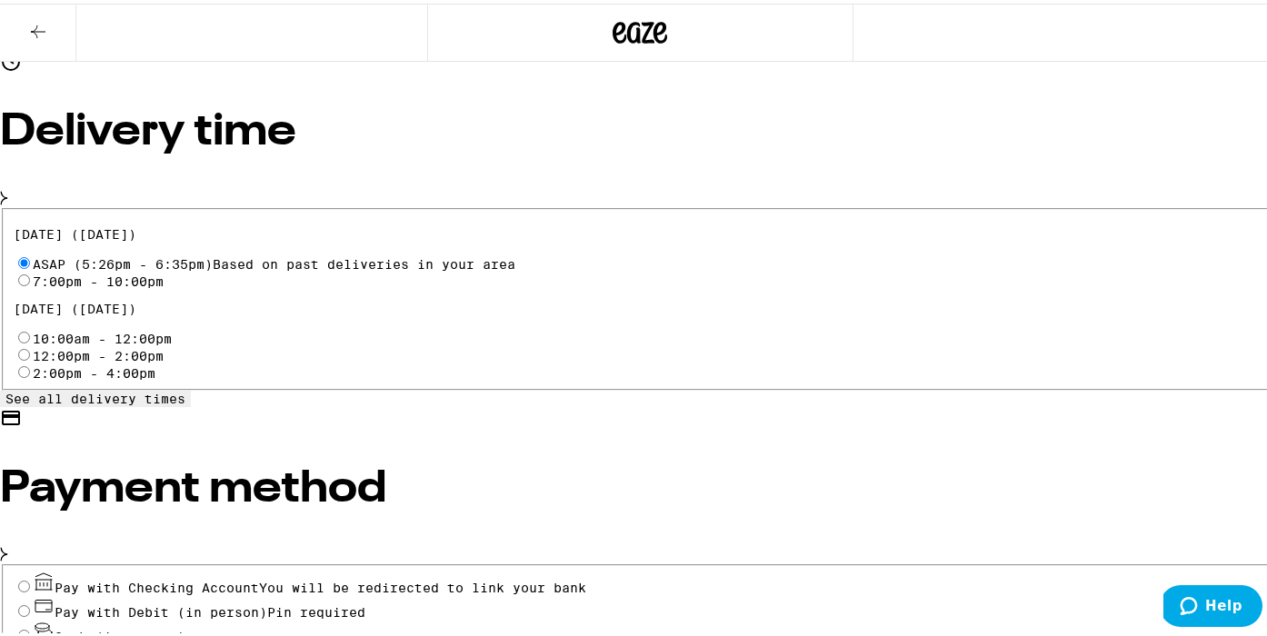
scroll to position [543, 0]
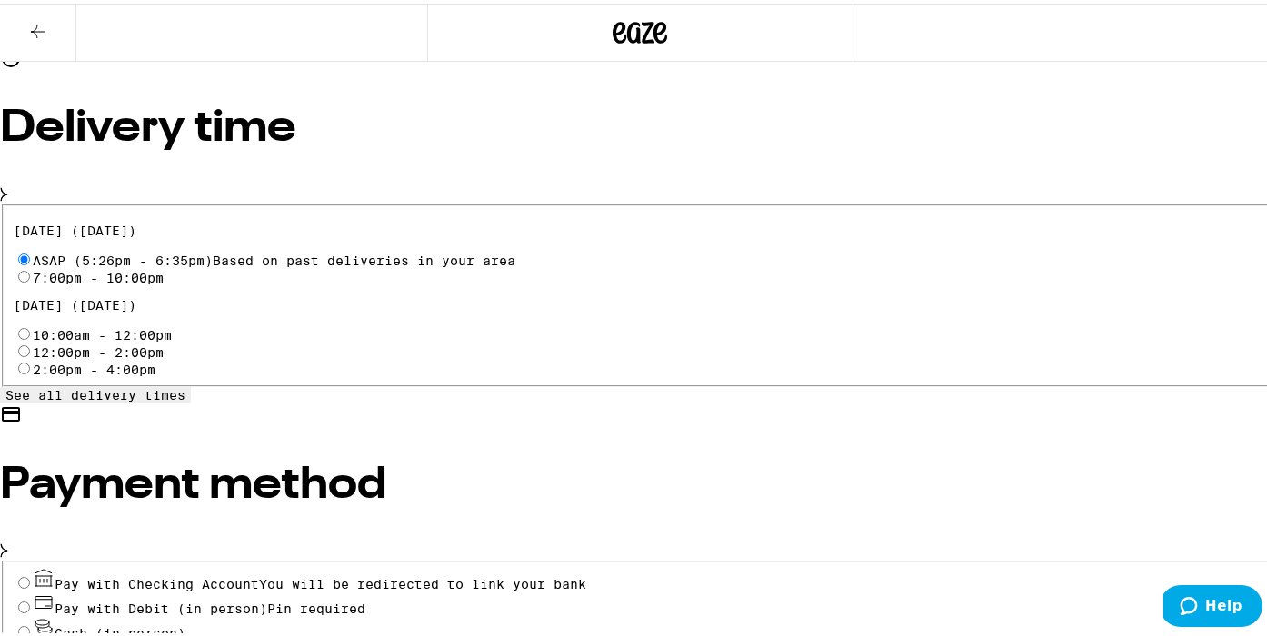
click at [30, 598] on input "Pay with Debit (in person) Pin required" at bounding box center [24, 604] width 12 height 12
radio input "true"
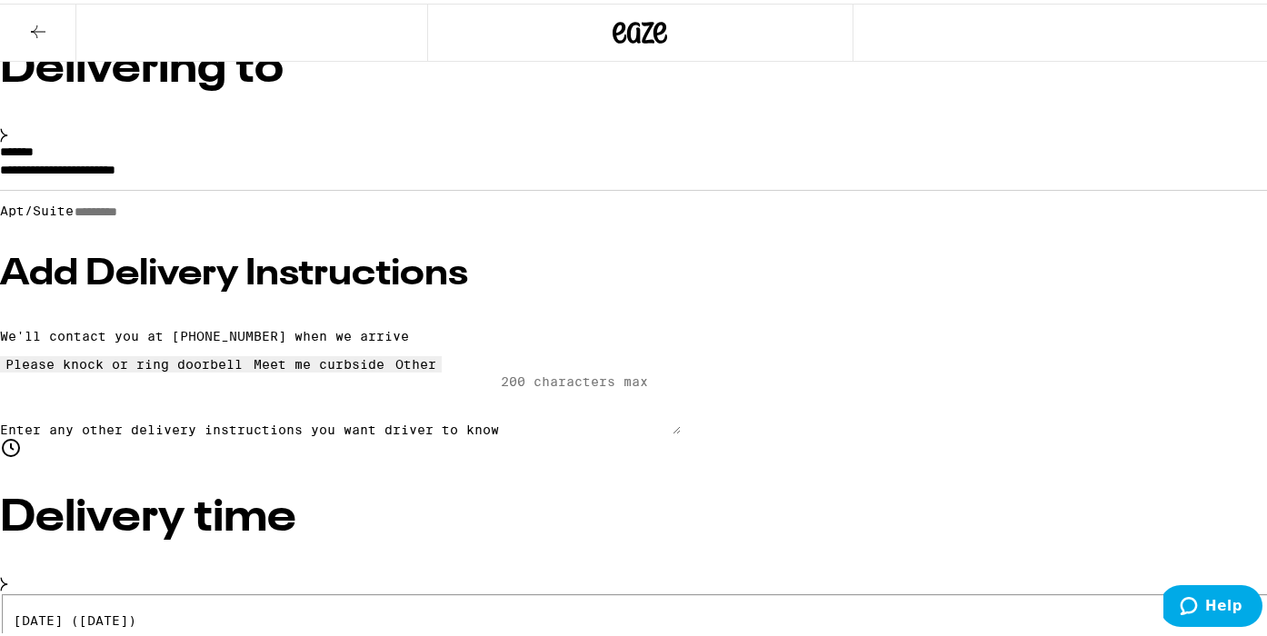
scroll to position [167, 0]
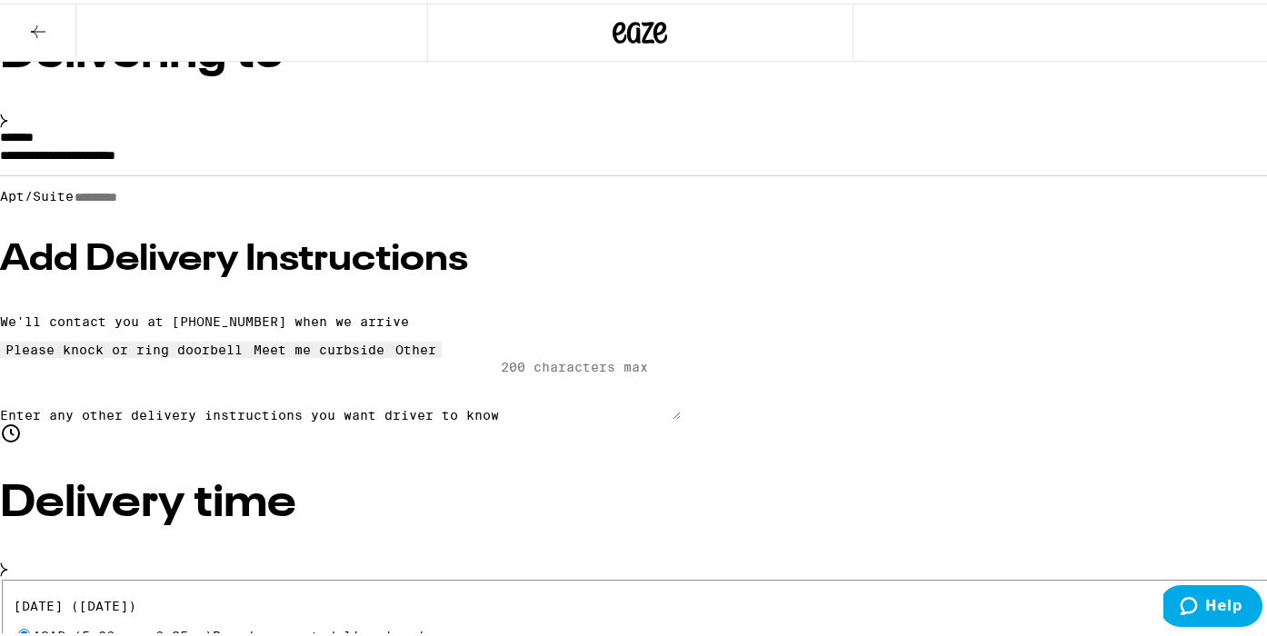
click at [324, 274] on h3 "Add Delivery Instructions" at bounding box center [640, 256] width 1281 height 36
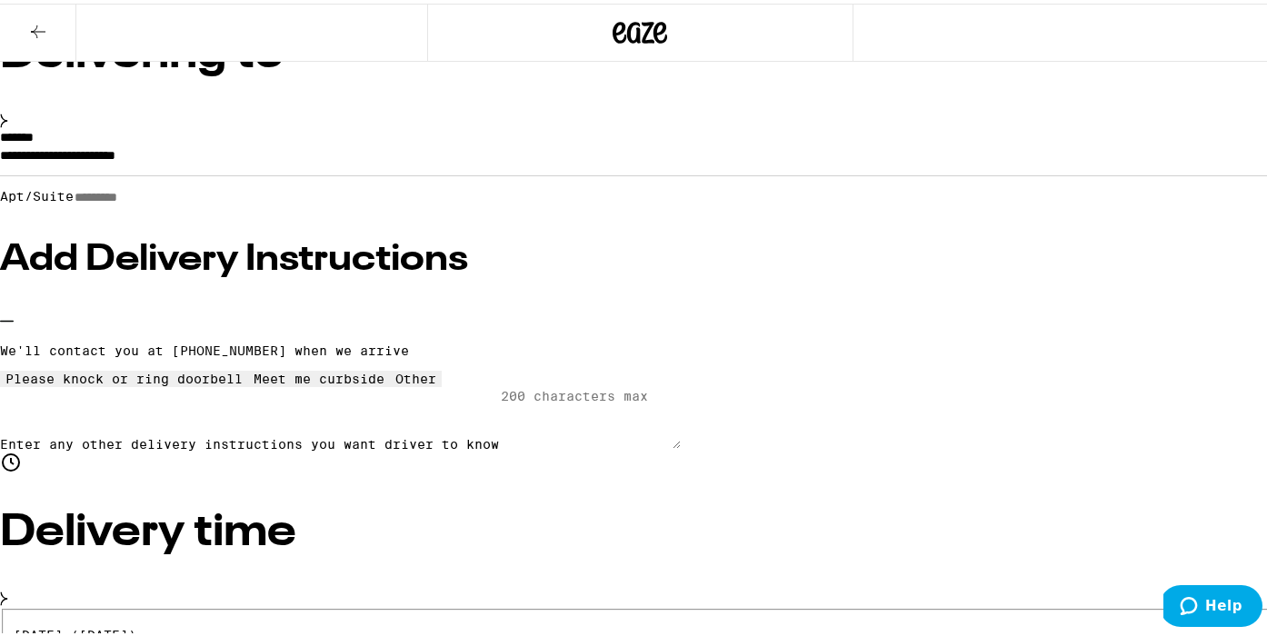
click at [125, 368] on icon at bounding box center [125, 368] width 0 height 0
click at [185, 202] on input "Apt/Suite" at bounding box center [138, 193] width 129 height 15
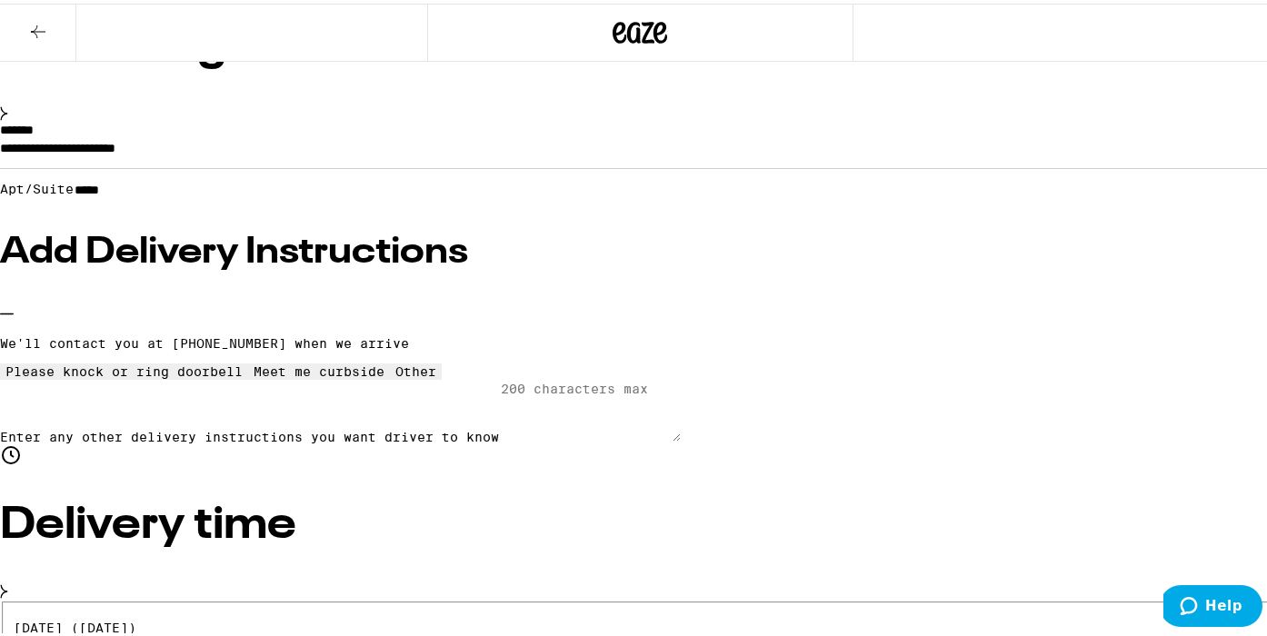
scroll to position [115, 0]
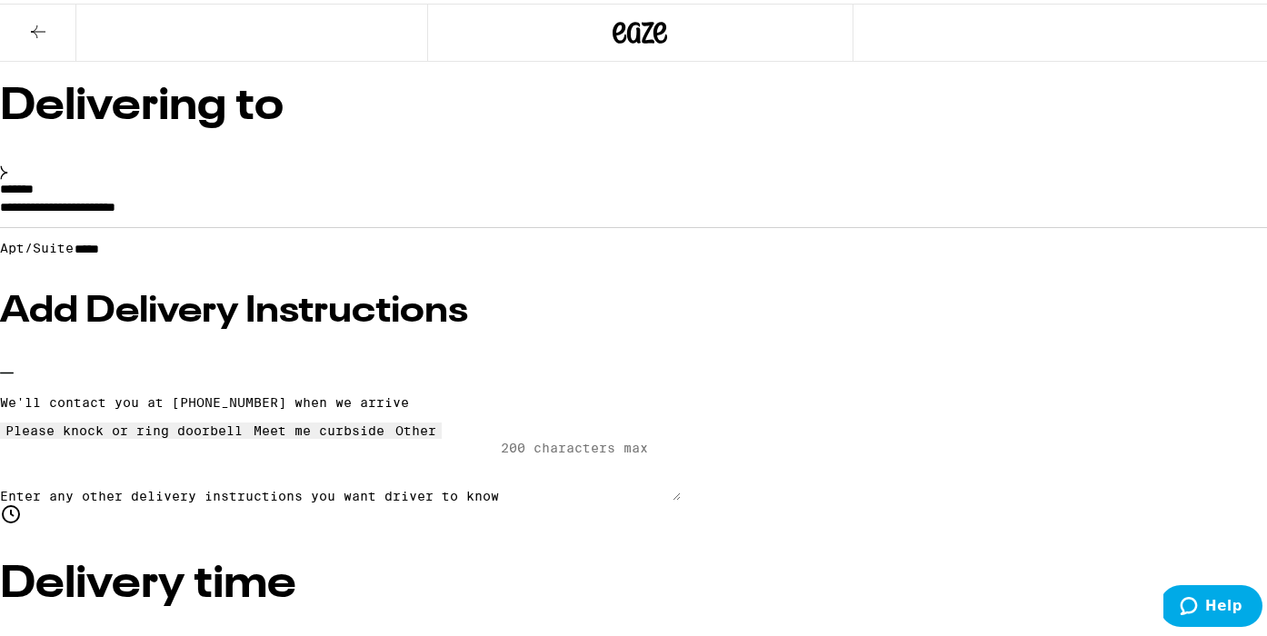
type input "*****"
type input "10"
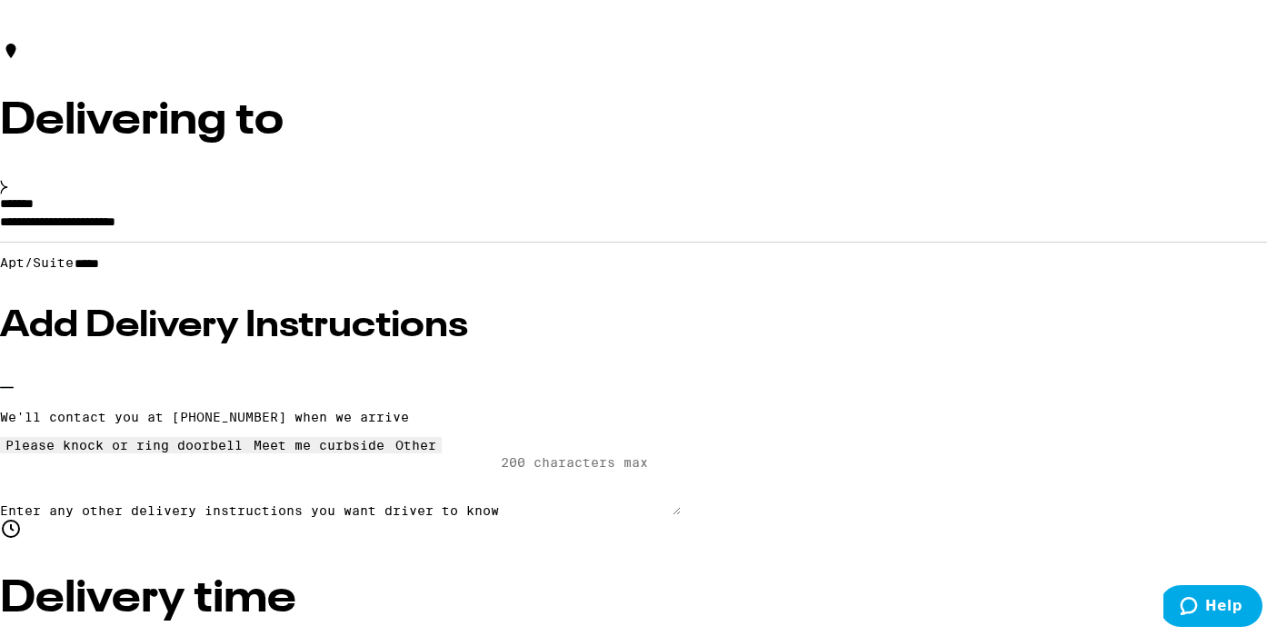
click at [34, 206] on label "*******" at bounding box center [17, 200] width 34 height 13
click at [560, 216] on input "**********" at bounding box center [640, 222] width 1281 height 31
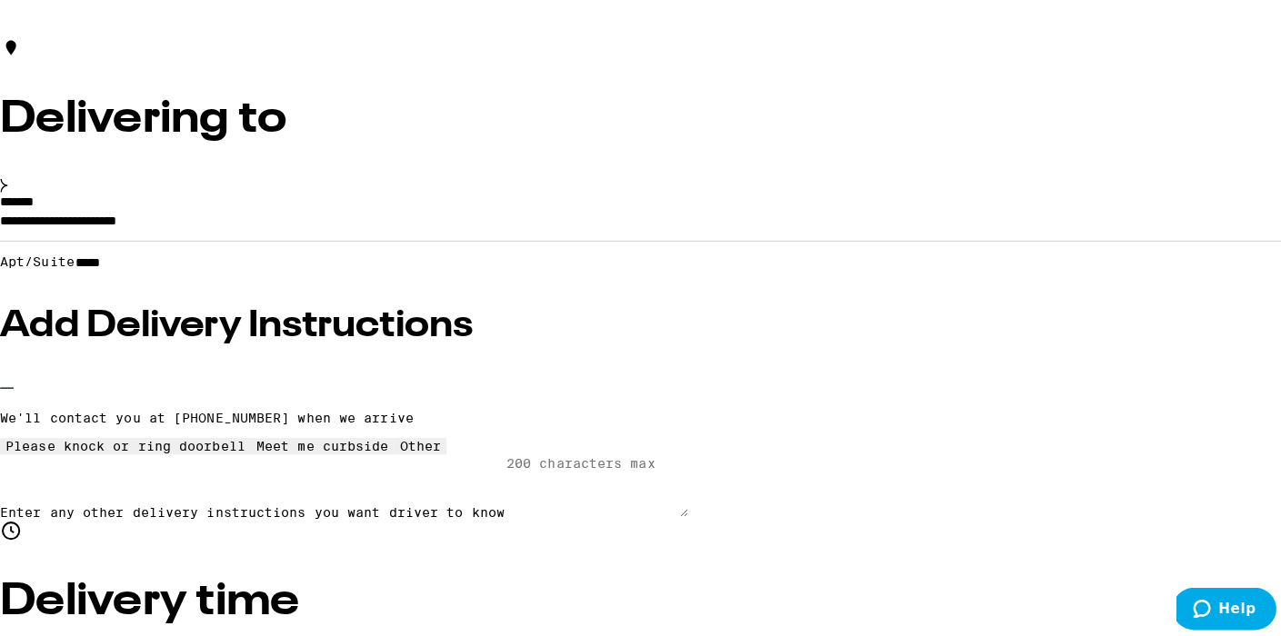
scroll to position [0, 0]
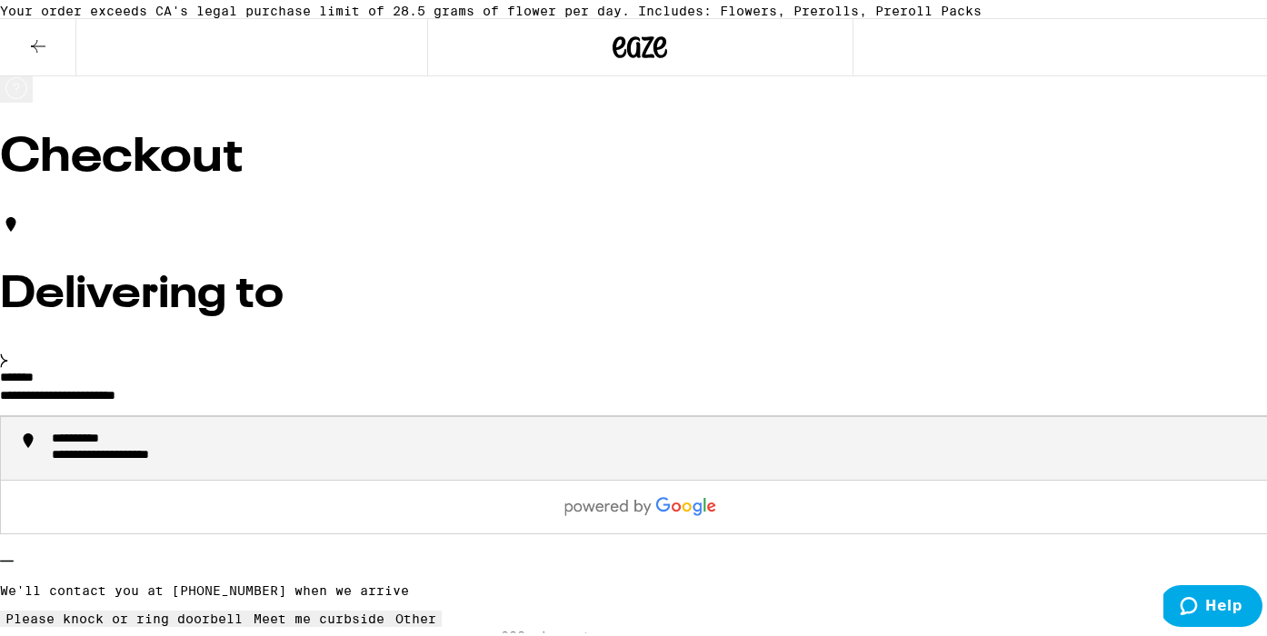
click at [33, 54] on icon at bounding box center [38, 43] width 22 height 22
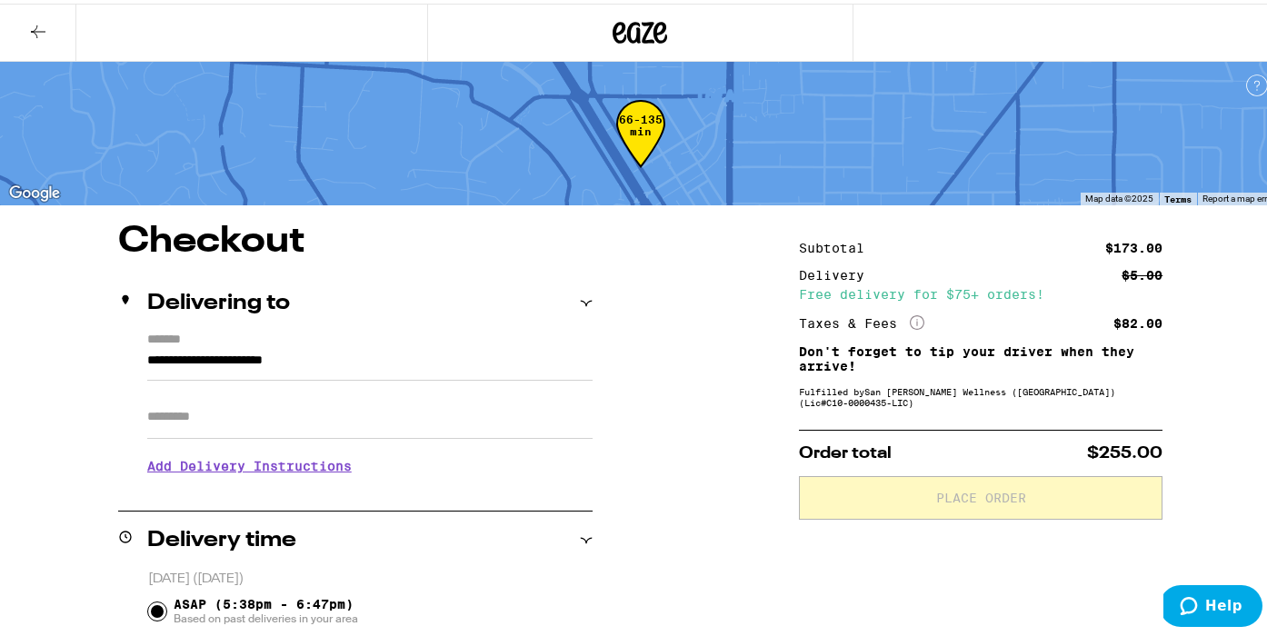
click at [391, 420] on input "Apt/Suite" at bounding box center [369, 414] width 445 height 44
type input "*****"
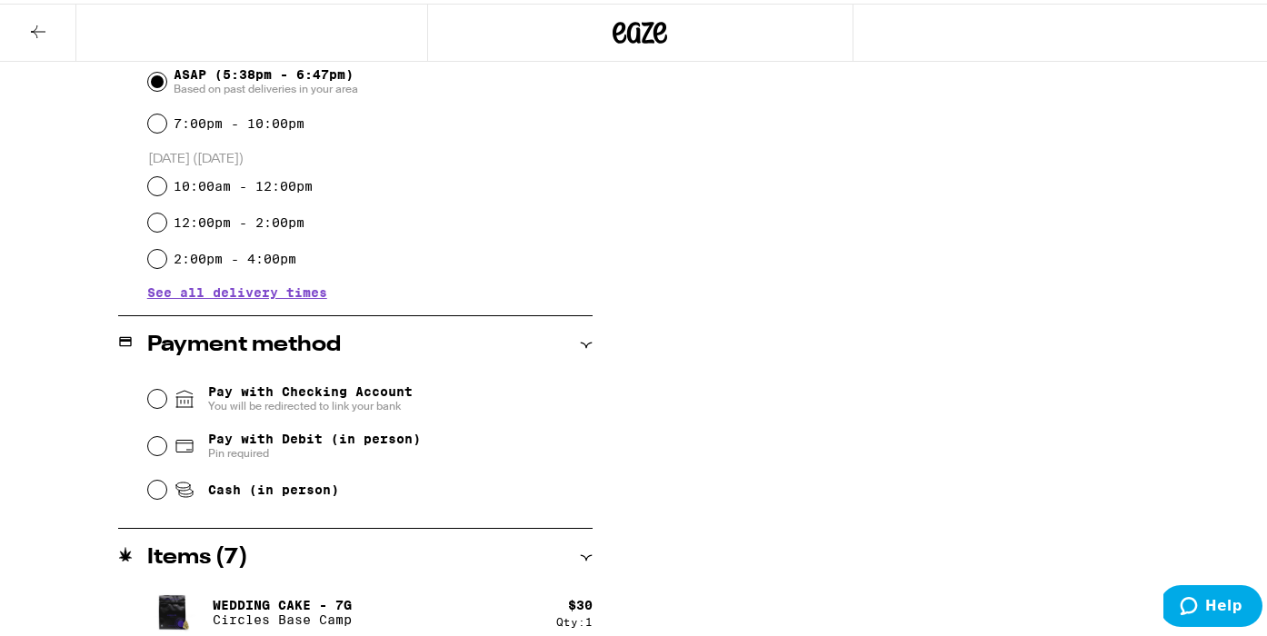
scroll to position [568, 0]
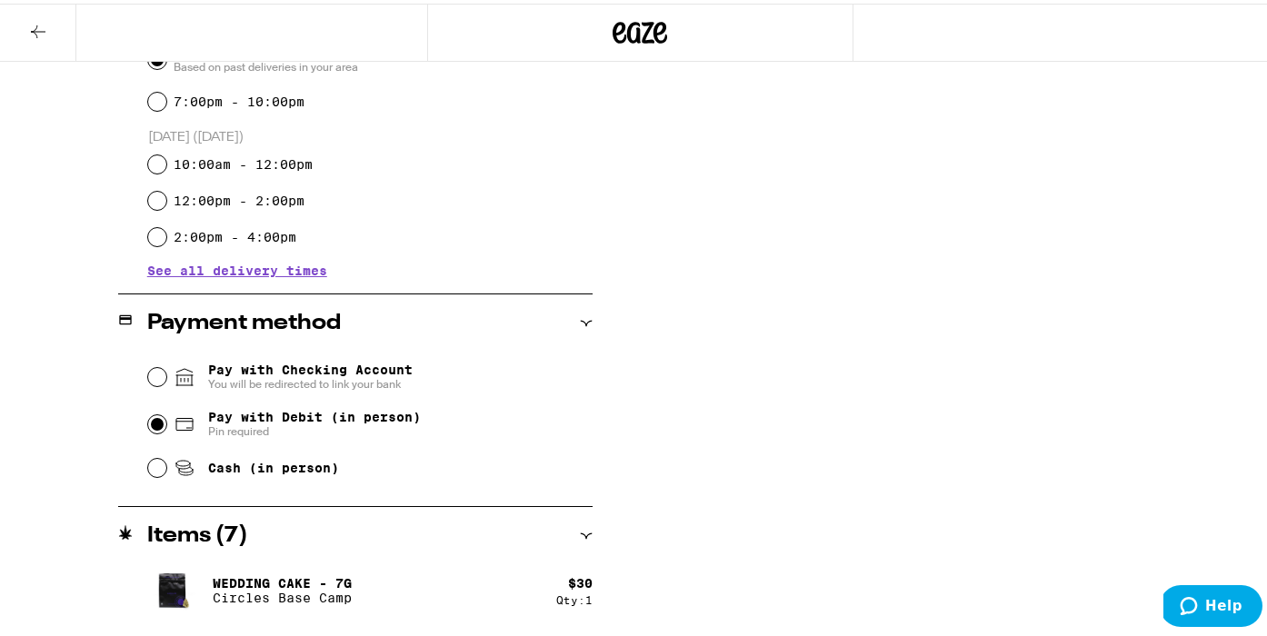
click at [152, 424] on input "Pay with Debit (in person) Pin required" at bounding box center [157, 421] width 18 height 18
radio input "true"
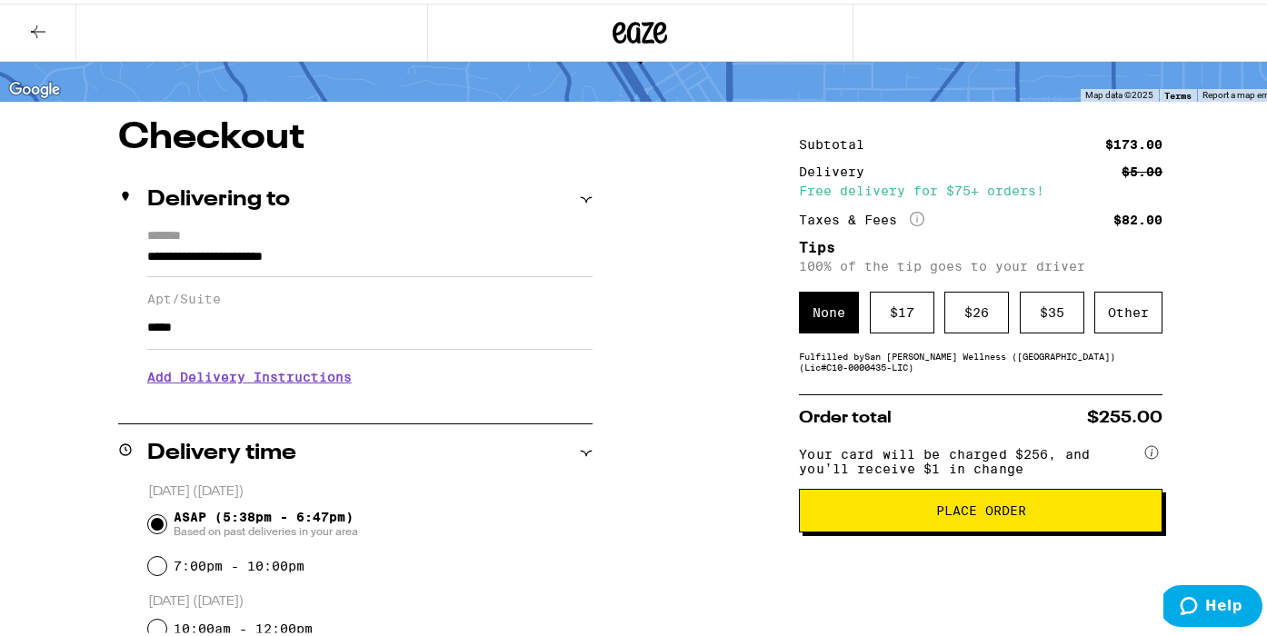
scroll to position [161, 0]
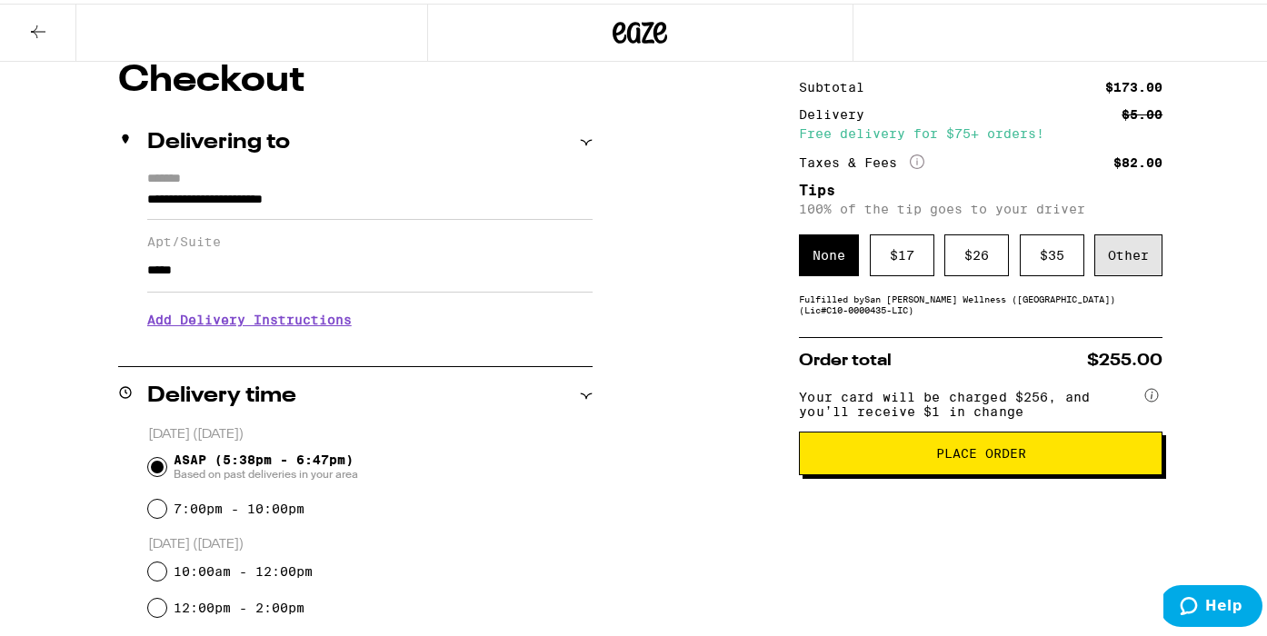
click at [1114, 254] on div "Other" at bounding box center [1128, 252] width 68 height 42
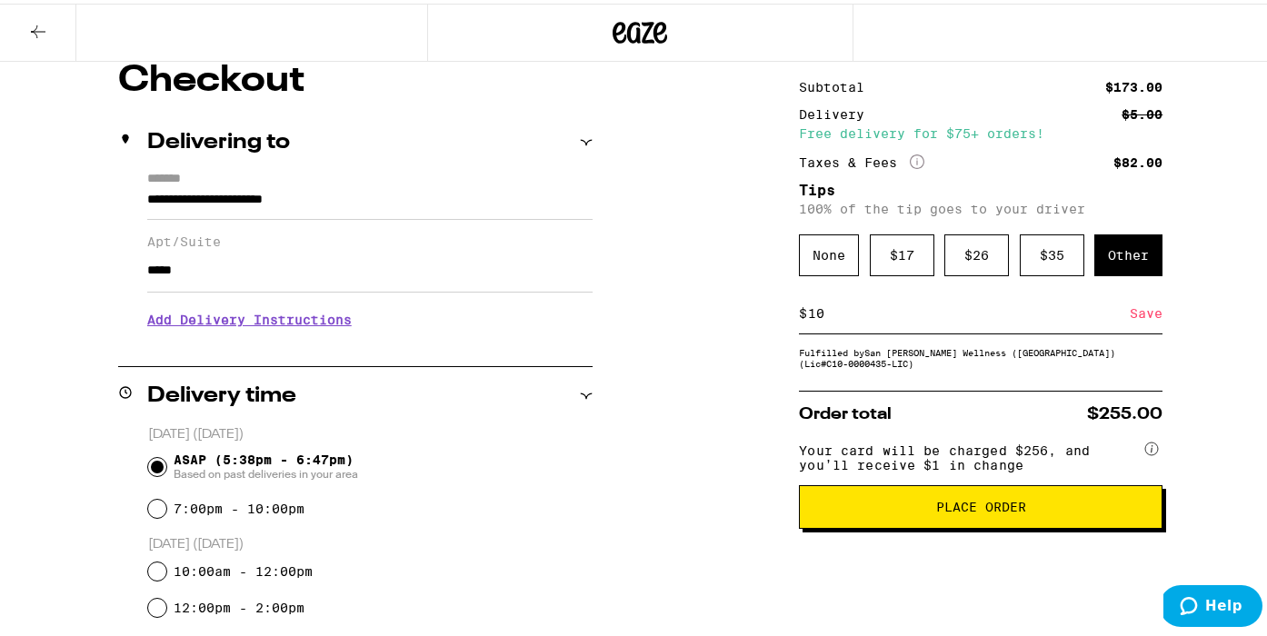
type input "10"
click at [945, 510] on span "Place Order" at bounding box center [981, 503] width 90 height 13
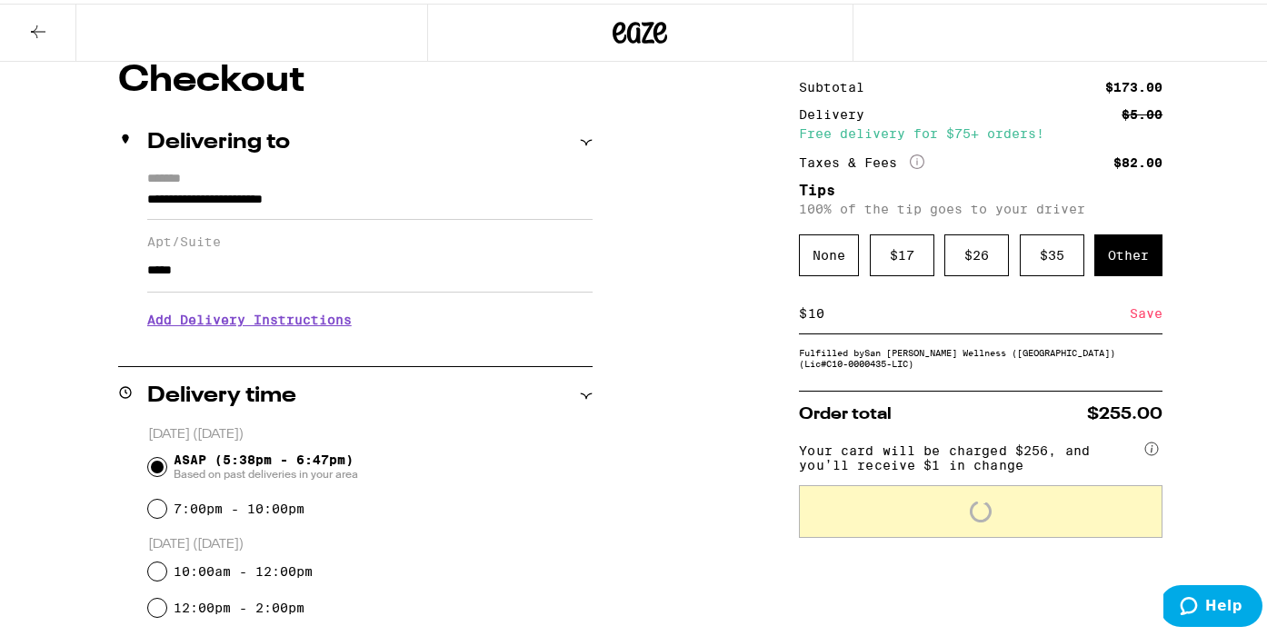
scroll to position [219, 0]
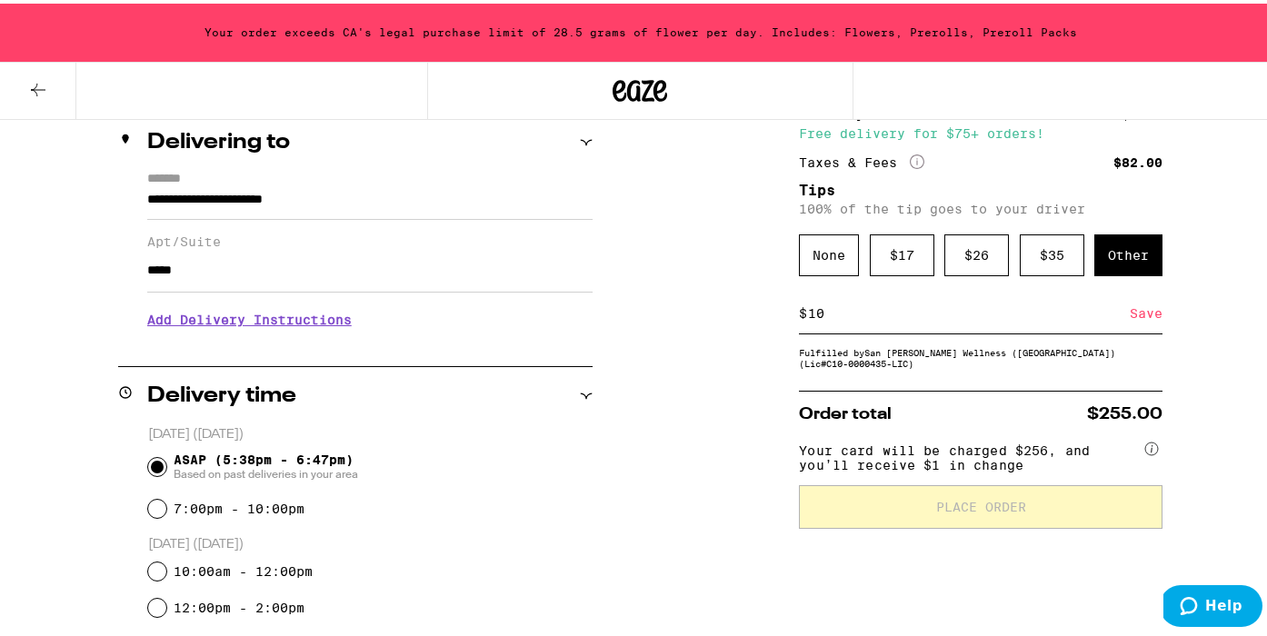
click at [35, 85] on icon at bounding box center [38, 86] width 15 height 13
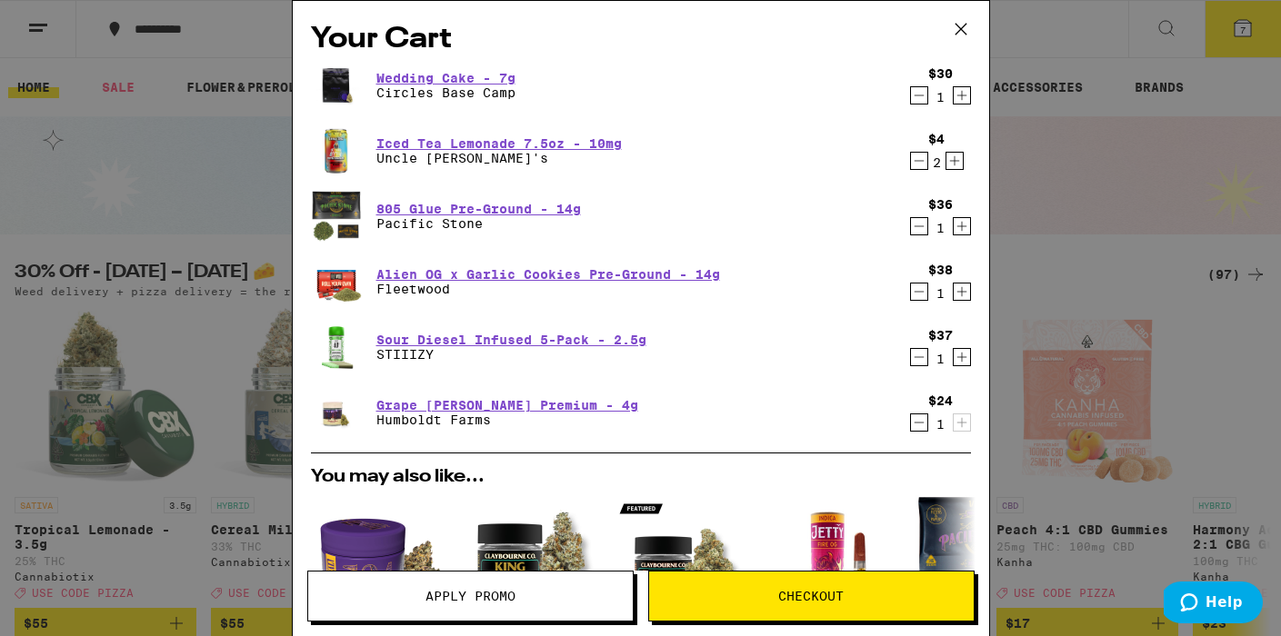
click at [911, 96] on icon "Decrement" at bounding box center [919, 96] width 16 height 22
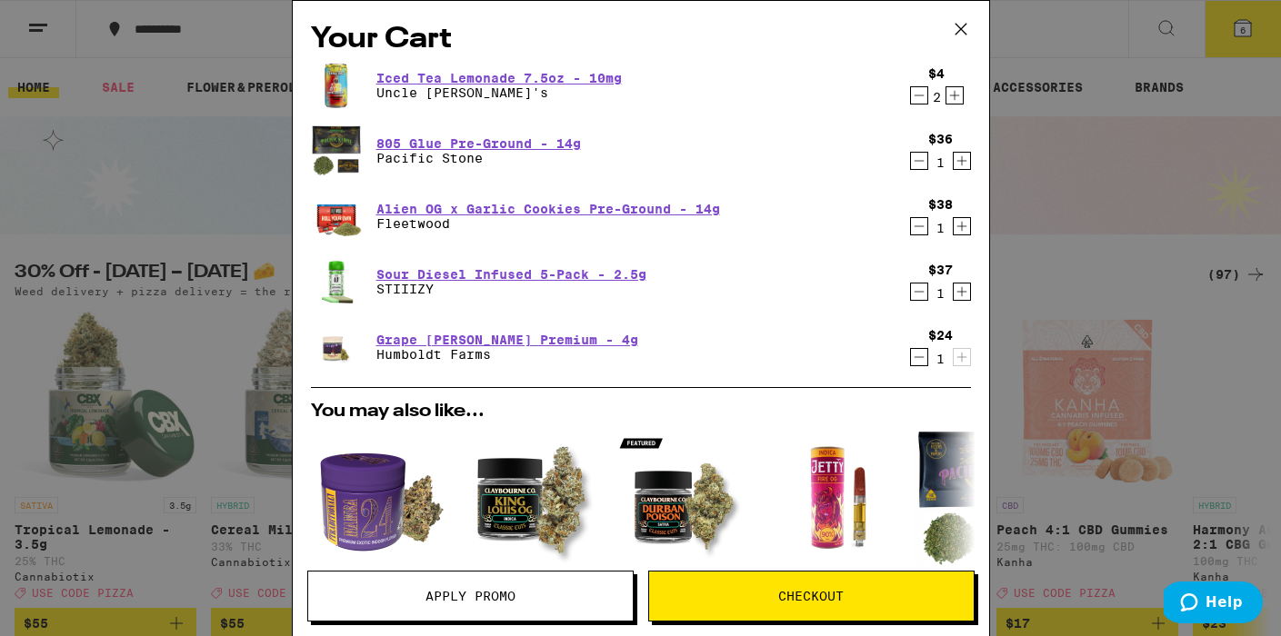
click at [833, 610] on button "Checkout" at bounding box center [811, 596] width 326 height 51
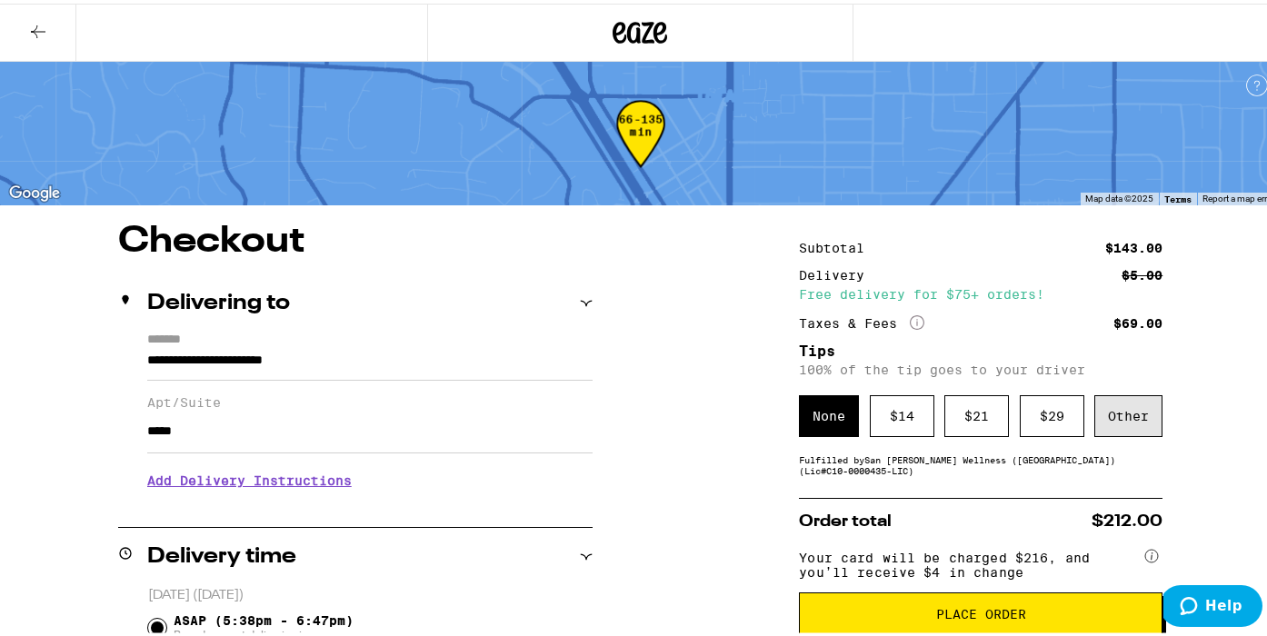
click at [1111, 412] on div "Other" at bounding box center [1128, 413] width 68 height 42
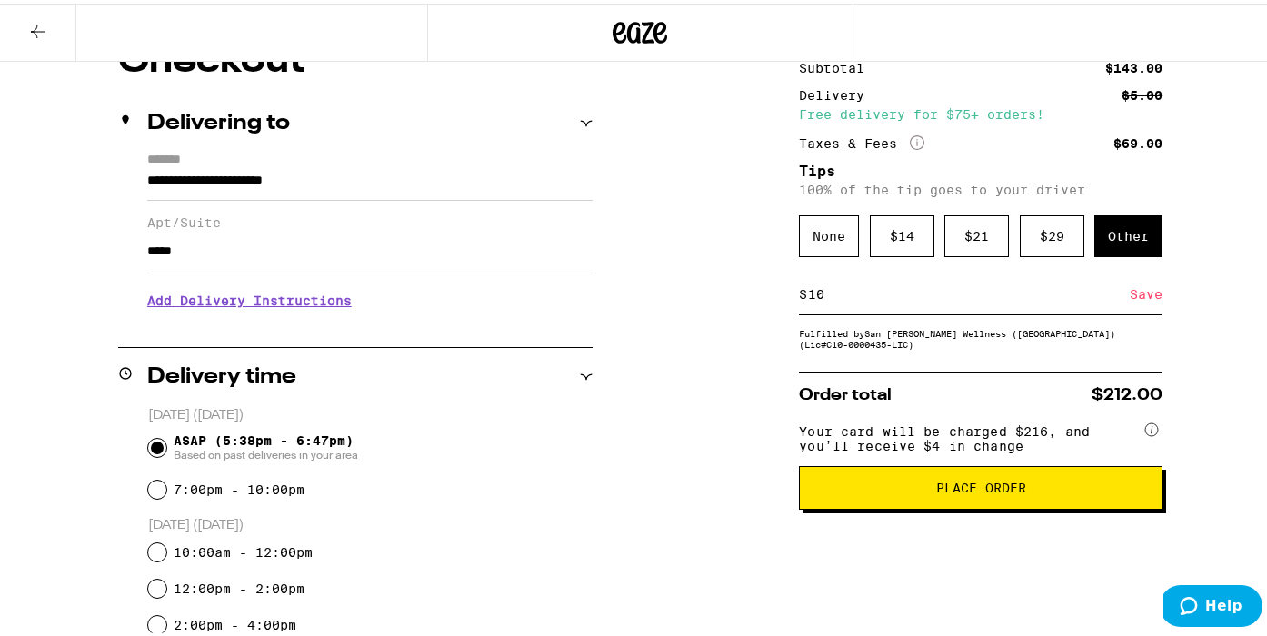
scroll to position [265, 0]
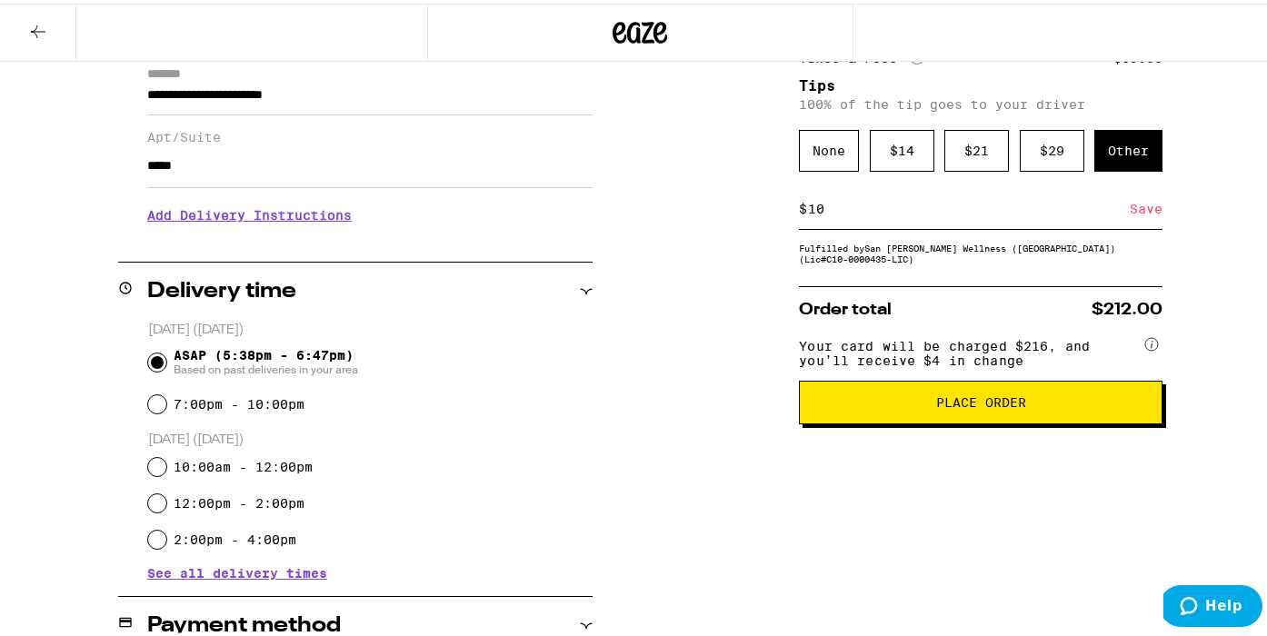
type input "10"
click at [981, 405] on span "Place Order" at bounding box center [981, 399] width 90 height 13
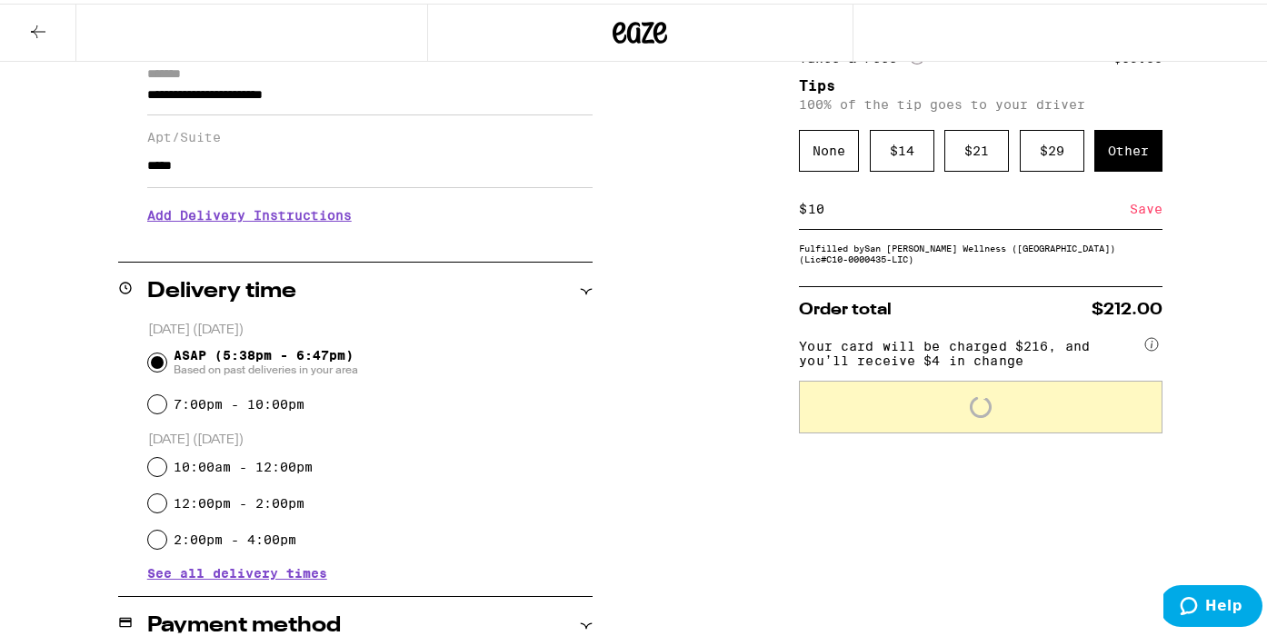
scroll to position [324, 0]
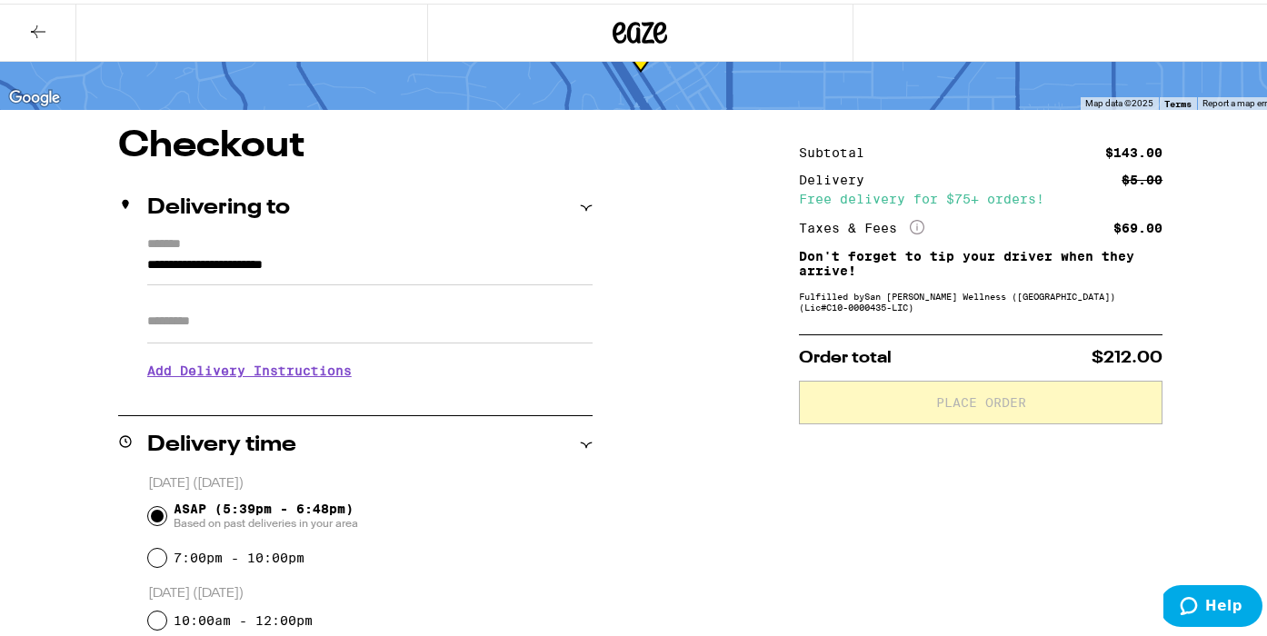
scroll to position [106, 0]
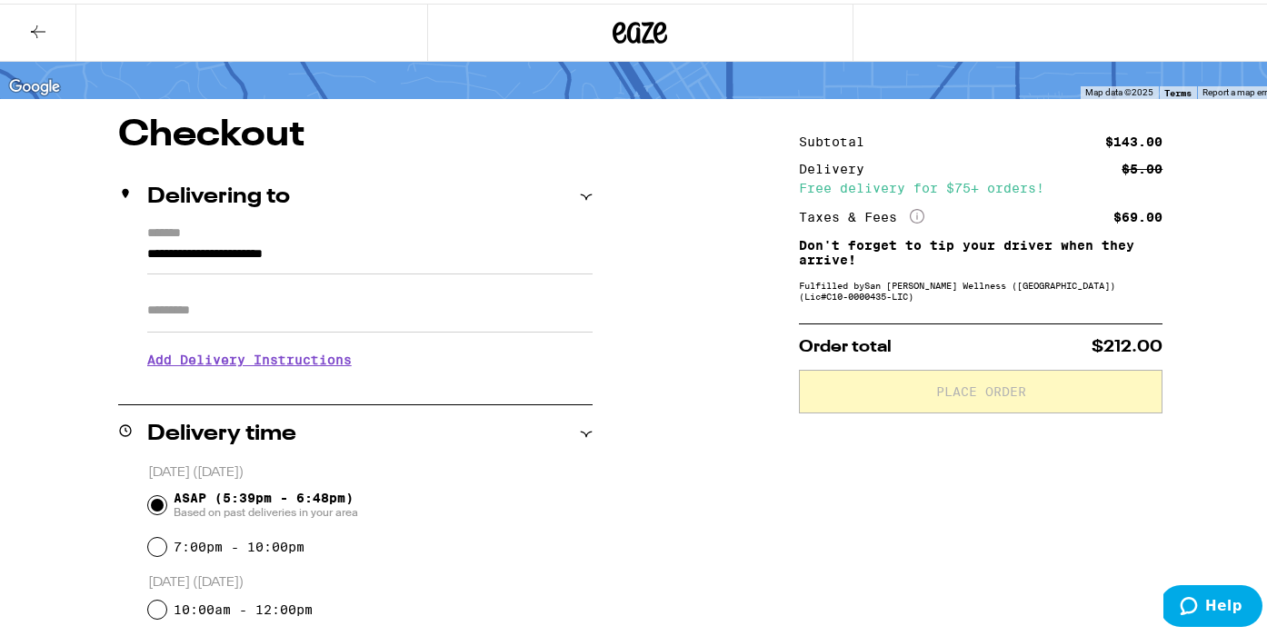
click at [490, 300] on input "Apt/Suite" at bounding box center [369, 307] width 445 height 44
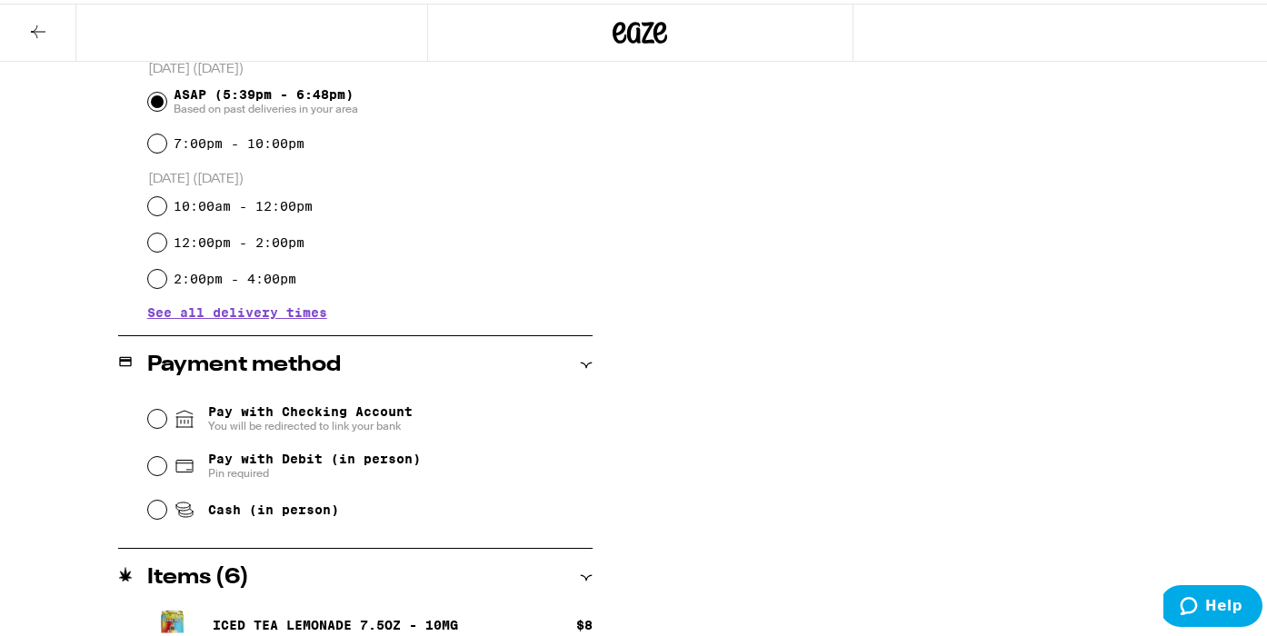
scroll to position [524, 0]
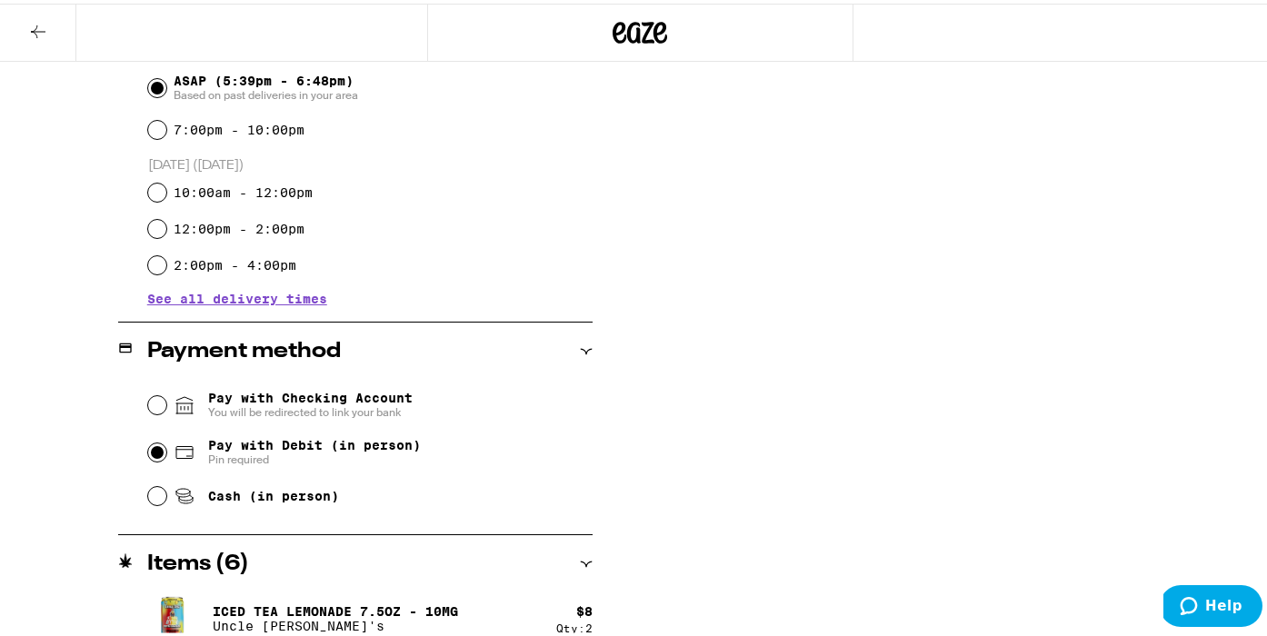
click at [154, 449] on input "Pay with Debit (in person) Pin required" at bounding box center [157, 449] width 18 height 18
radio input "true"
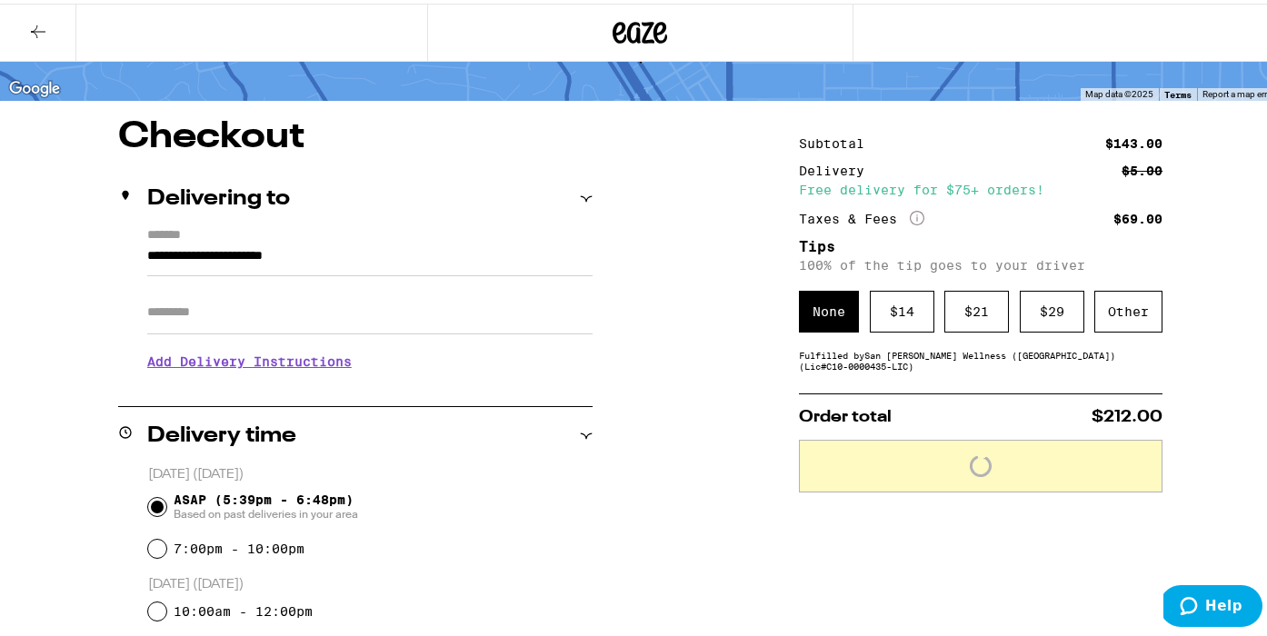
scroll to position [96, 0]
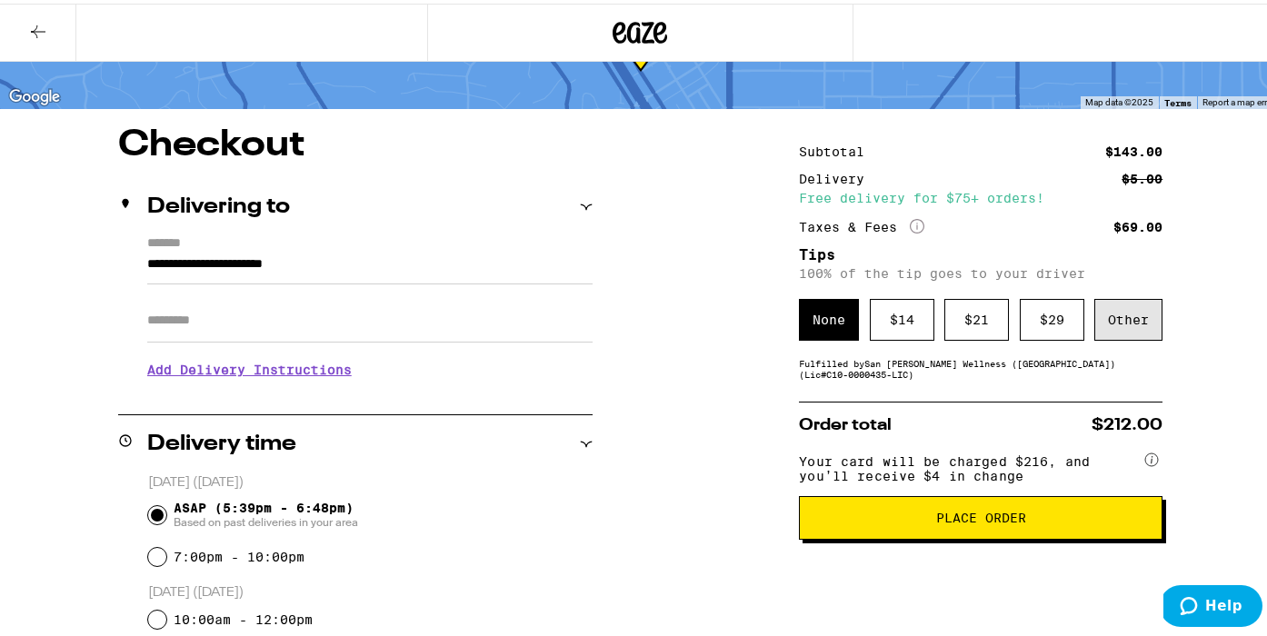
click at [1117, 328] on div "Other" at bounding box center [1128, 316] width 68 height 42
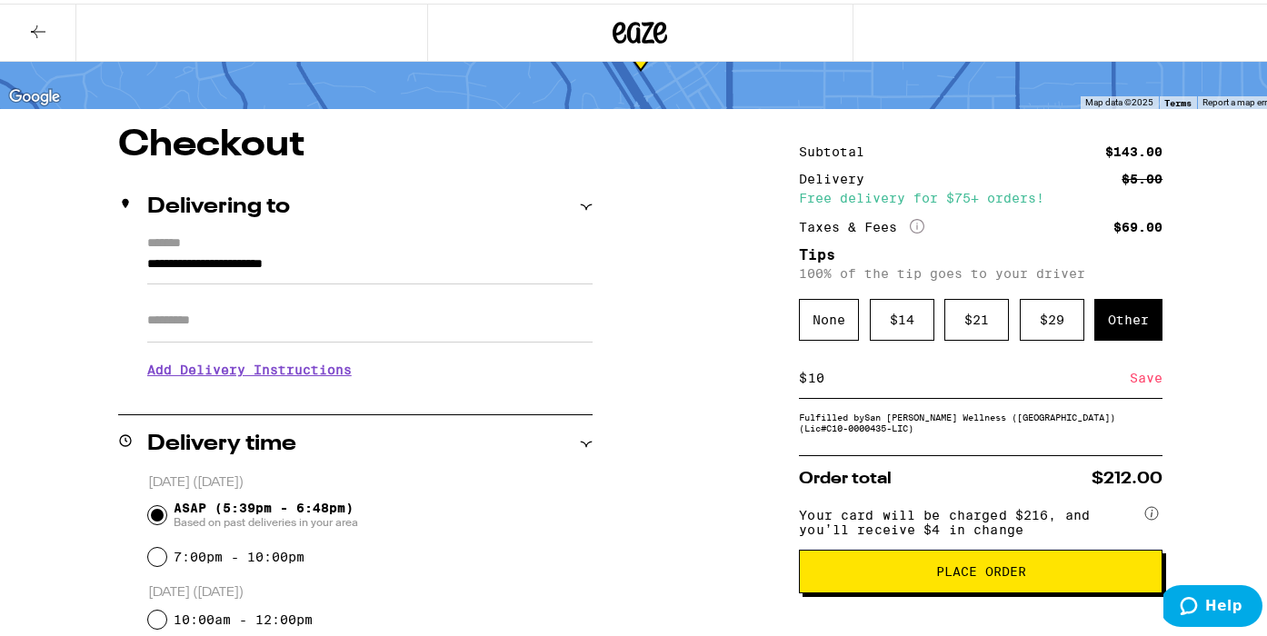
type input "10"
click at [958, 574] on span "Place Order" at bounding box center [981, 568] width 90 height 13
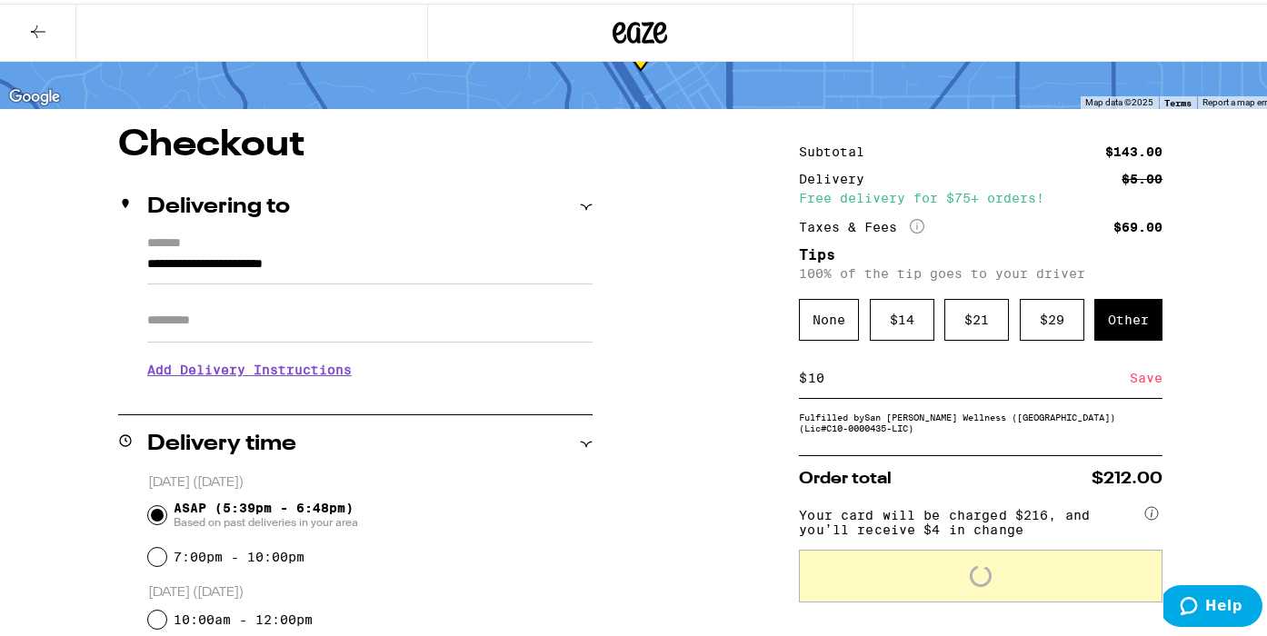
scroll to position [155, 0]
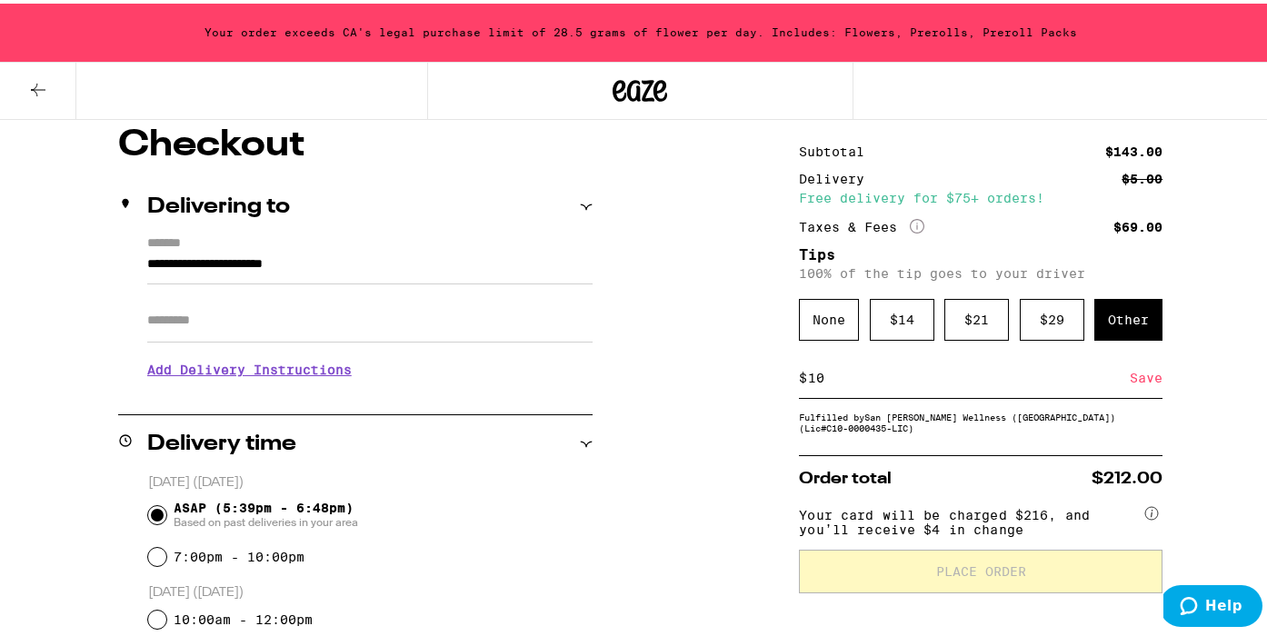
click at [43, 85] on icon at bounding box center [38, 86] width 15 height 13
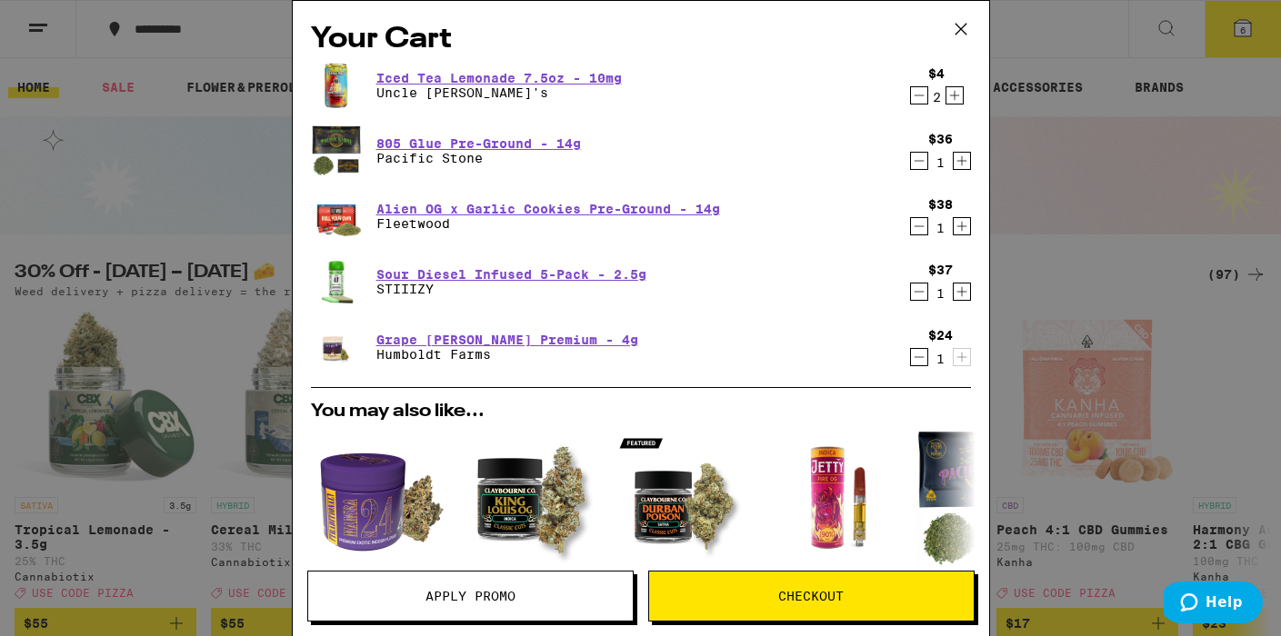
click at [911, 96] on icon "Decrement" at bounding box center [919, 96] width 16 height 22
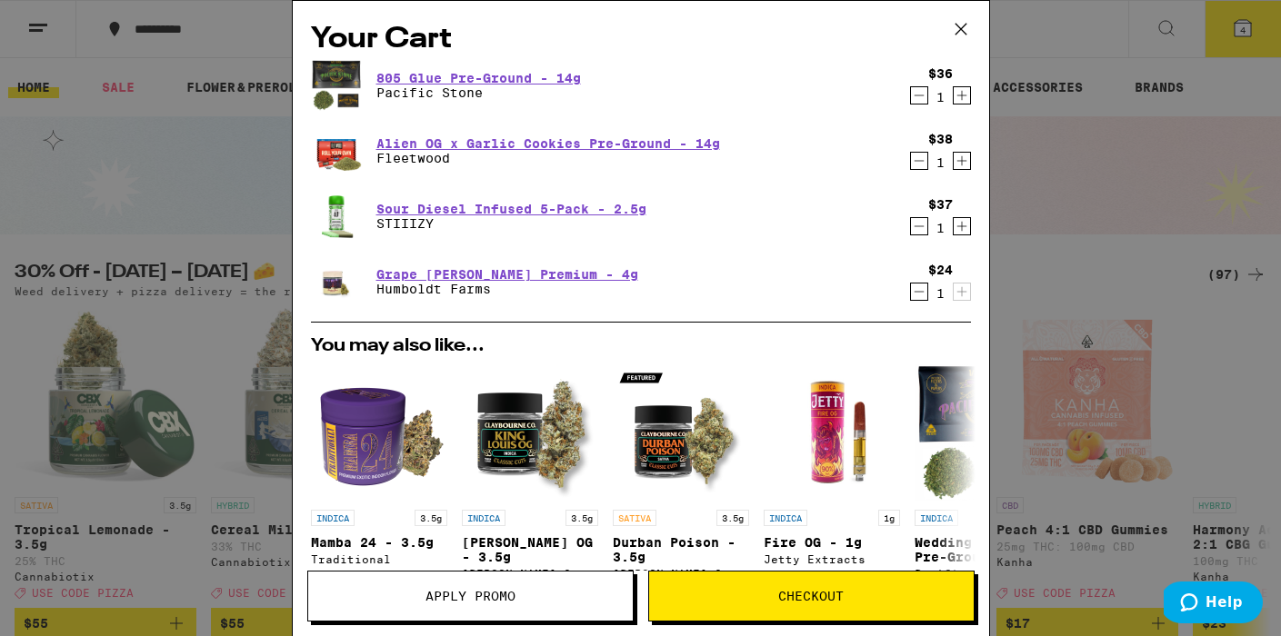
click at [954, 32] on icon at bounding box center [960, 28] width 27 height 27
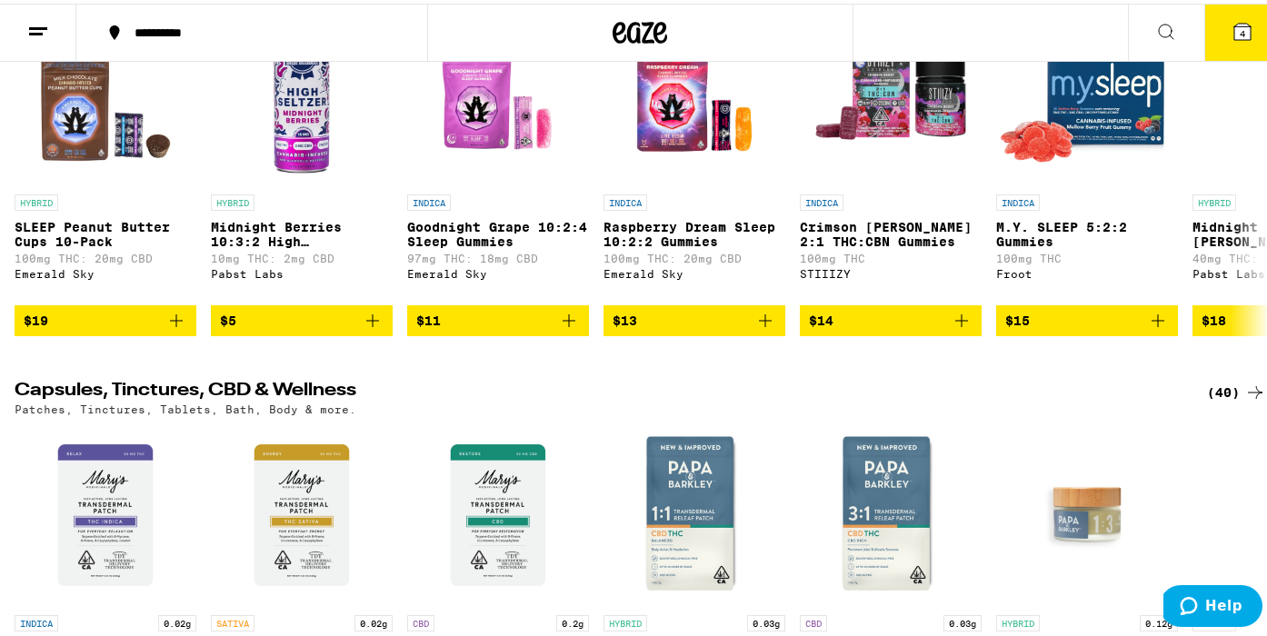
scroll to position [6238, 0]
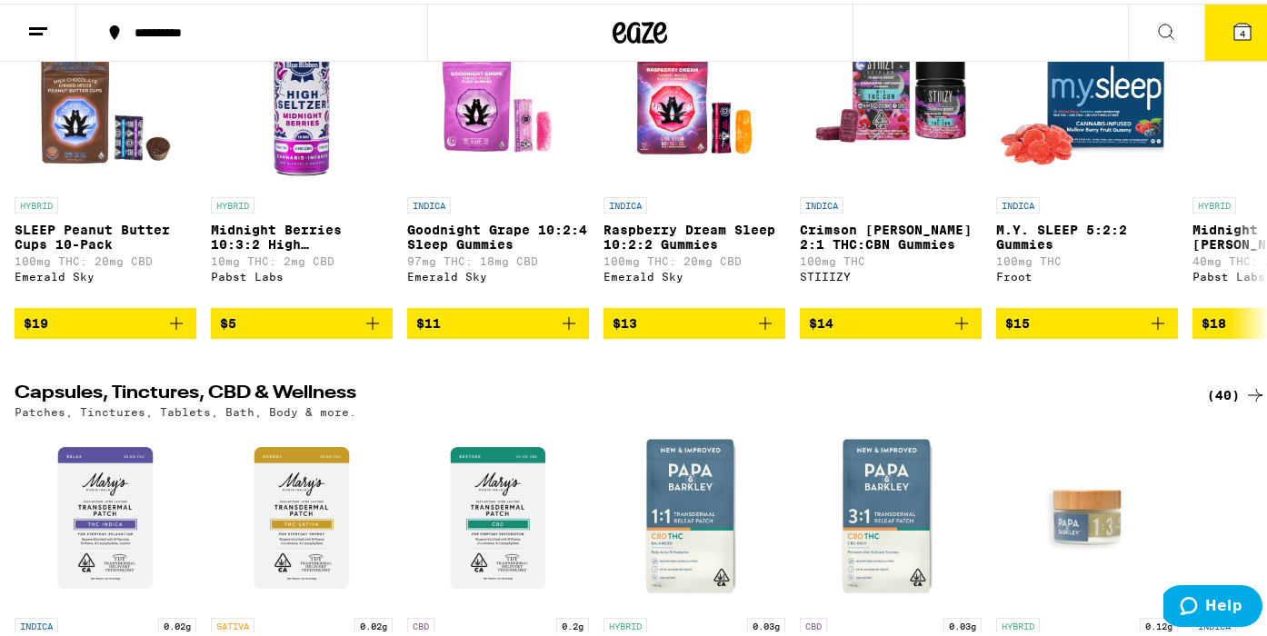
click at [1155, 17] on icon at bounding box center [1166, 28] width 22 height 22
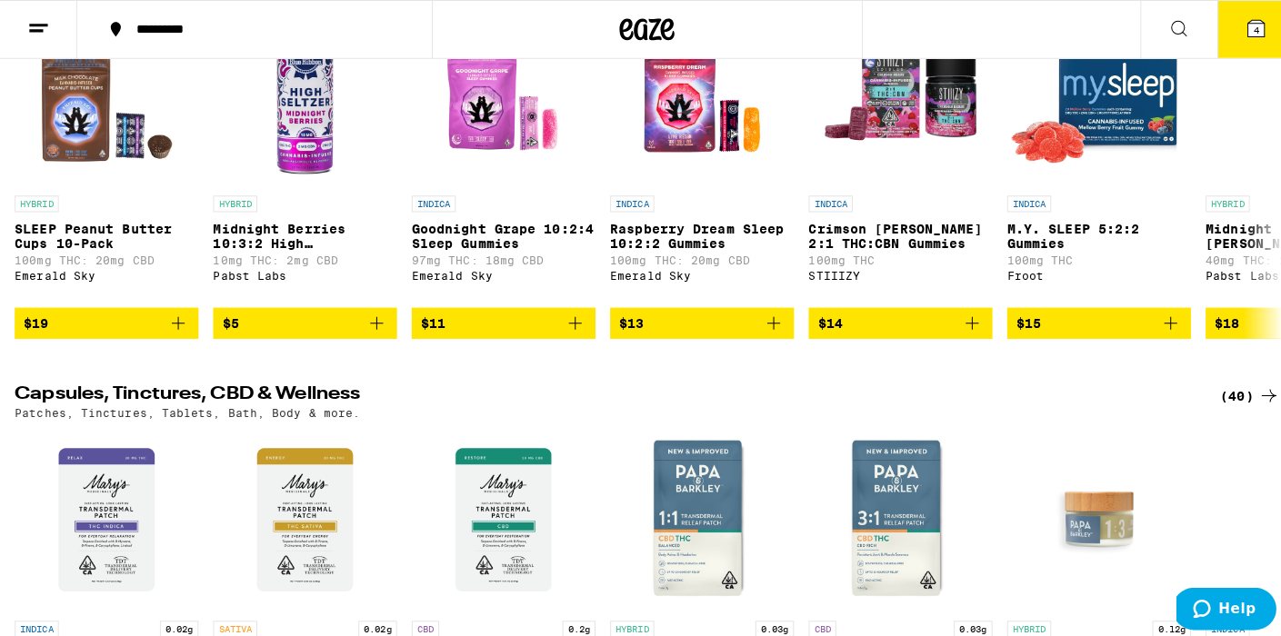
scroll to position [0, 0]
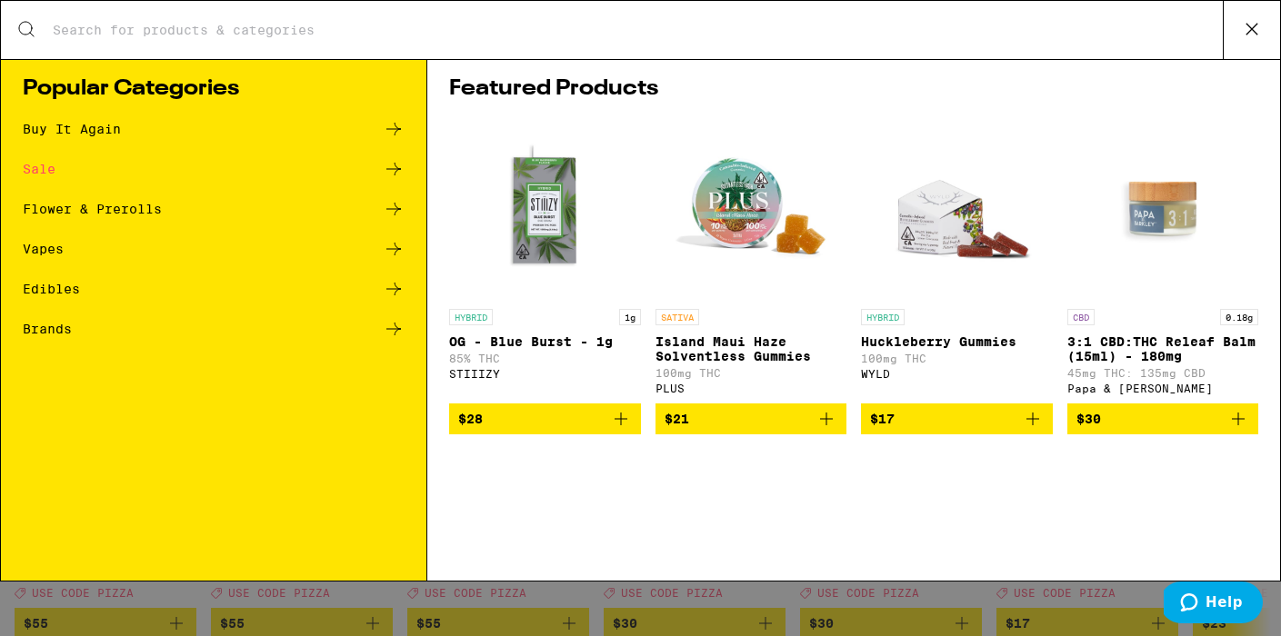
click at [1153, 17] on div "Search for Products" at bounding box center [640, 30] width 1279 height 58
click at [74, 29] on input "Search for Products" at bounding box center [637, 30] width 1171 height 16
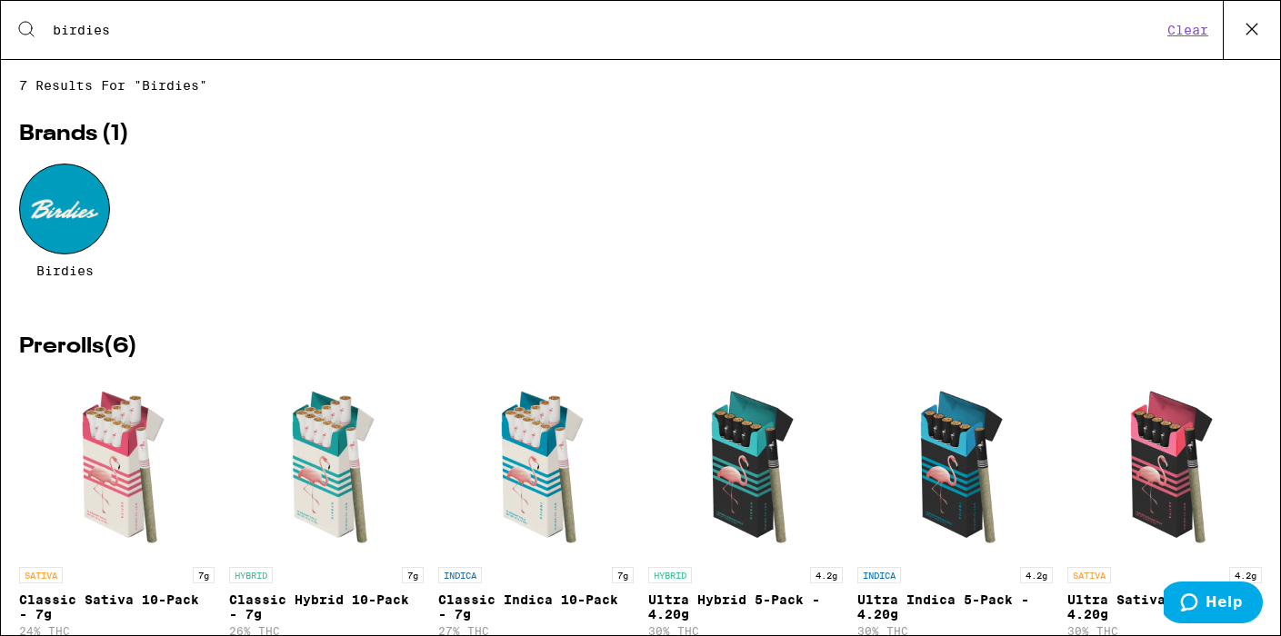
type input "birdies"
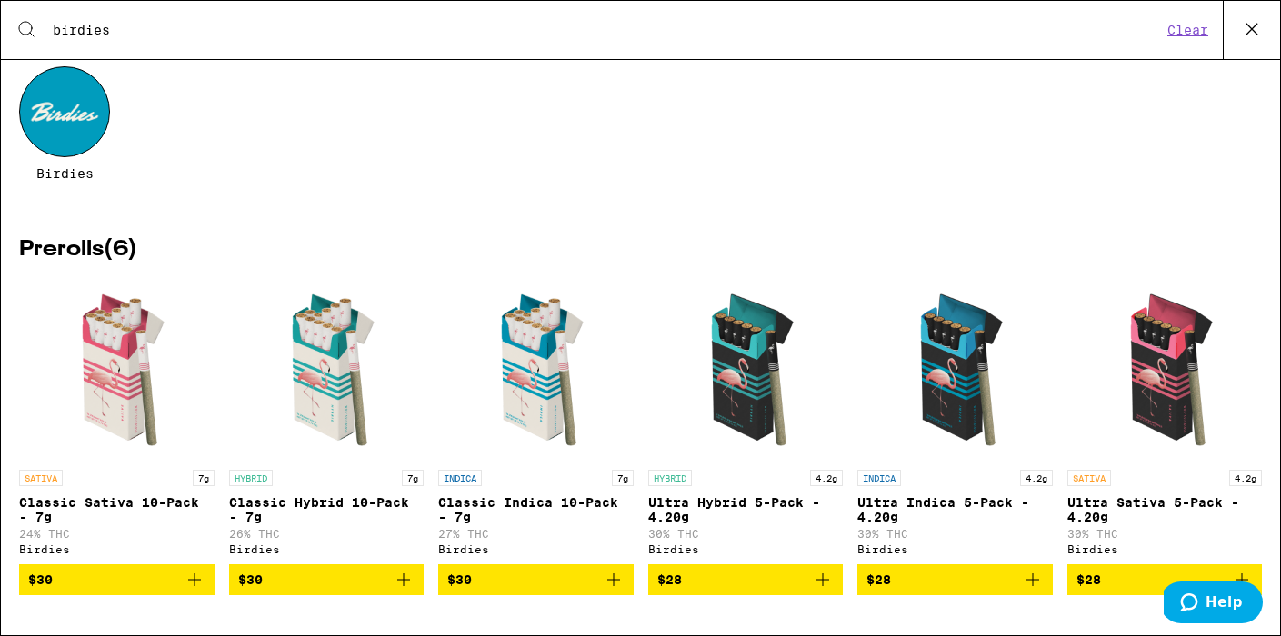
click at [397, 580] on icon "Add to bag" at bounding box center [404, 580] width 22 height 22
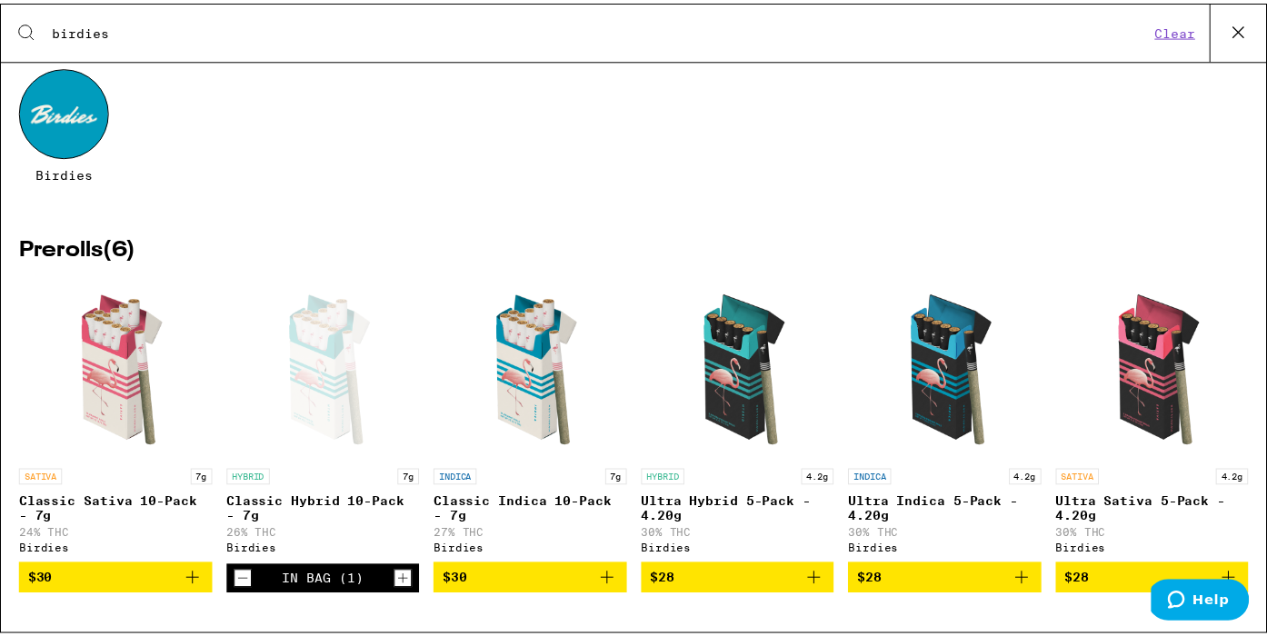
scroll to position [0, 0]
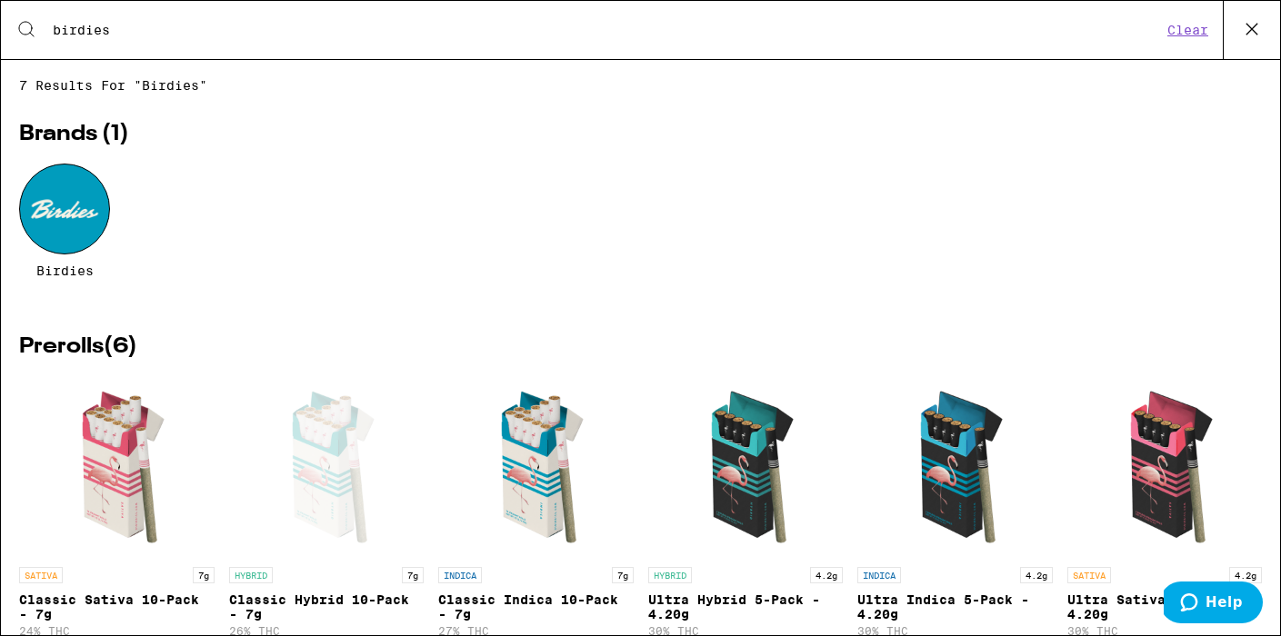
click at [1249, 32] on icon at bounding box center [1251, 29] width 11 height 11
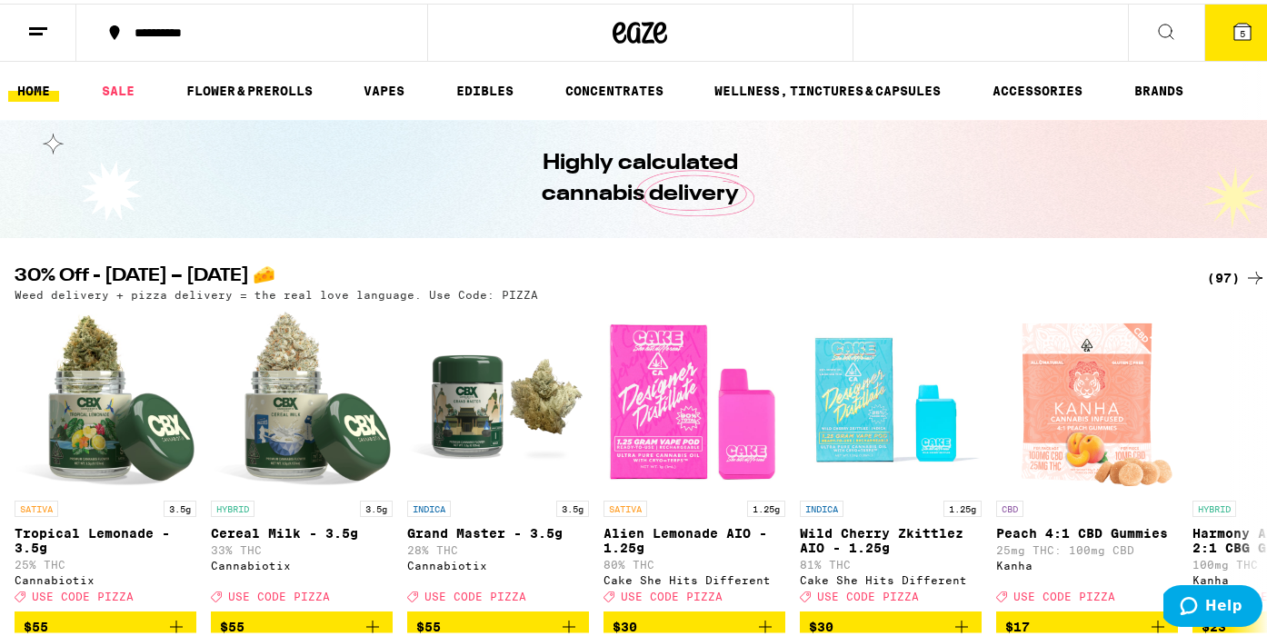
click at [1232, 37] on icon at bounding box center [1243, 28] width 22 height 22
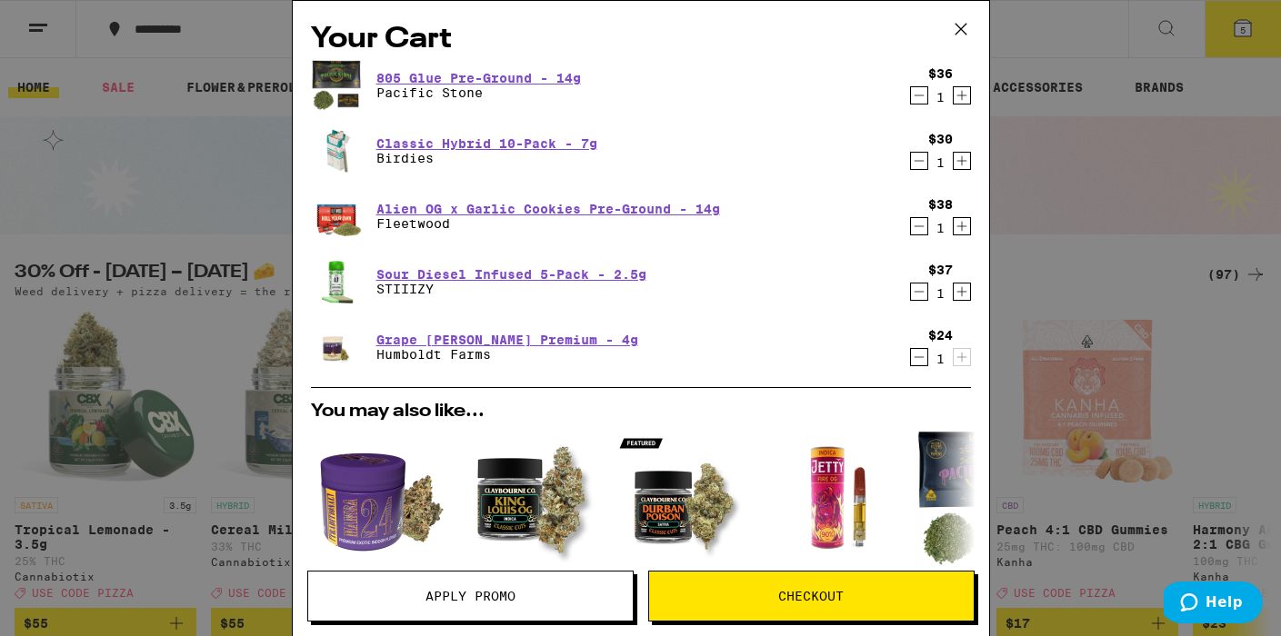
click at [911, 97] on icon "Decrement" at bounding box center [919, 96] width 16 height 22
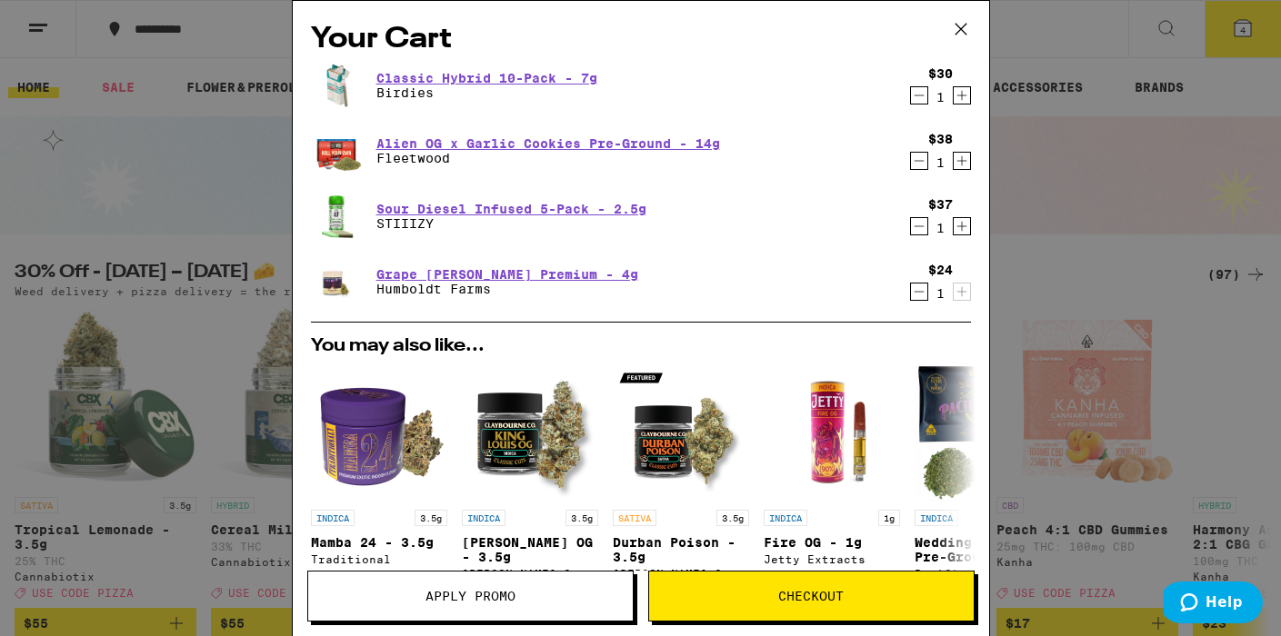
click at [829, 594] on span "Checkout" at bounding box center [810, 596] width 65 height 13
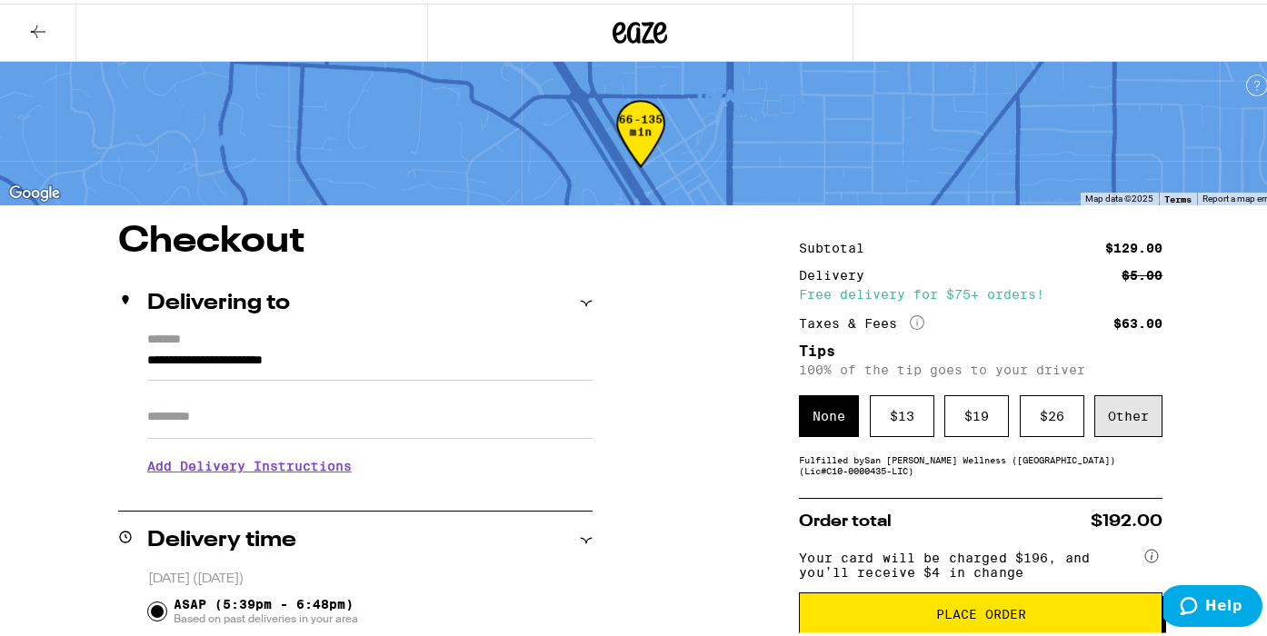
click at [1123, 414] on div "Other" at bounding box center [1128, 413] width 68 height 42
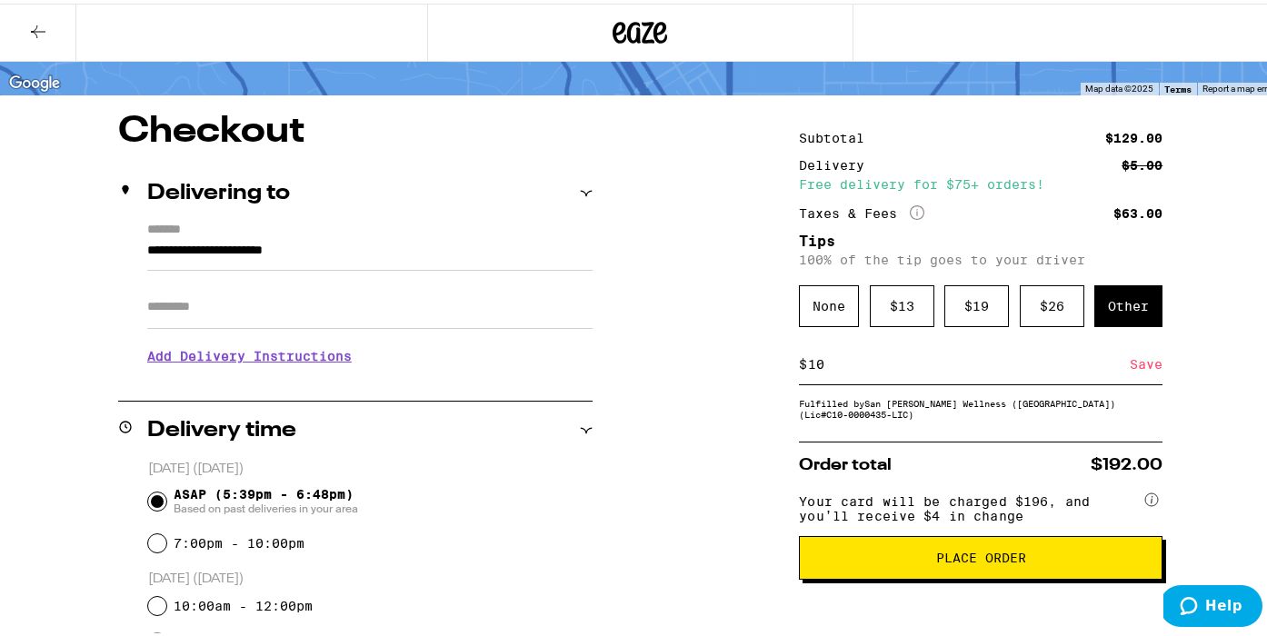
scroll to position [103, 0]
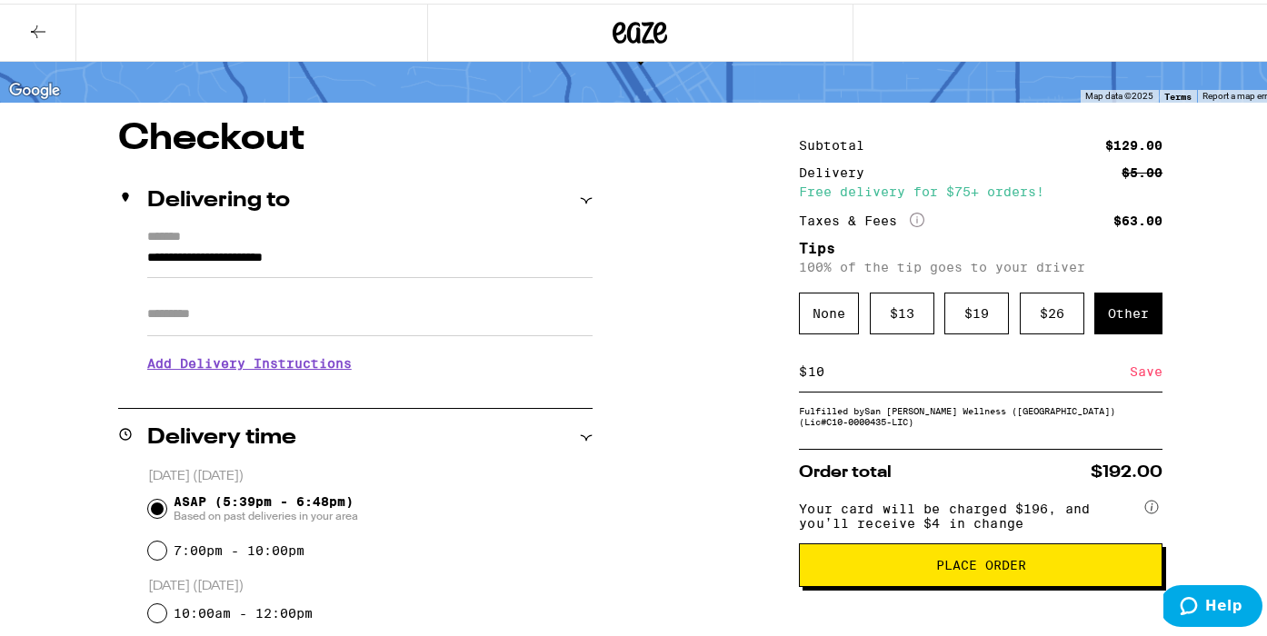
type input "10"
click at [271, 295] on input "Apt/Suite" at bounding box center [369, 311] width 445 height 44
type input "******"
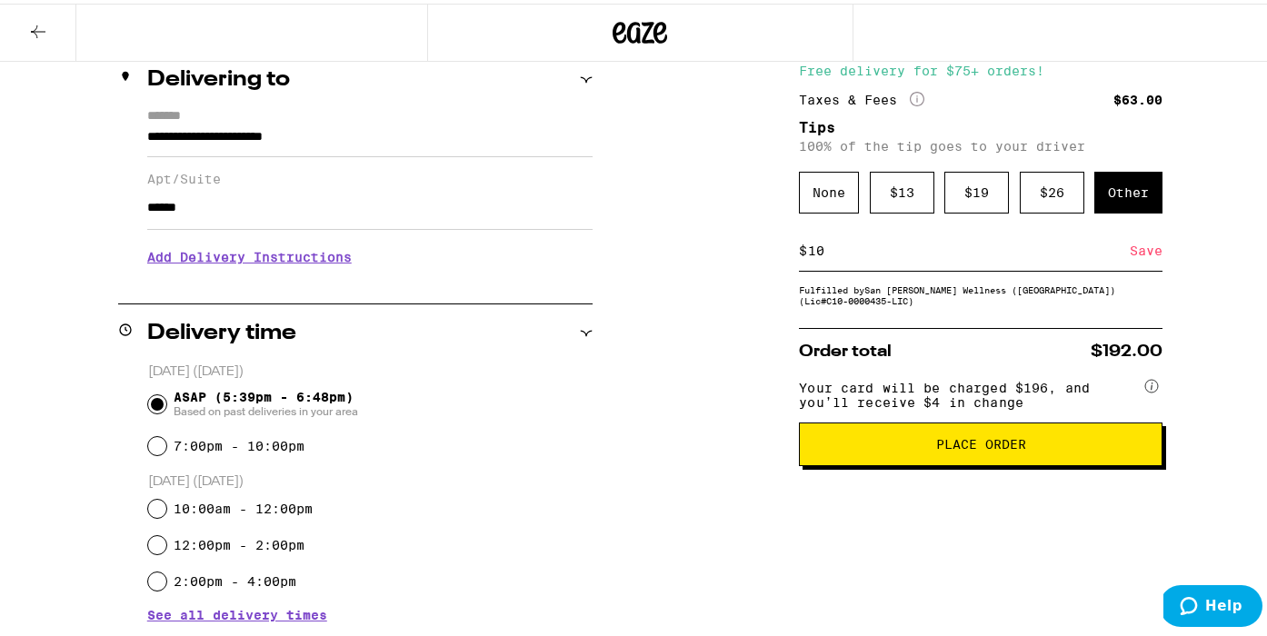
scroll to position [233, 0]
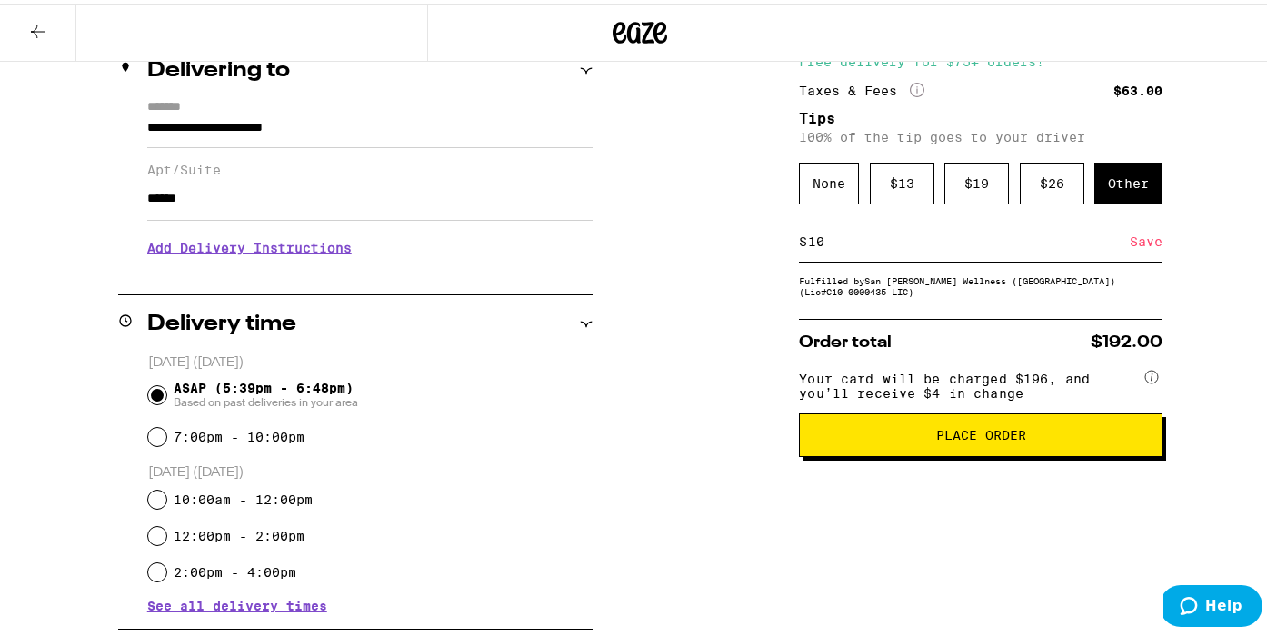
click at [1073, 438] on span "Place Order" at bounding box center [980, 431] width 333 height 13
